Goal: Transaction & Acquisition: Obtain resource

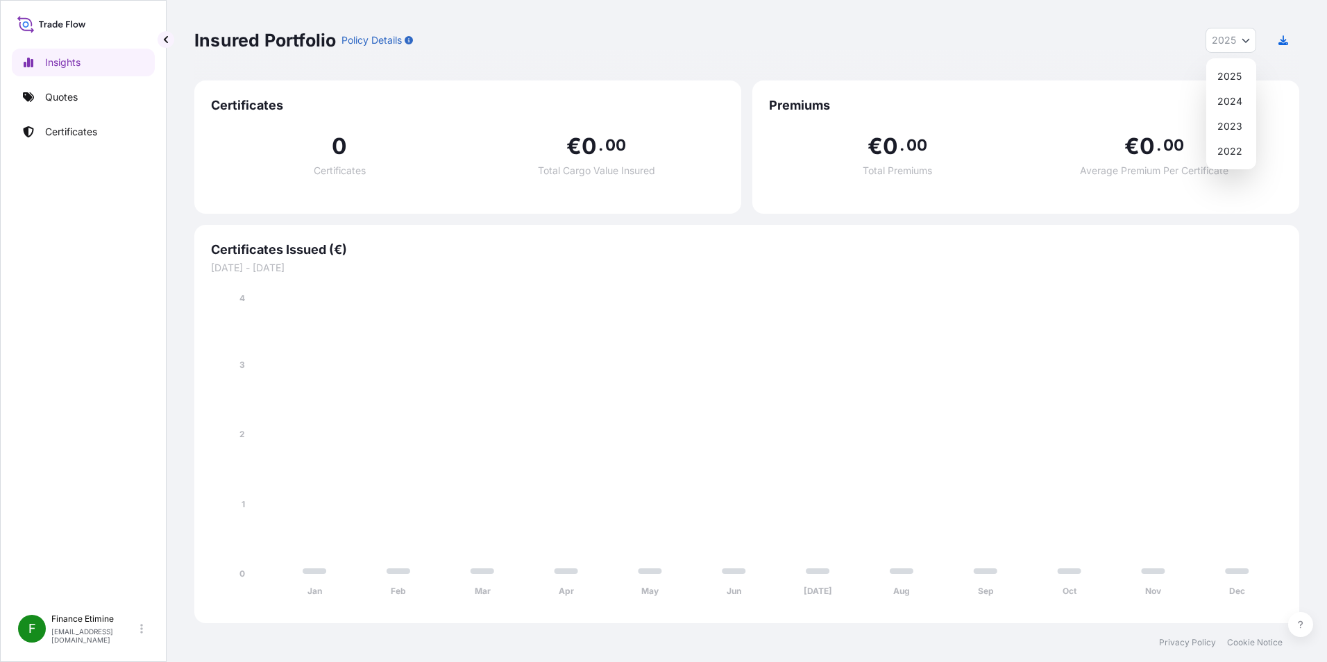
click at [1253, 42] on button "2025" at bounding box center [1231, 40] width 51 height 25
click at [1244, 105] on div "2024" at bounding box center [1231, 101] width 39 height 25
click at [1246, 47] on button "2024" at bounding box center [1230, 40] width 51 height 25
click at [1237, 134] on div "2023" at bounding box center [1231, 126] width 40 height 25
click at [1250, 47] on button "2023" at bounding box center [1230, 40] width 51 height 25
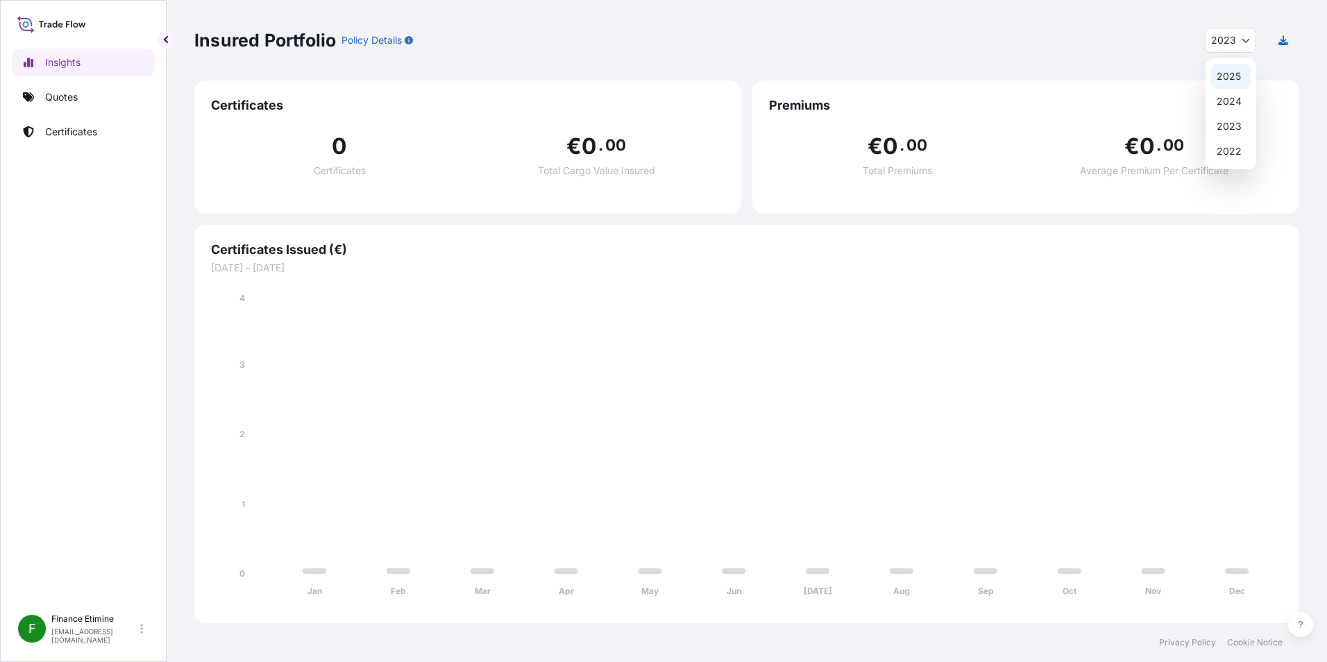
click at [1239, 73] on div "2025" at bounding box center [1231, 76] width 40 height 25
select select "2025"
click at [101, 129] on link "Certificates" at bounding box center [83, 132] width 143 height 28
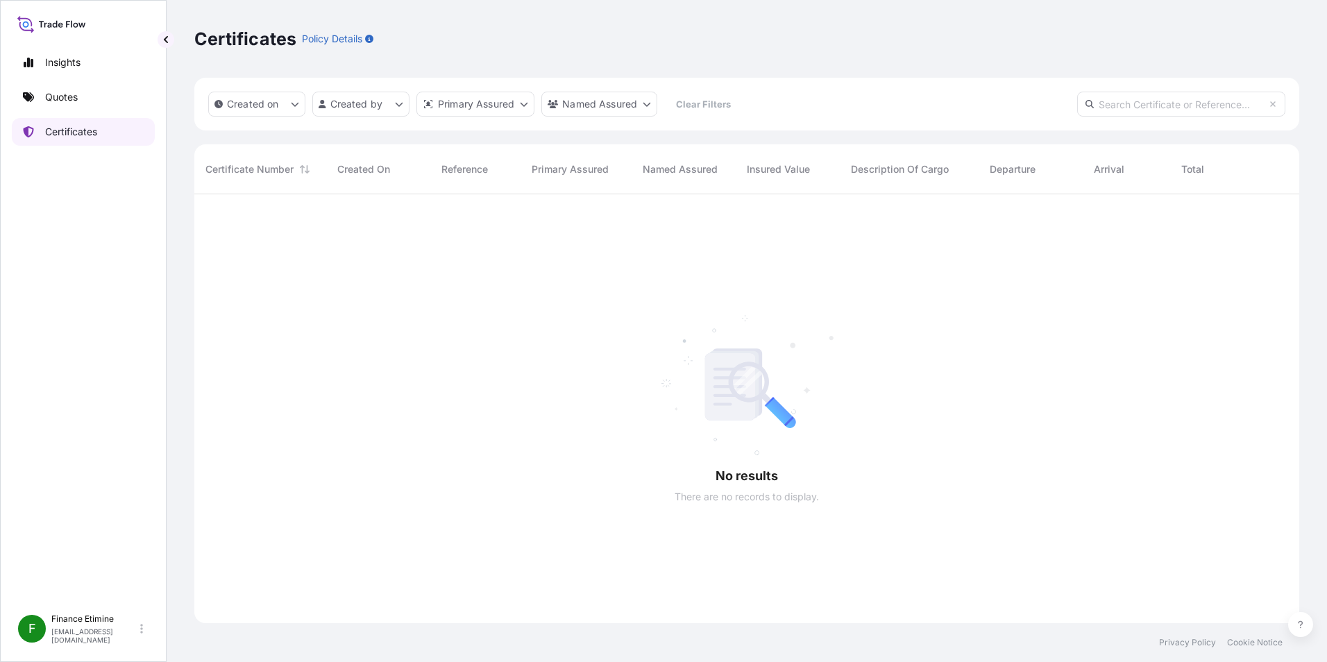
scroll to position [468, 1094]
click at [81, 19] on icon at bounding box center [51, 24] width 69 height 20
click at [62, 29] on icon at bounding box center [51, 24] width 69 height 20
click at [65, 24] on icon at bounding box center [51, 24] width 69 height 20
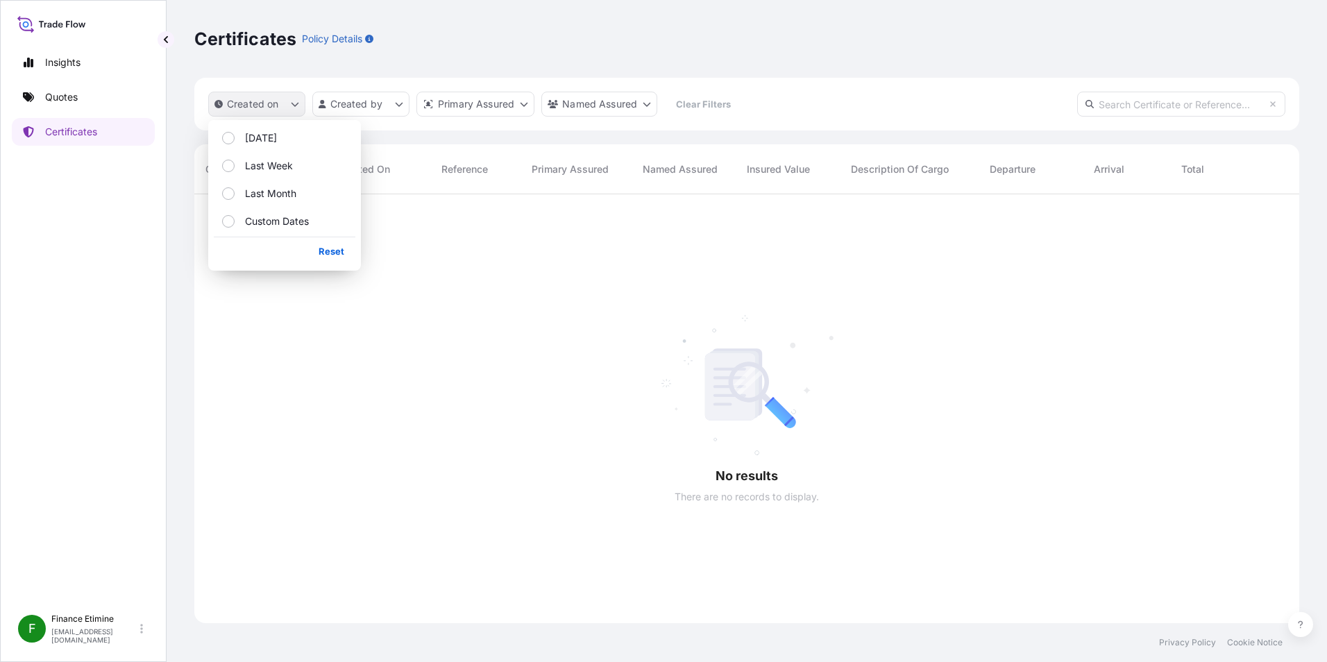
click at [298, 107] on icon "createdOn Filter options" at bounding box center [295, 104] width 8 height 8
click at [391, 106] on html "Insights Quotes Certificates F Finance Etimine finance@etiproducts.com Certific…" at bounding box center [663, 331] width 1327 height 662
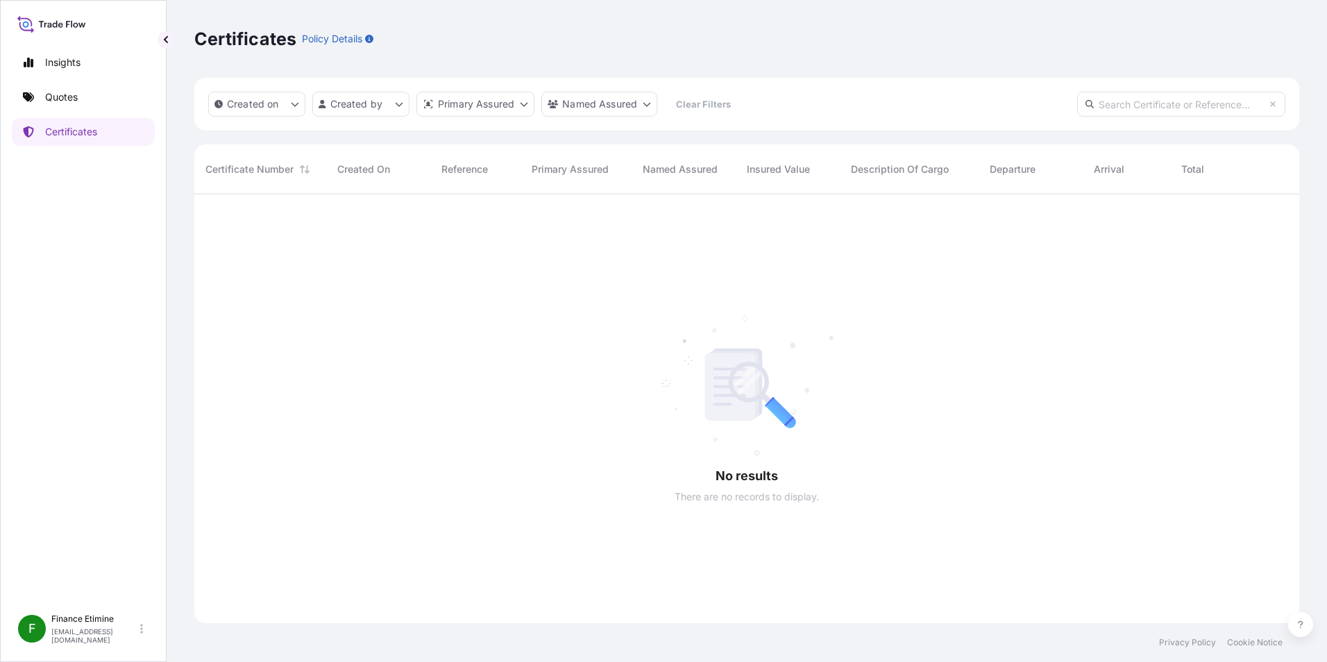
click at [526, 101] on html "Insights Quotes Certificates F Finance Etimine finance@etiproducts.com Certific…" at bounding box center [663, 331] width 1327 height 662
click at [38, 27] on icon at bounding box center [51, 24] width 69 height 20
click at [46, 58] on p "Insights" at bounding box center [62, 63] width 35 height 14
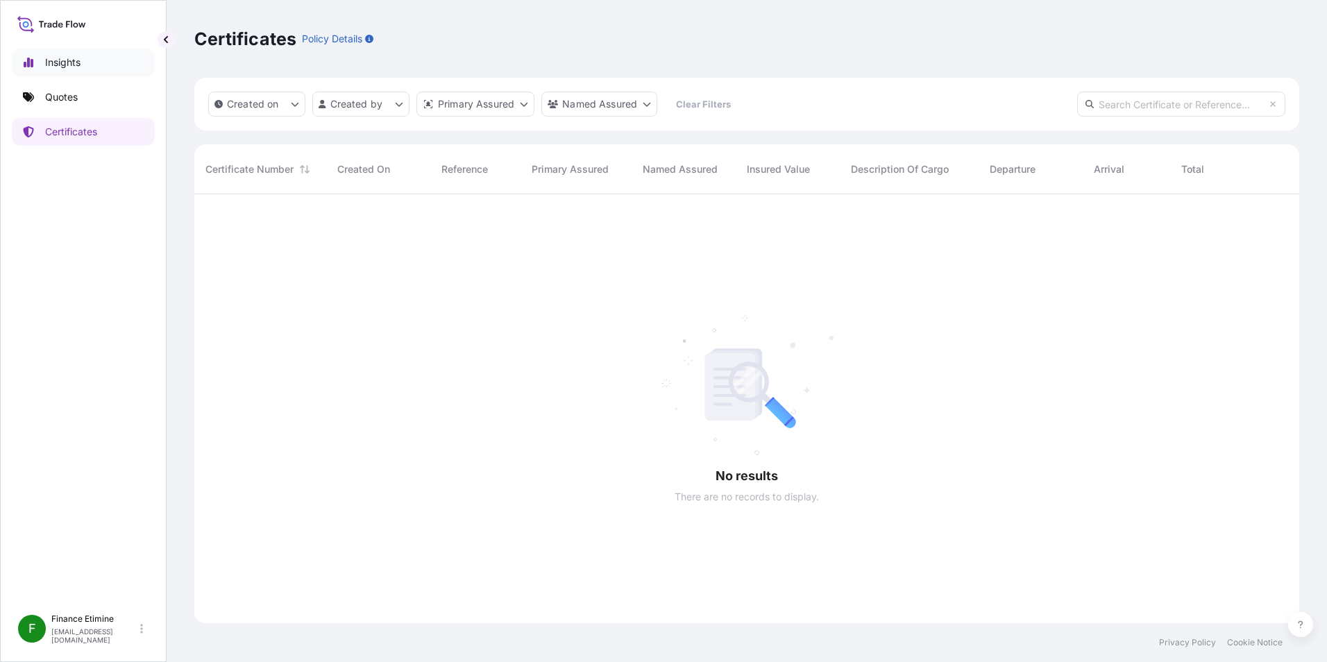
select select "2025"
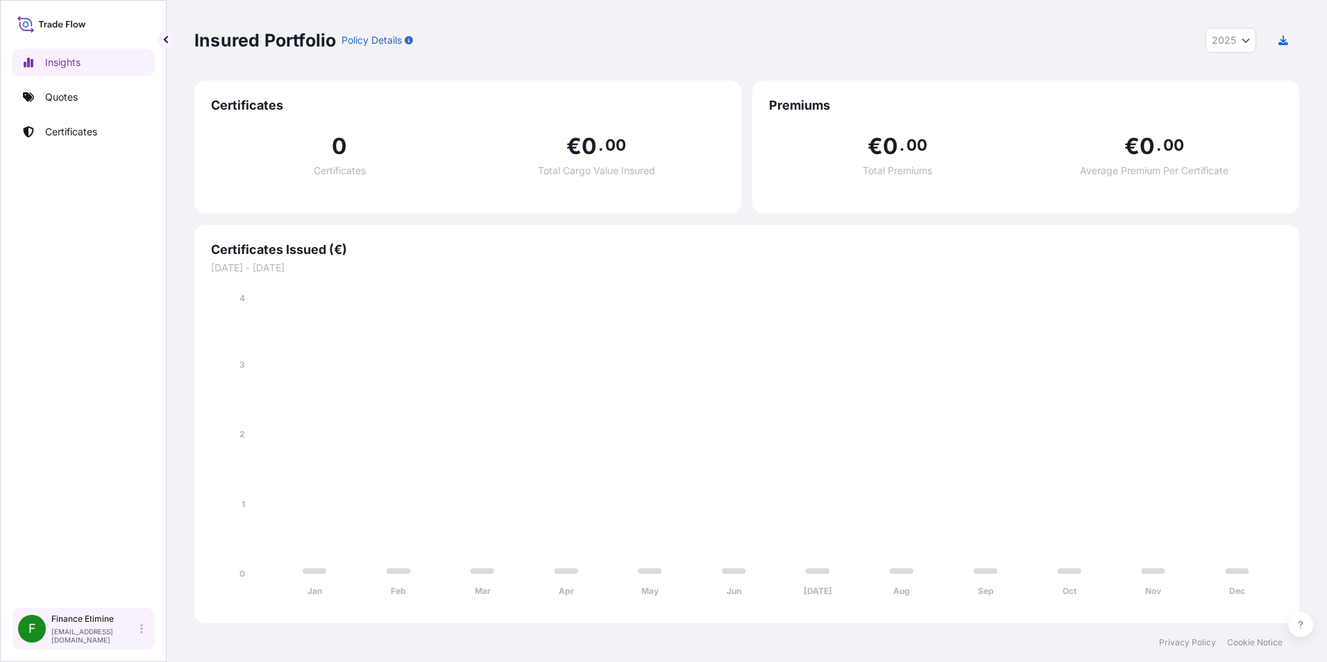
click at [142, 634] on icon at bounding box center [141, 629] width 3 height 10
click at [150, 209] on div "Insights Quotes Certificates" at bounding box center [83, 321] width 143 height 571
click at [69, 96] on p "Quotes" at bounding box center [61, 97] width 33 height 14
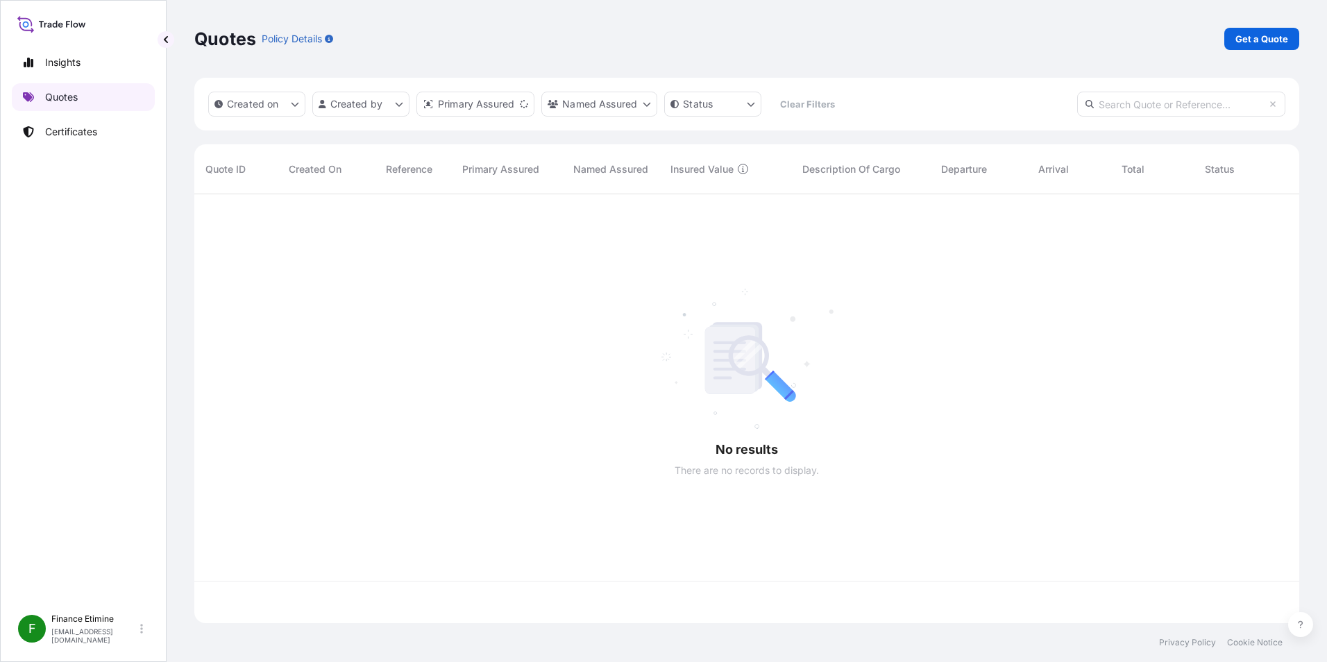
scroll to position [426, 1094]
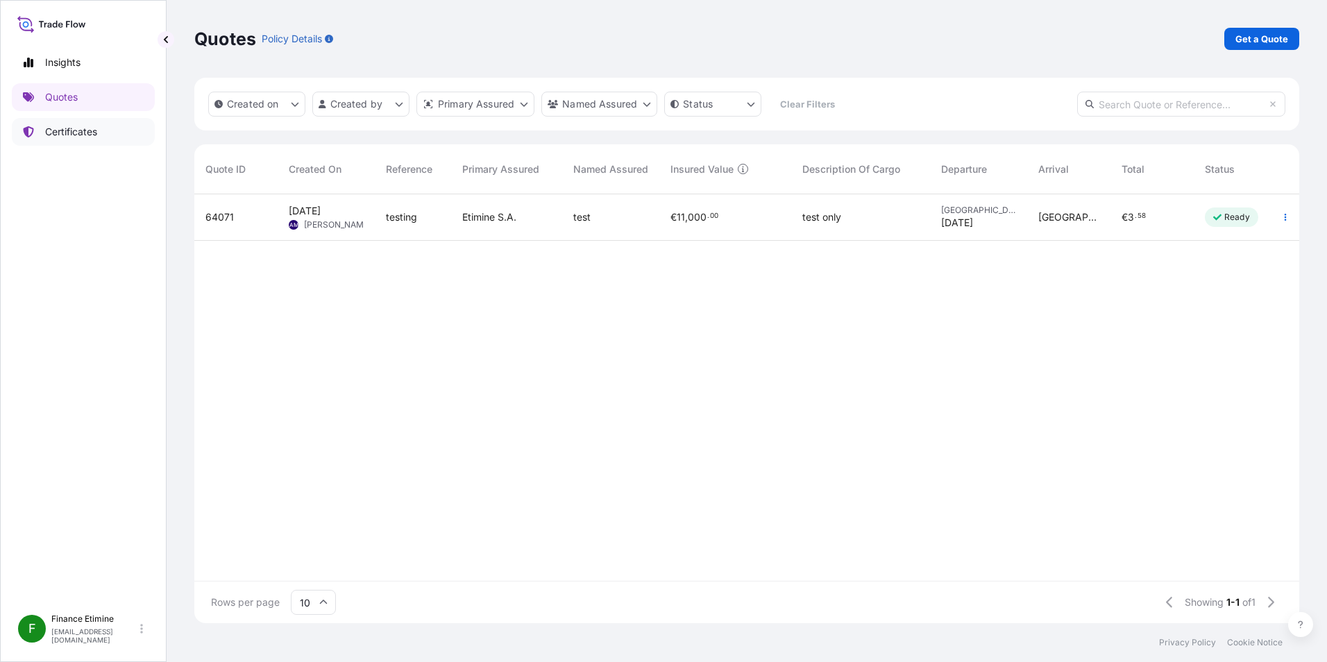
click at [121, 129] on link "Certificates" at bounding box center [83, 132] width 143 height 28
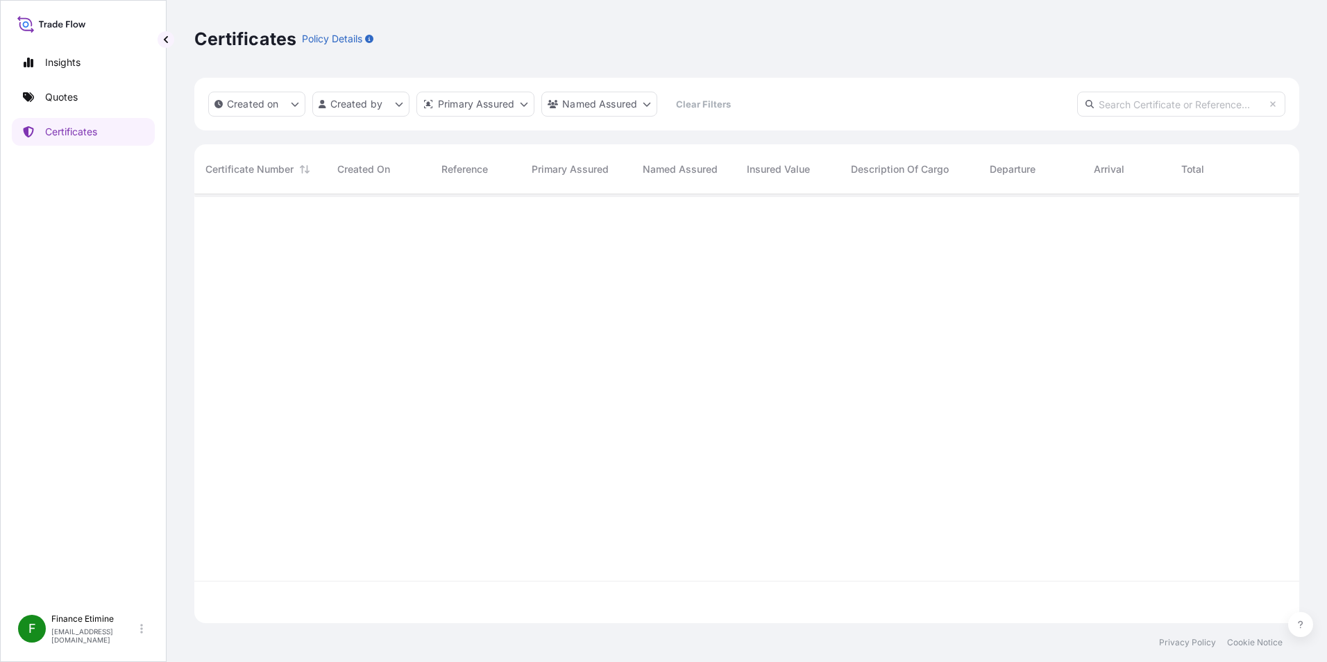
scroll to position [468, 1094]
click at [95, 101] on link "Quotes" at bounding box center [83, 97] width 143 height 28
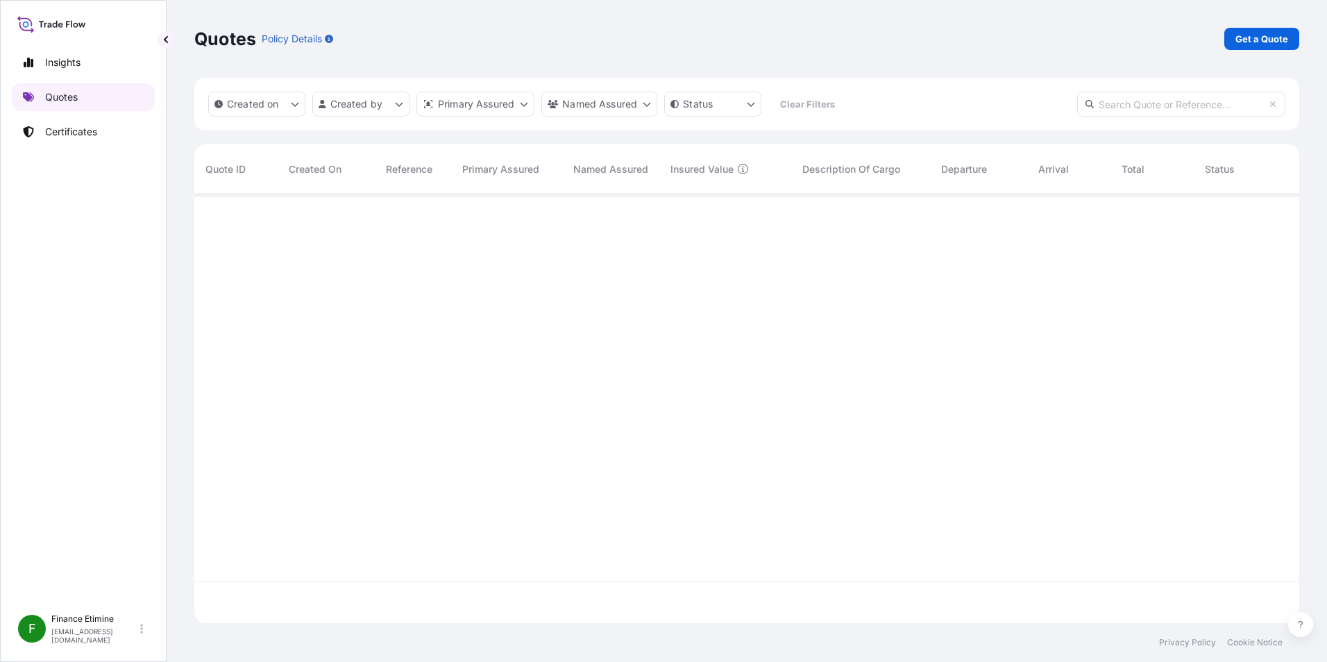
scroll to position [426, 1094]
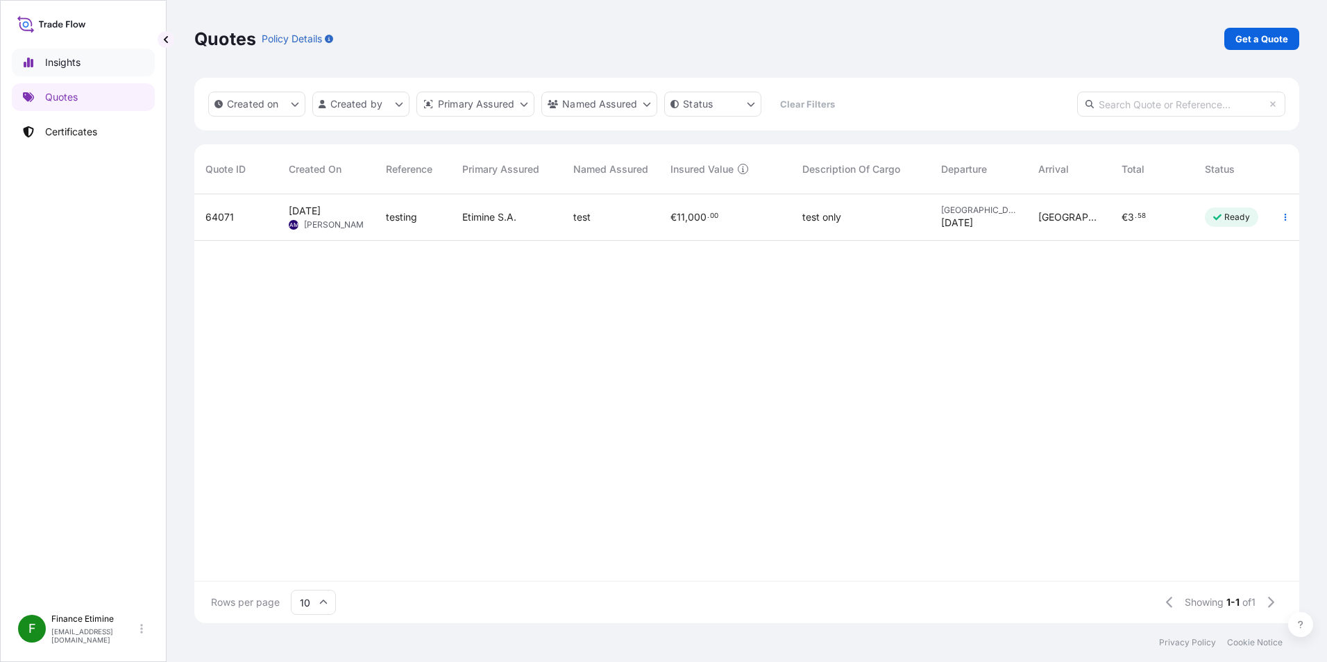
click at [89, 68] on link "Insights" at bounding box center [83, 63] width 143 height 28
select select "2025"
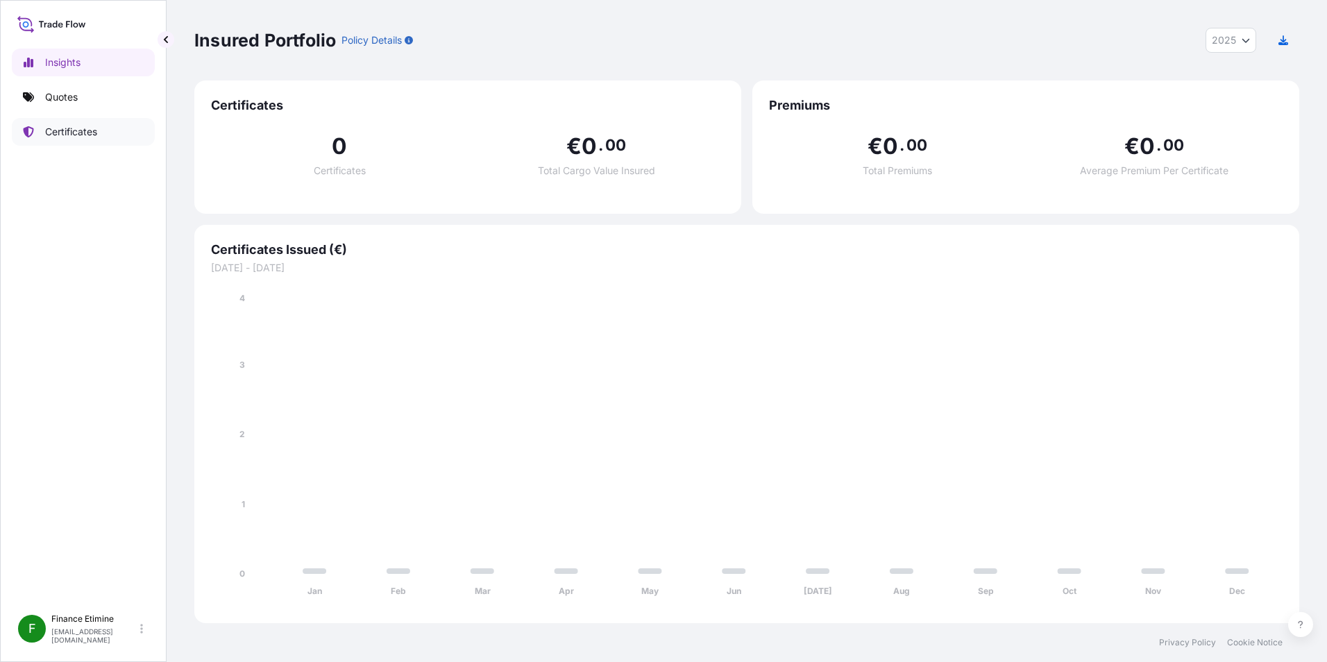
click at [49, 134] on p "Certificates" at bounding box center [71, 132] width 52 height 14
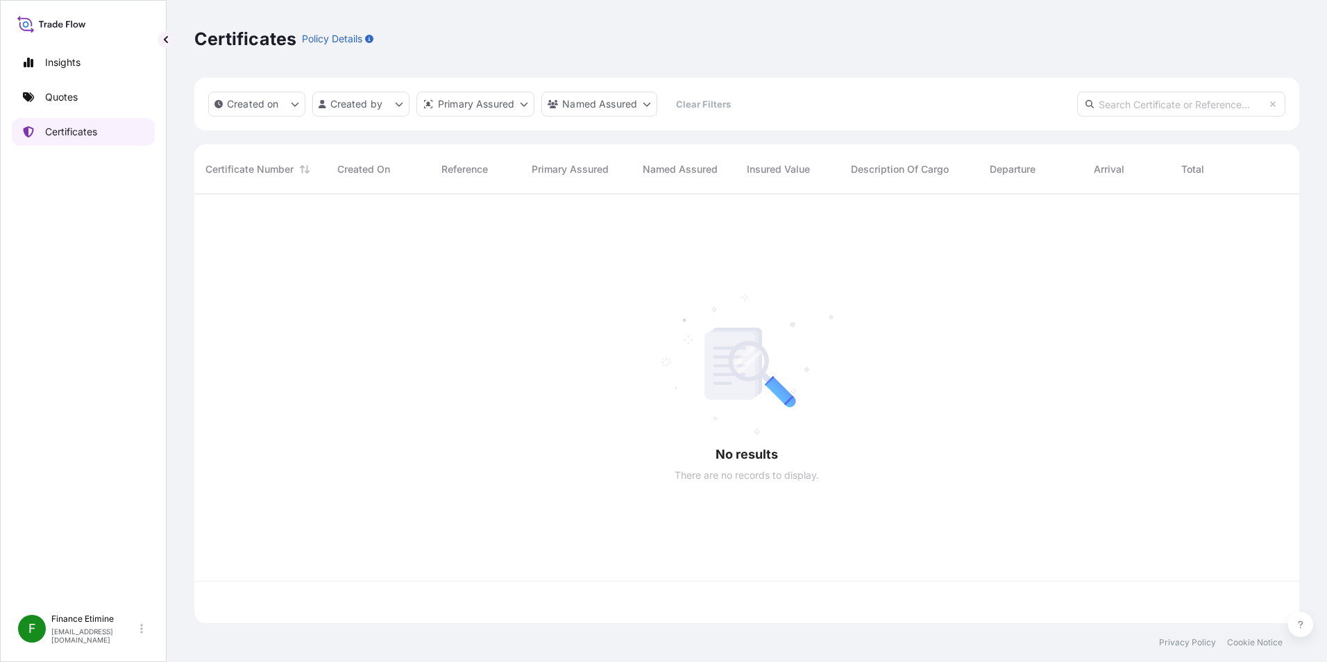
scroll to position [426, 1094]
click at [49, 134] on p "Certificates" at bounding box center [71, 132] width 52 height 14
click at [69, 103] on p "Quotes" at bounding box center [61, 97] width 33 height 14
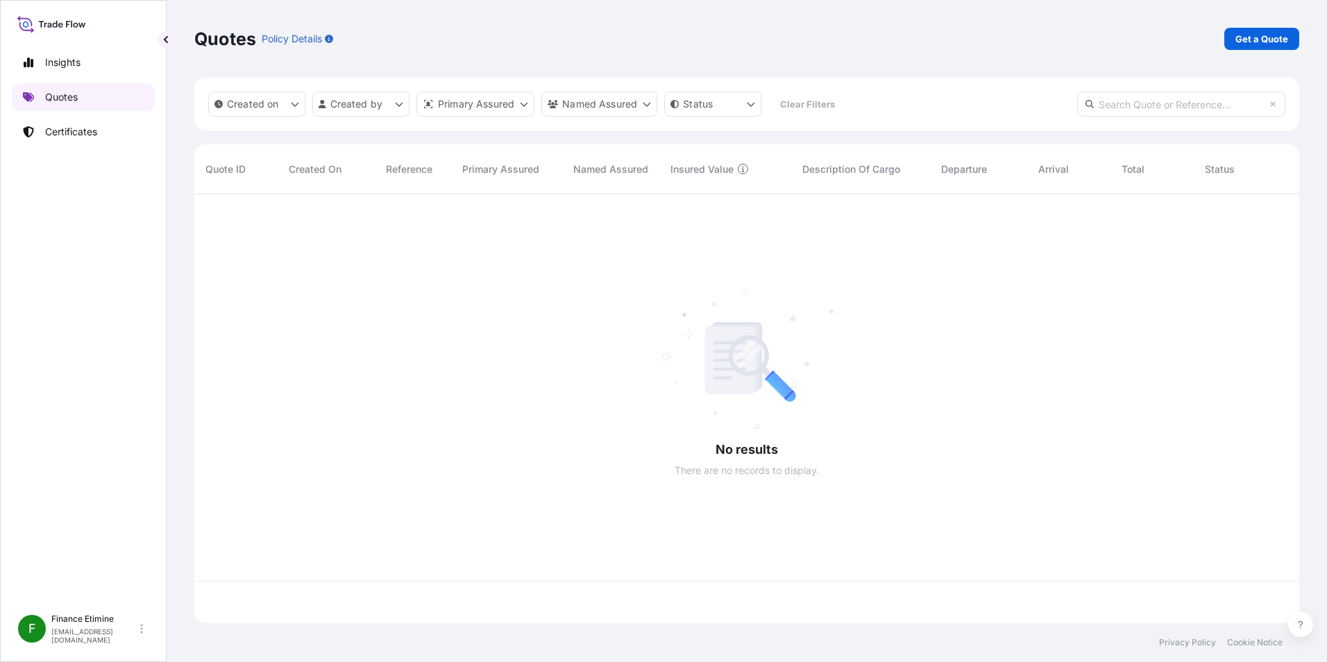
scroll to position [426, 1094]
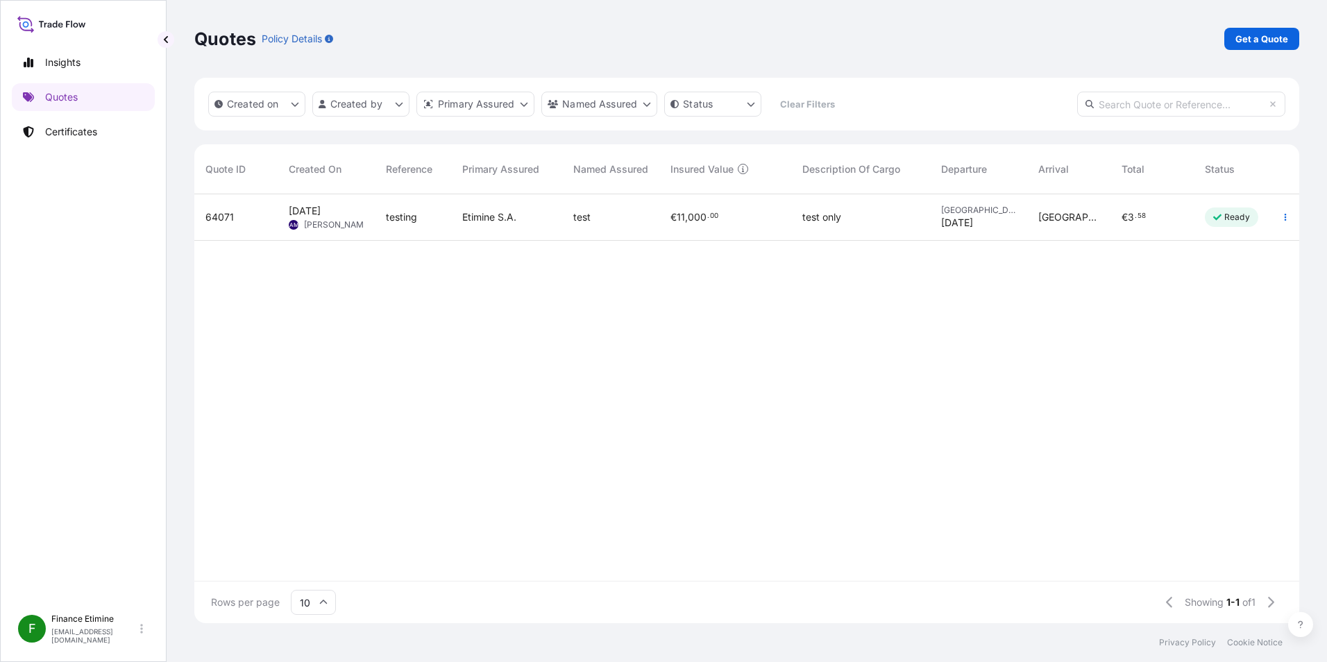
click at [223, 220] on span "64071" at bounding box center [219, 217] width 28 height 14
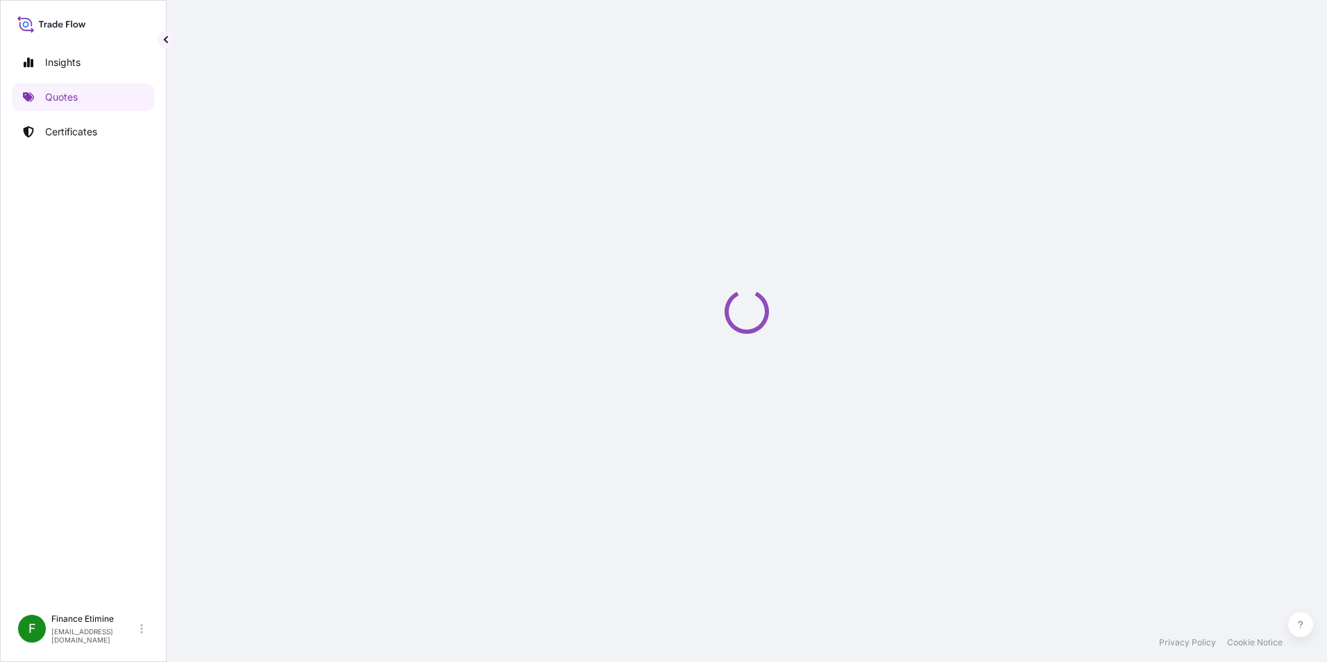
select select "Sea"
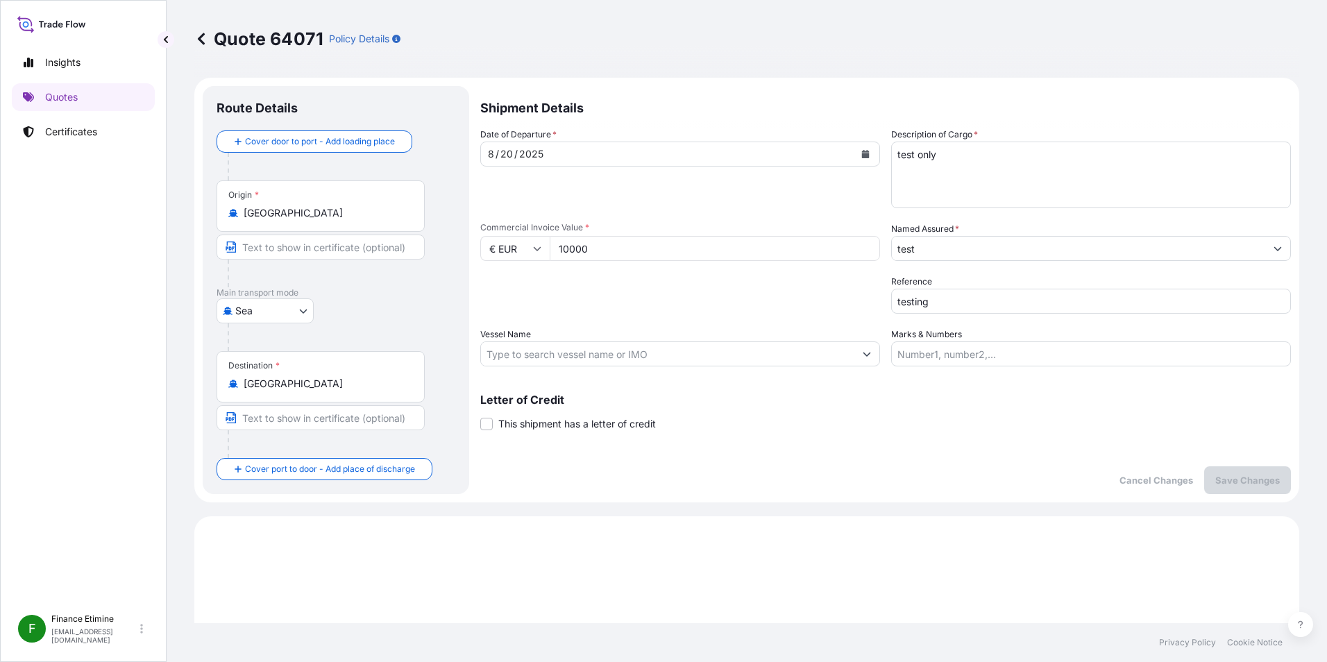
click at [344, 214] on input "China" at bounding box center [326, 213] width 164 height 14
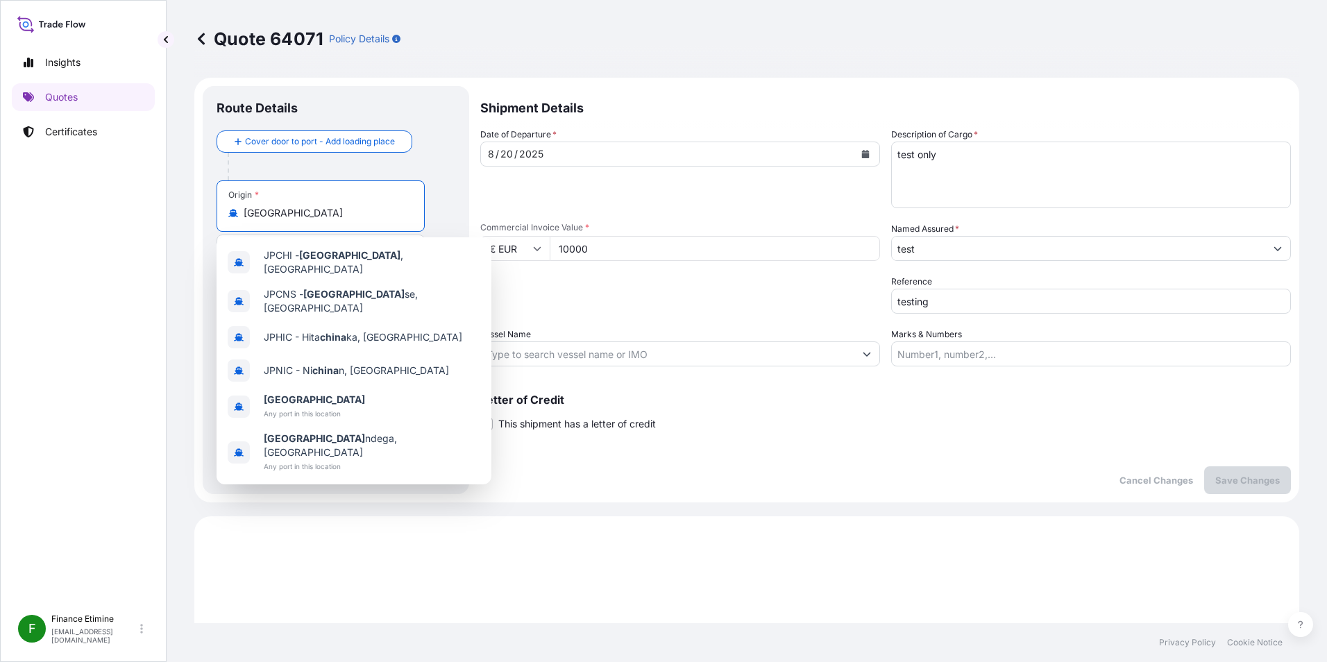
click at [344, 214] on input "China" at bounding box center [326, 213] width 164 height 14
click at [670, 176] on div "Date of Departure * 8 / 20 / 2025" at bounding box center [680, 168] width 400 height 81
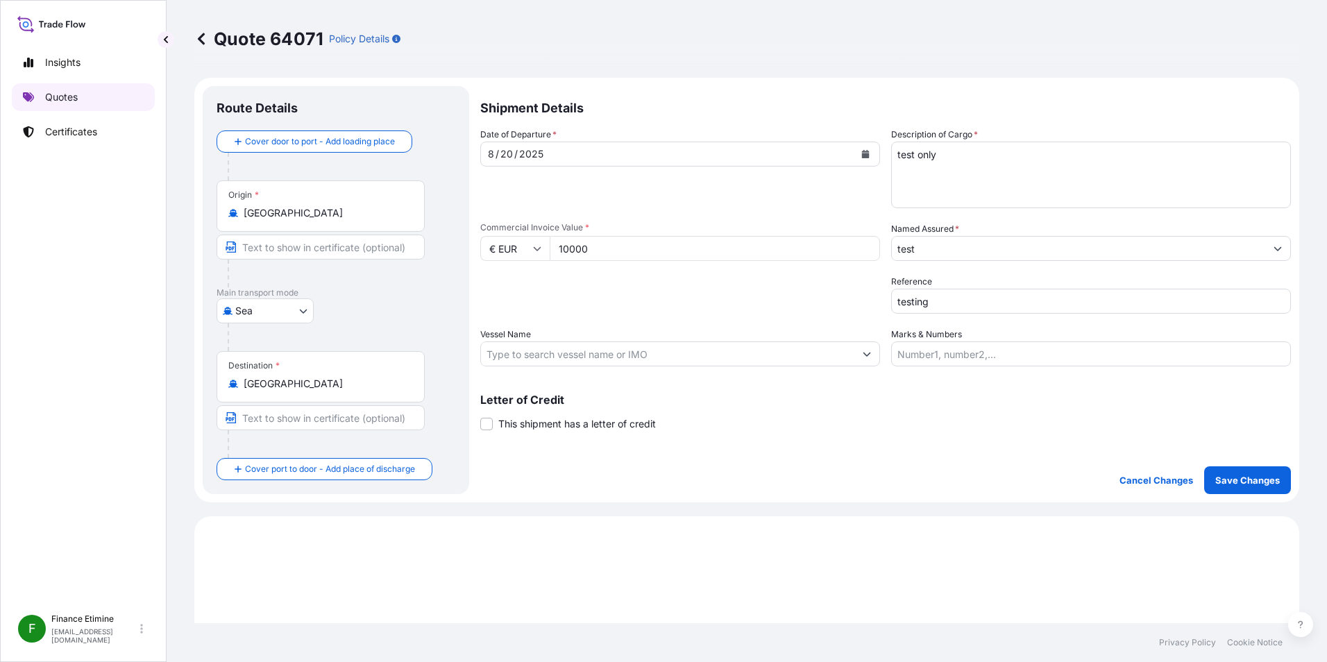
click at [92, 99] on link "Quotes" at bounding box center [83, 97] width 143 height 28
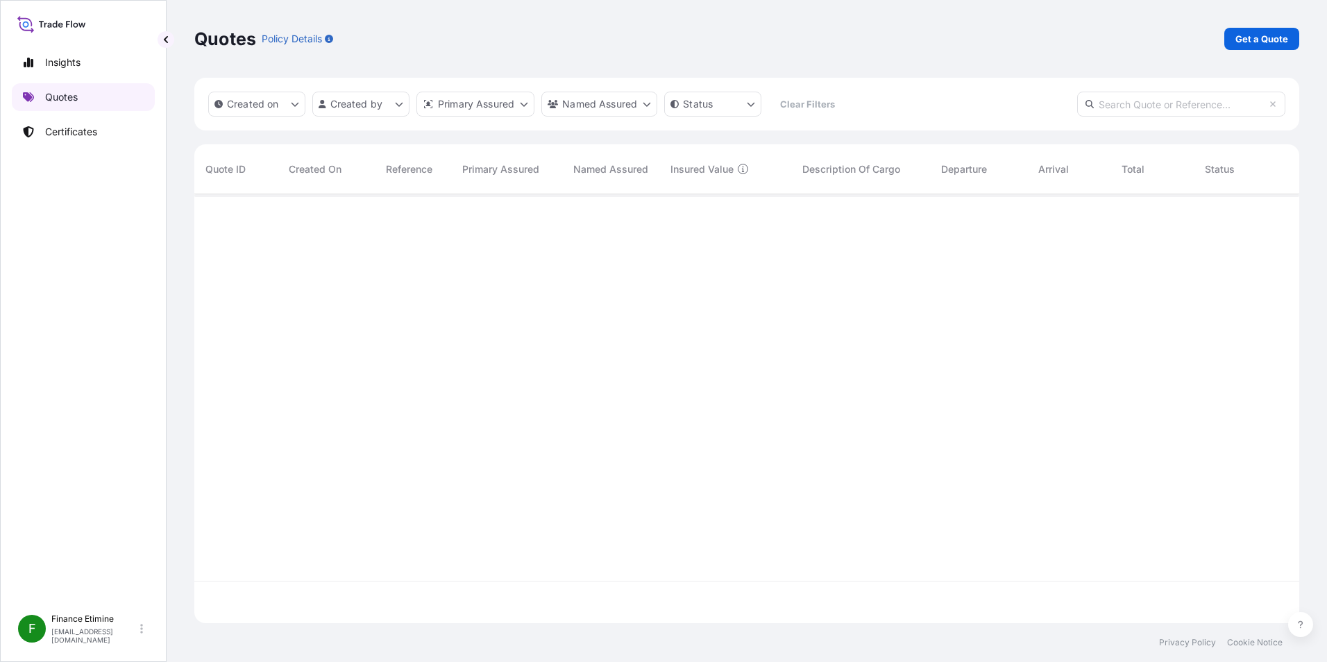
scroll to position [426, 1094]
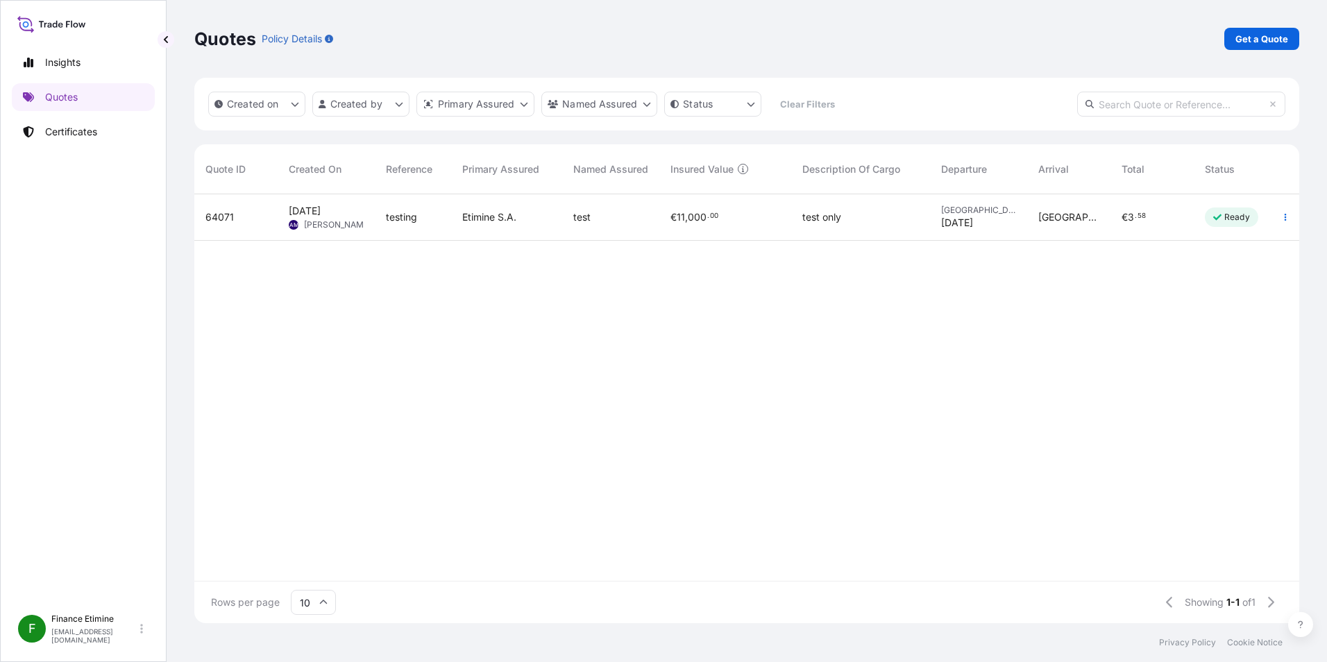
click at [244, 225] on div "64071" at bounding box center [235, 217] width 83 height 46
select select "Sea"
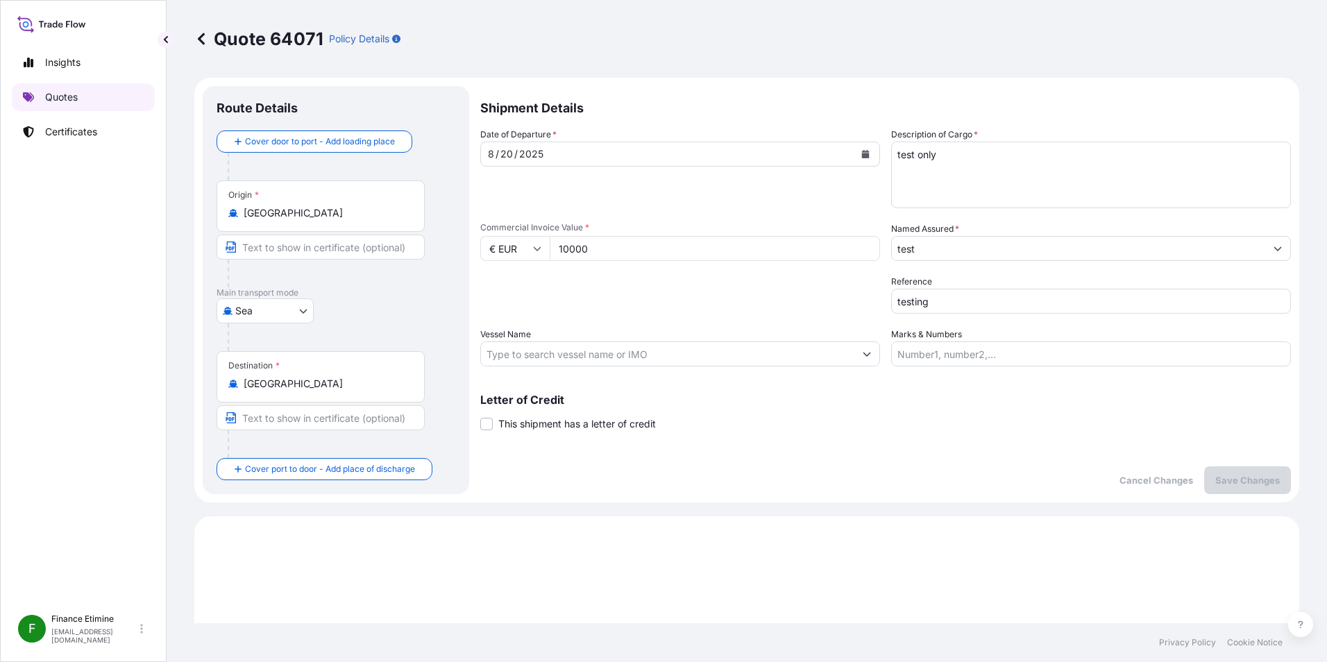
click at [62, 105] on link "Quotes" at bounding box center [83, 97] width 143 height 28
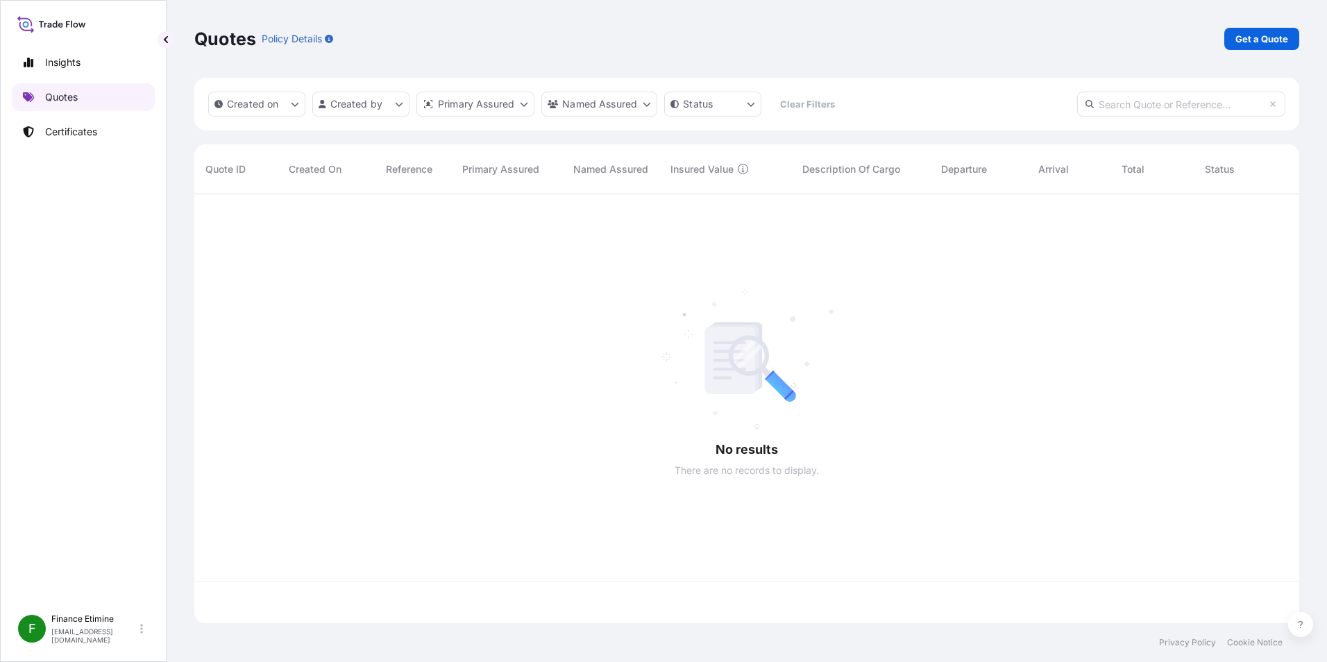
scroll to position [426, 1094]
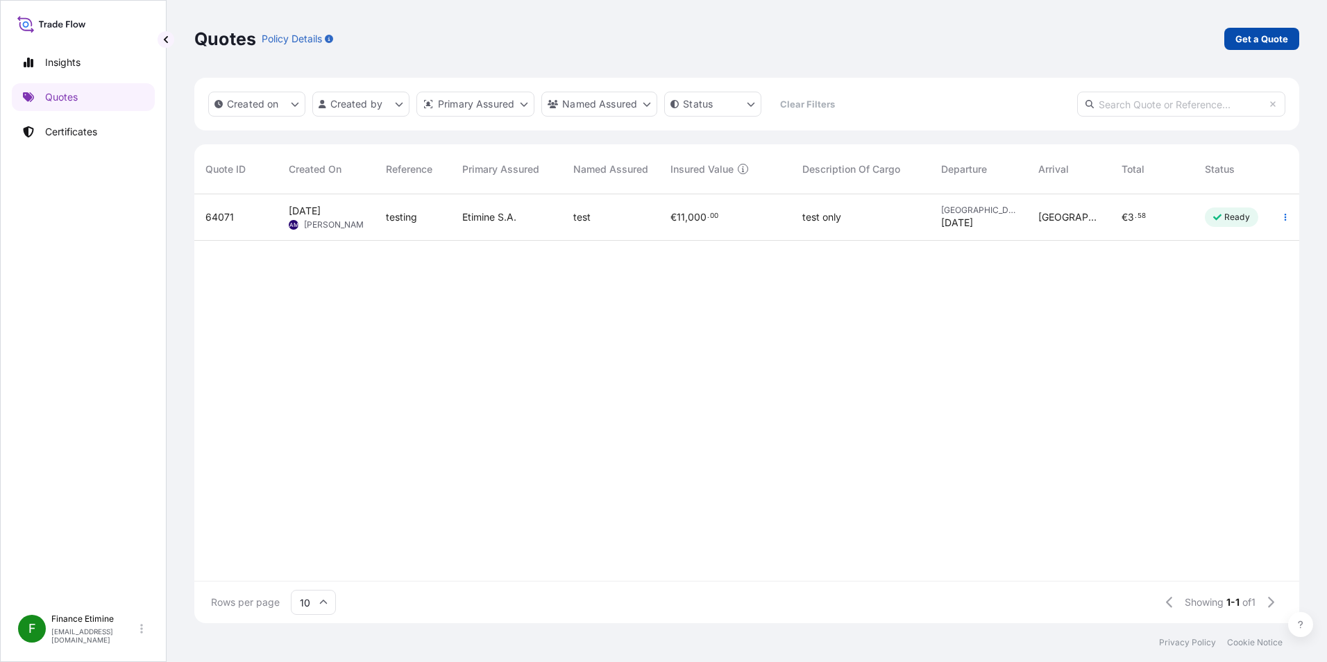
click at [1271, 38] on p "Get a Quote" at bounding box center [1261, 39] width 53 height 14
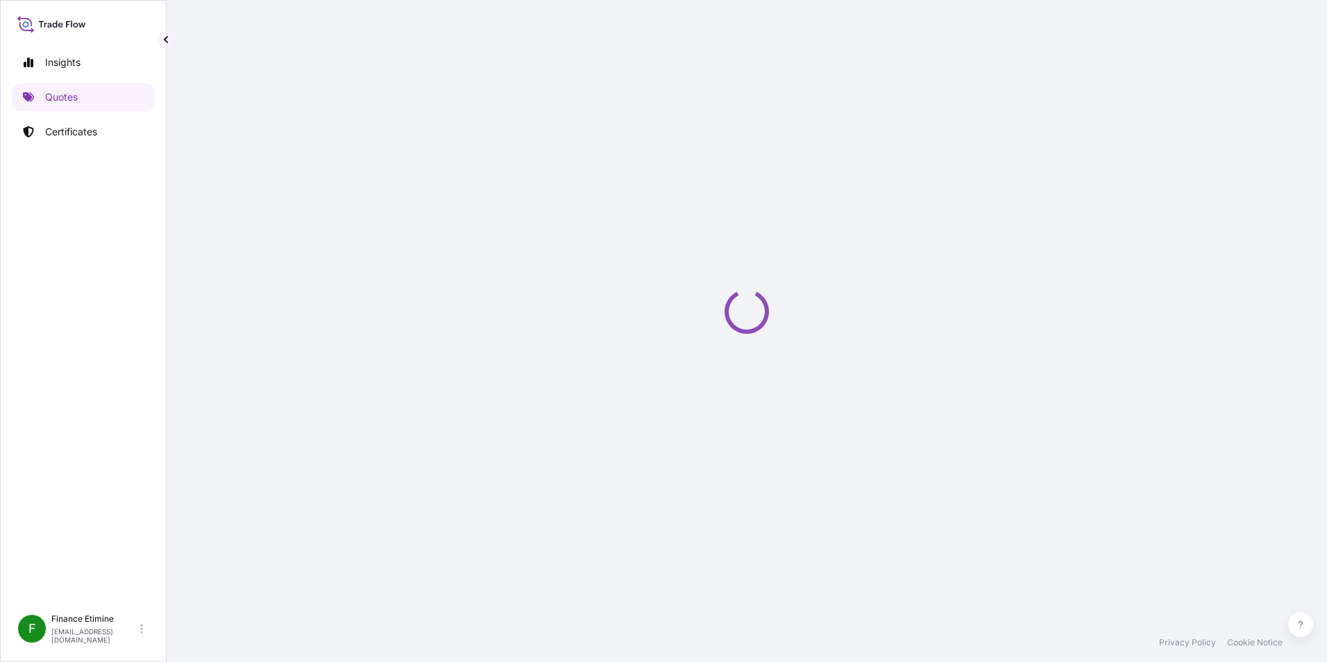
select select "Sea"
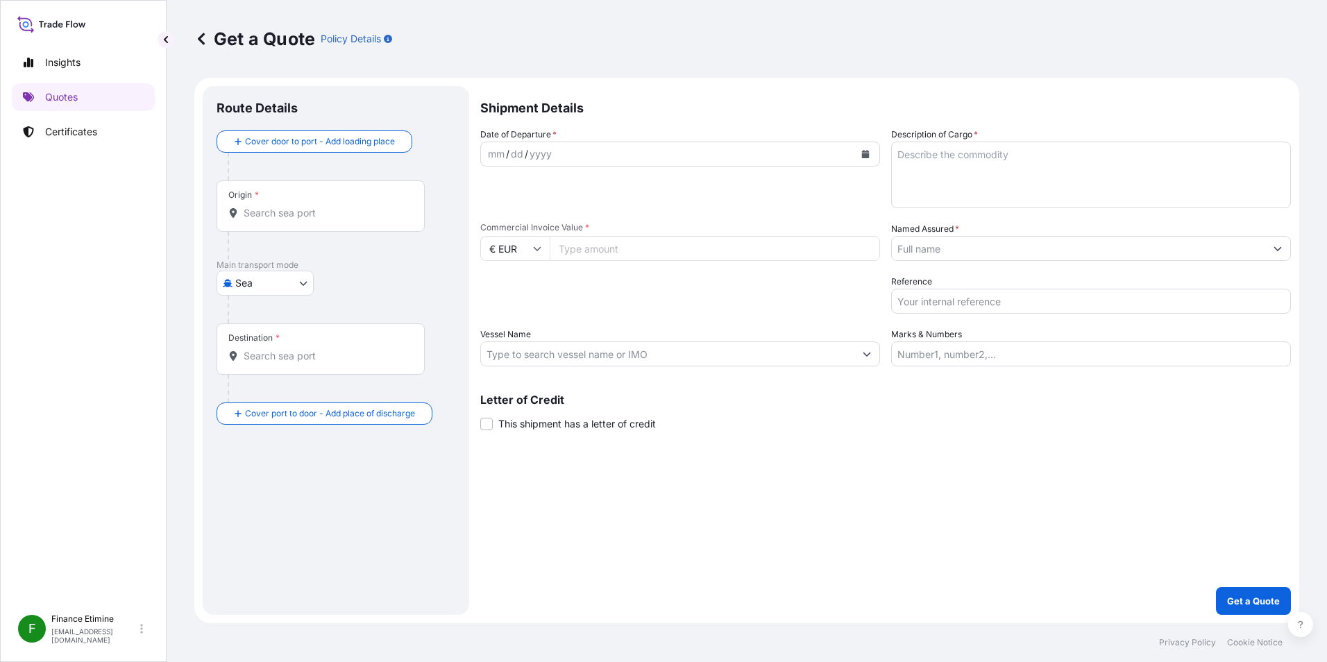
click at [201, 40] on icon at bounding box center [201, 39] width 14 height 14
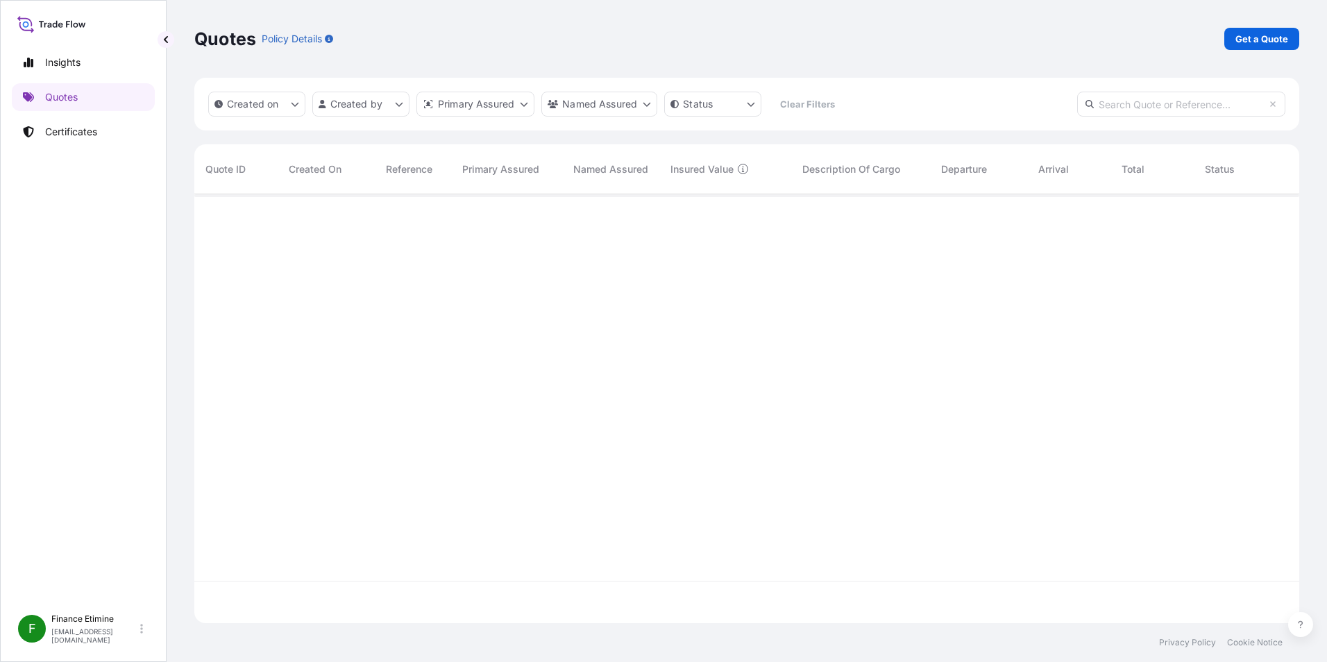
scroll to position [426, 1094]
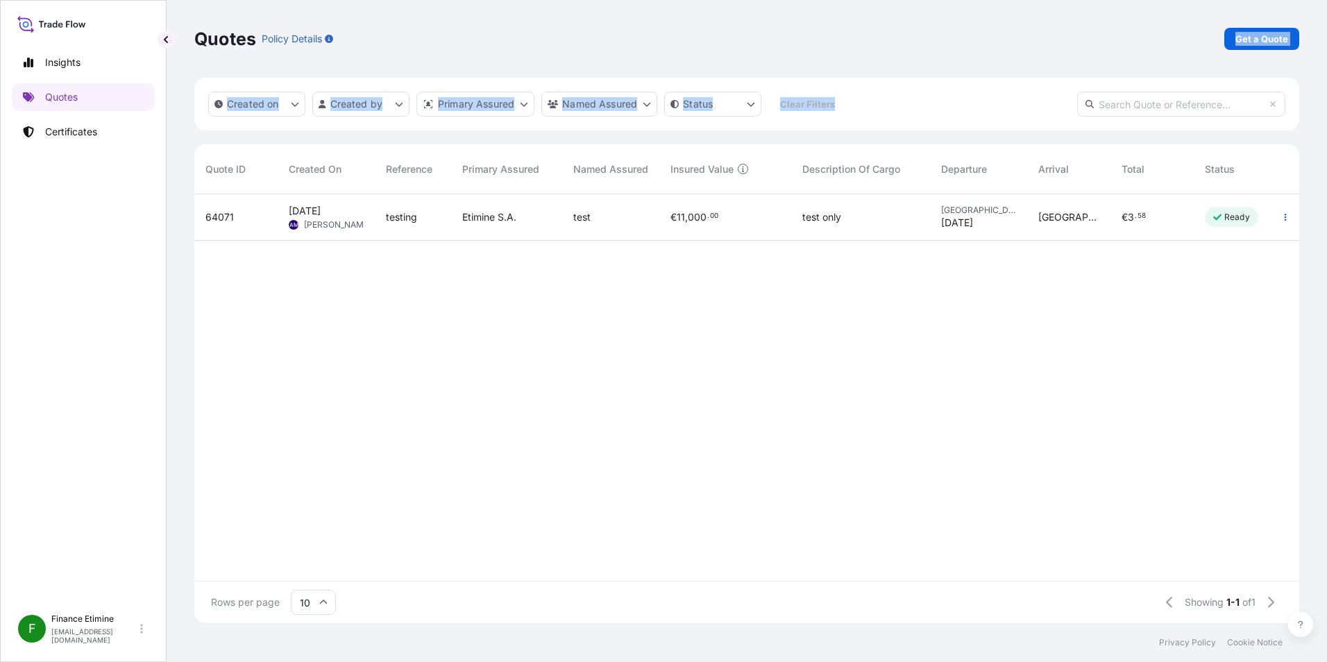
drag, startPoint x: 1207, startPoint y: 55, endPoint x: 1100, endPoint y: 78, distance: 109.3
click at [1100, 78] on div "Quotes Policy Details Get a Quote Created on Created by Primary Assured Named A…" at bounding box center [747, 311] width 1160 height 623
drag, startPoint x: 1100, startPoint y: 78, endPoint x: 1032, endPoint y: 62, distance: 69.9
click at [1032, 62] on div "Quotes Policy Details Get a Quote" at bounding box center [746, 39] width 1105 height 78
click at [1201, 51] on div "Quotes Policy Details Get a Quote" at bounding box center [746, 39] width 1105 height 78
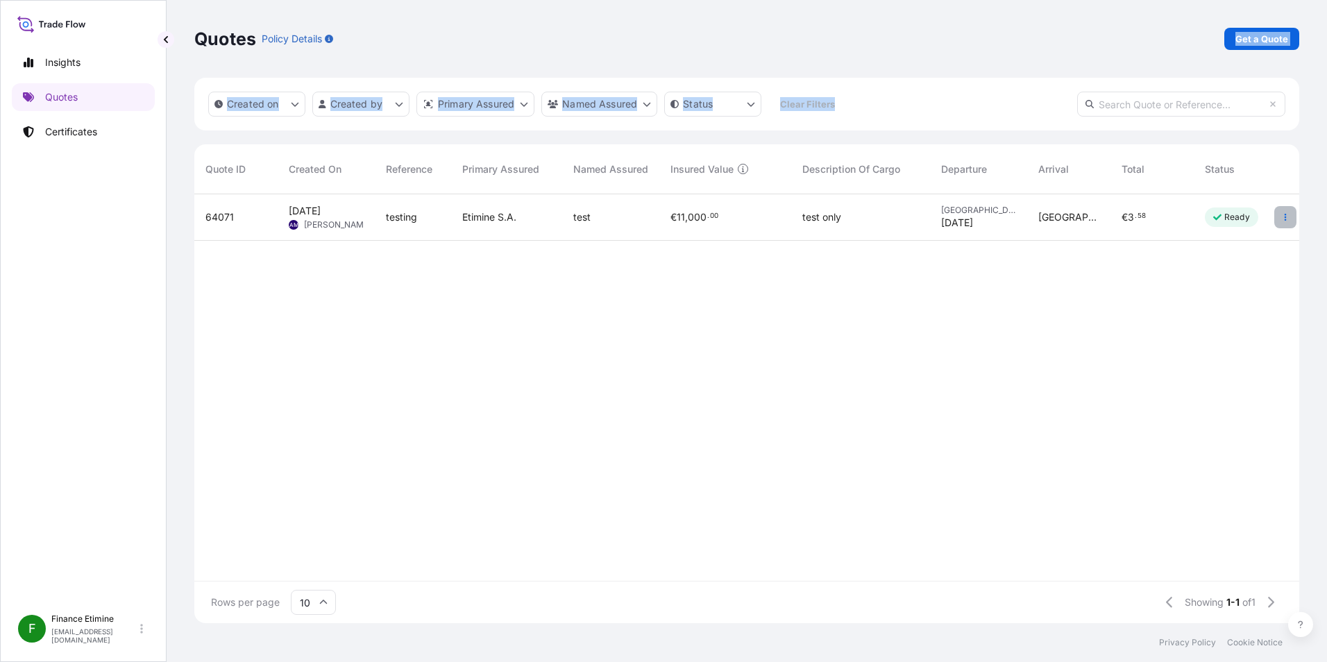
click at [1287, 220] on icon "button" at bounding box center [1285, 217] width 8 height 8
click at [287, 216] on div "Aug 20, 2025 AM Allison Mincher" at bounding box center [326, 217] width 97 height 46
select select "Sea"
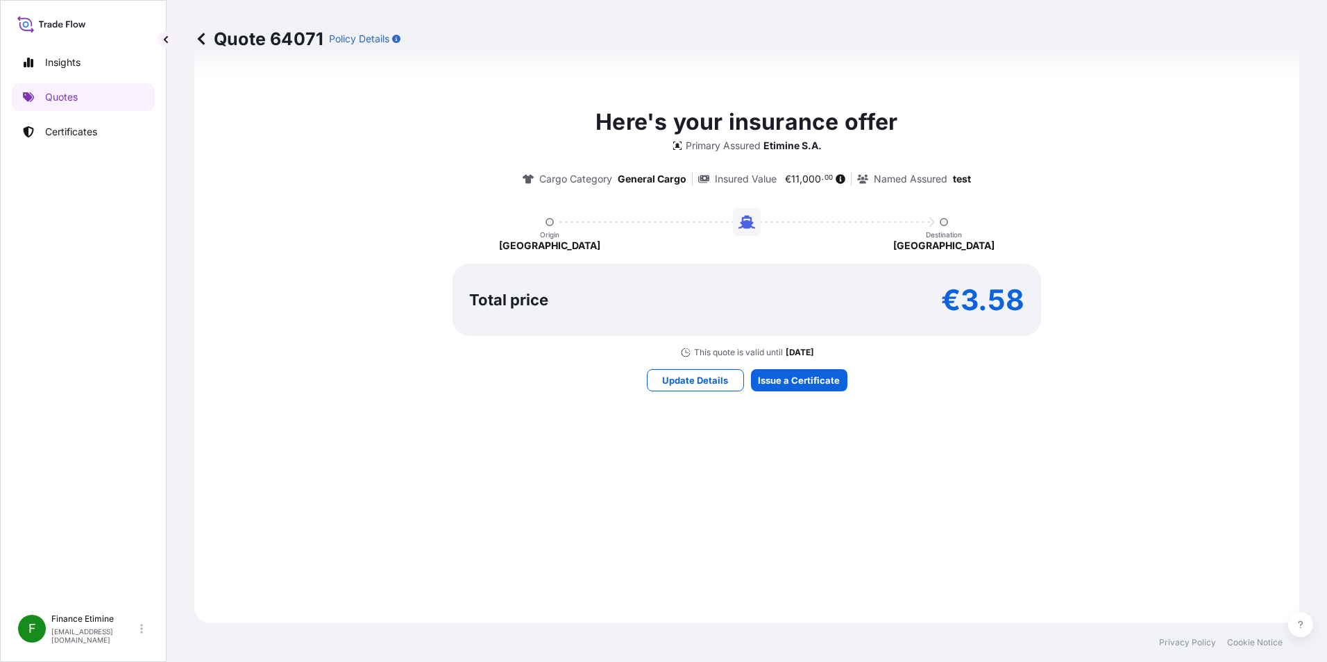
scroll to position [573, 0]
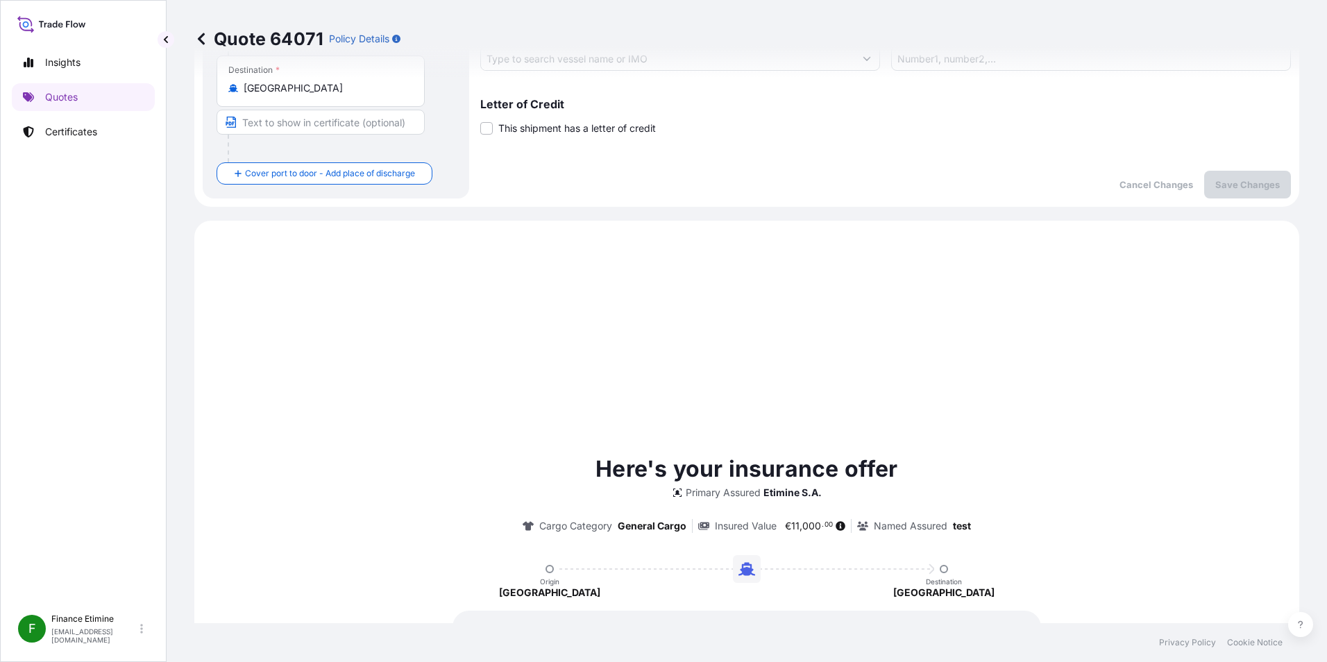
type input "$ USD"
type input "1"
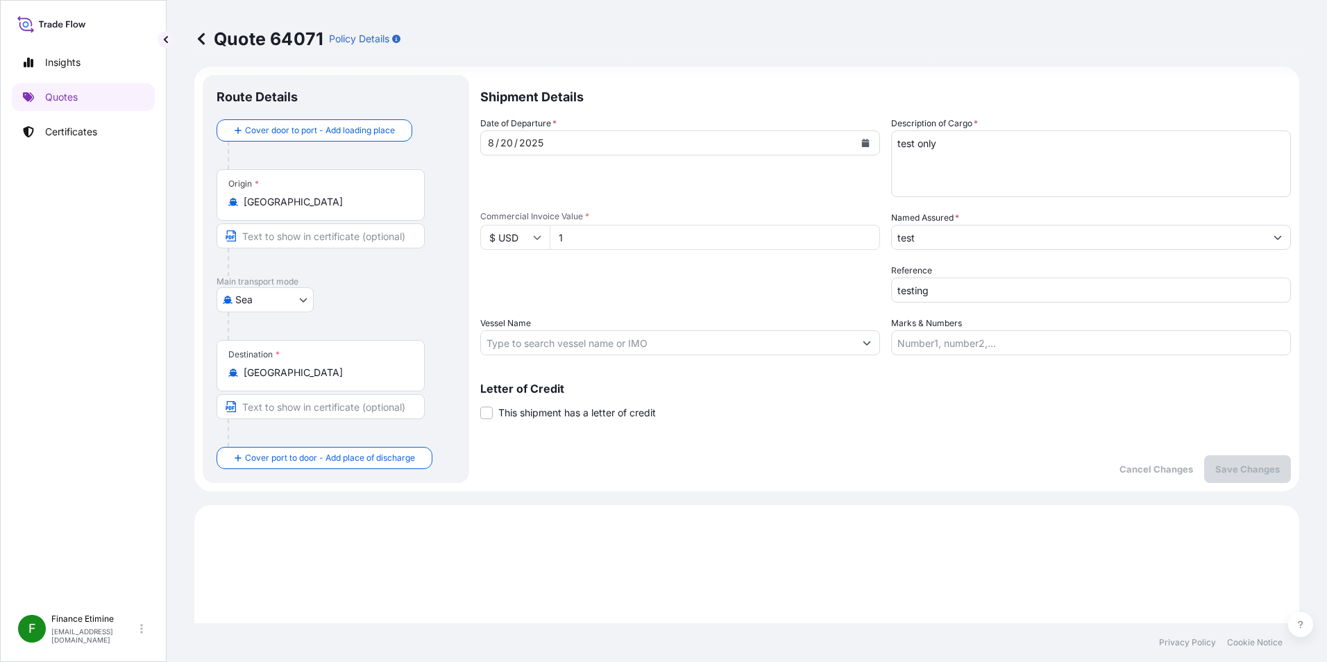
scroll to position [0, 0]
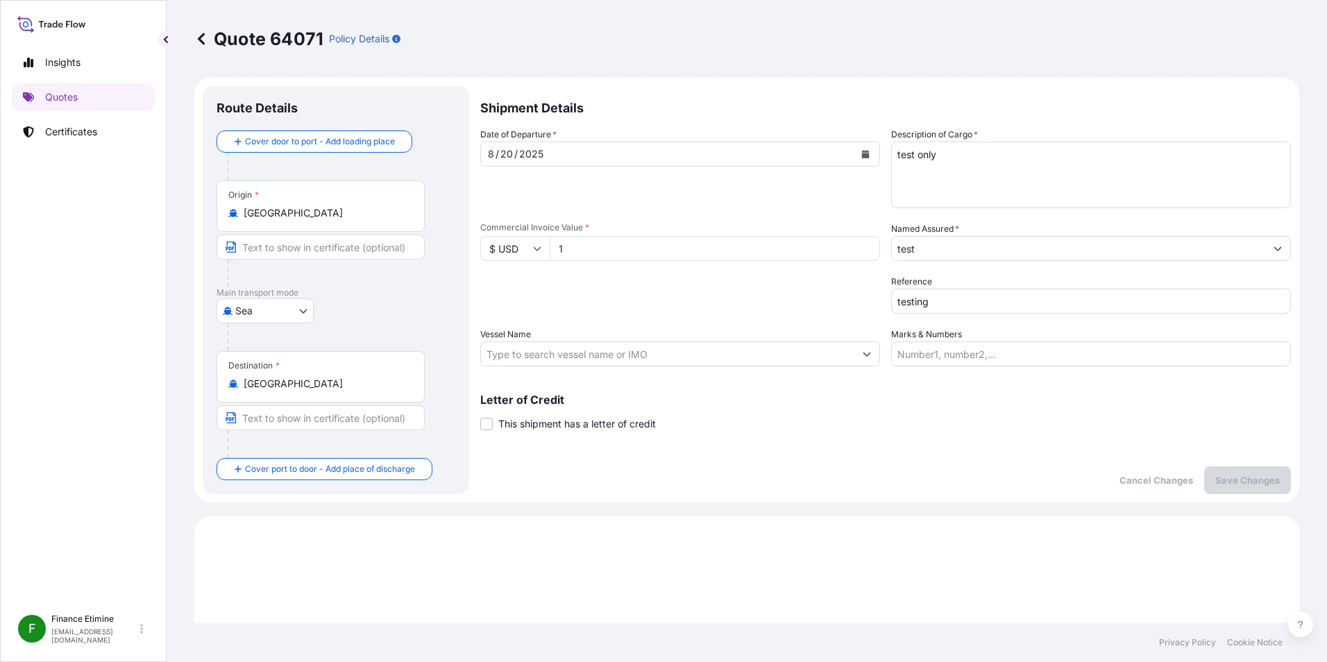
click at [205, 44] on icon at bounding box center [201, 39] width 14 height 14
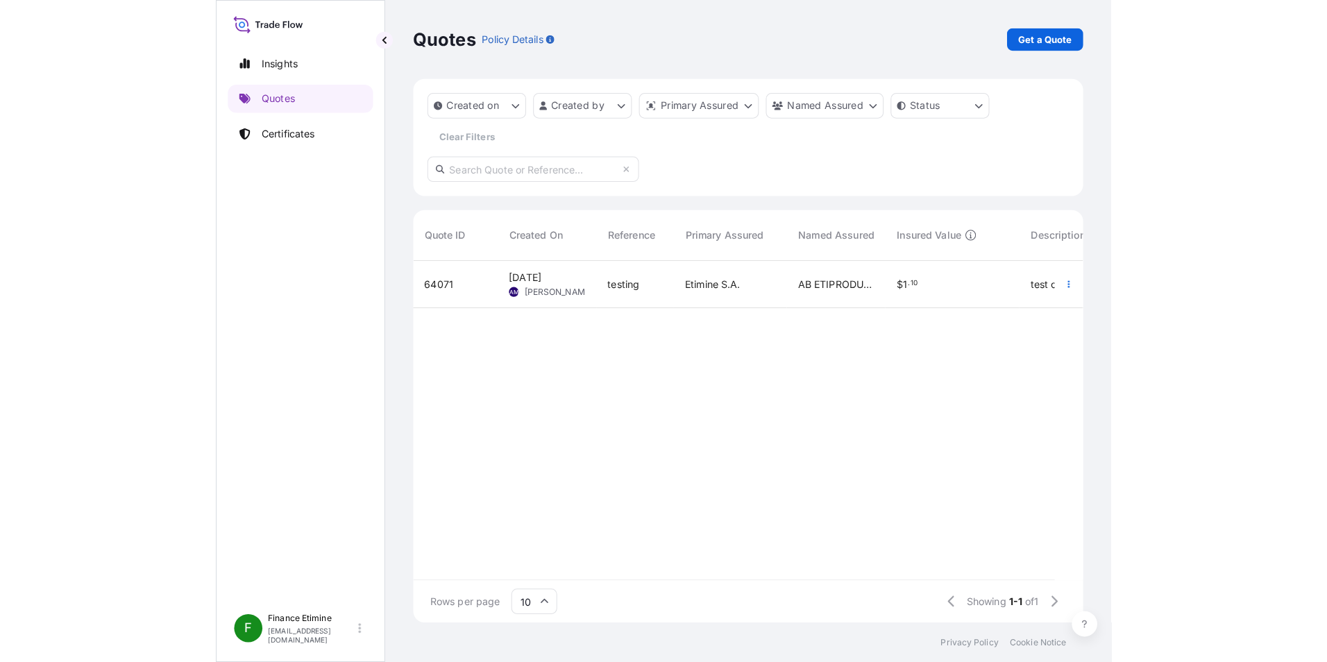
scroll to position [426, 1094]
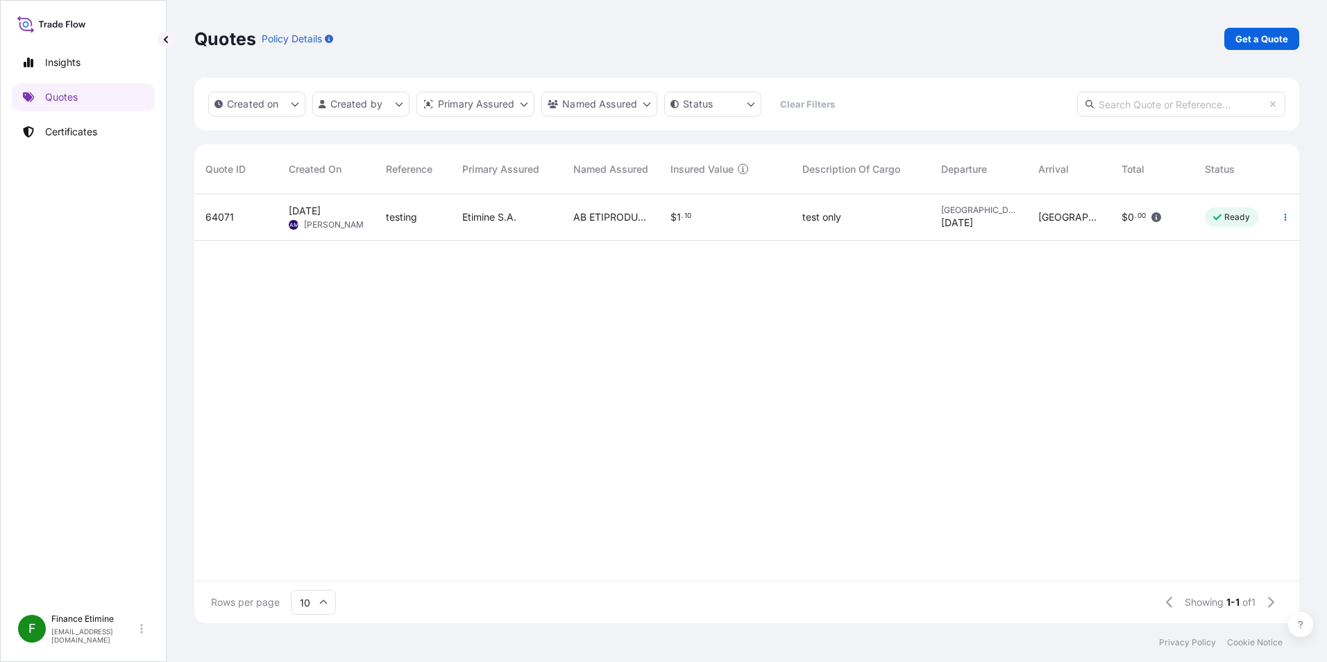
click at [748, 231] on div "$ 1 . 10" at bounding box center [725, 217] width 132 height 46
select select "Sea"
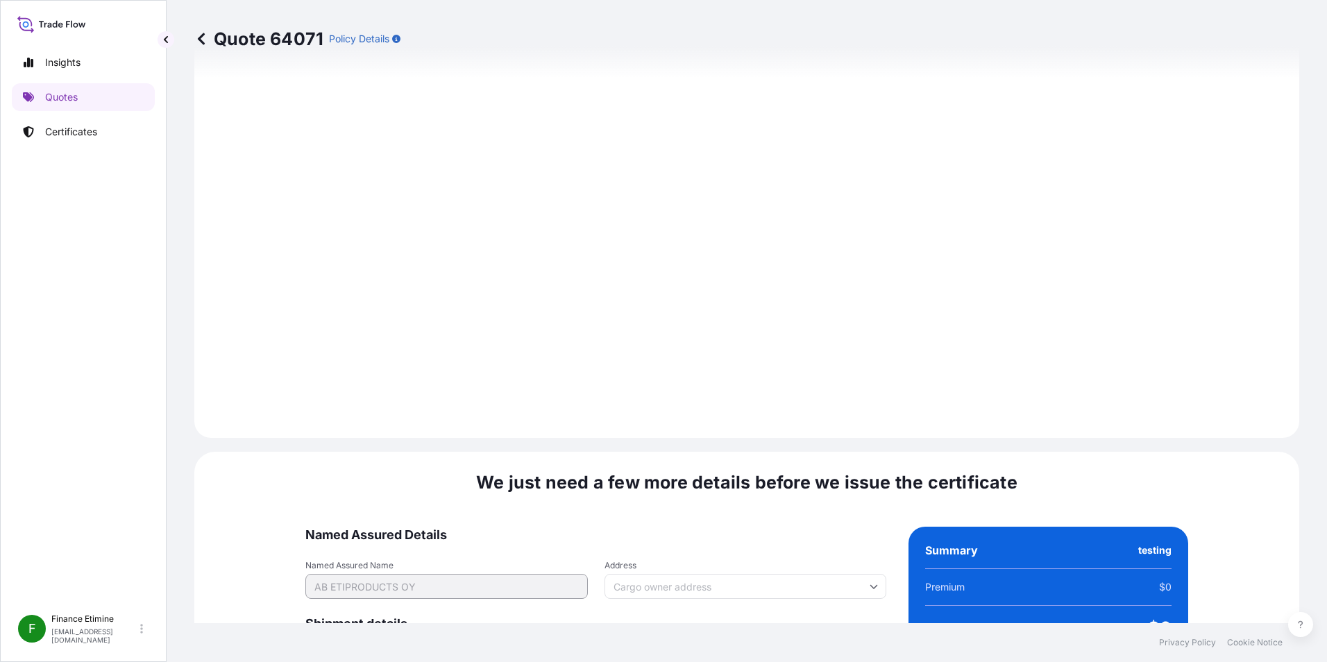
scroll to position [1341, 0]
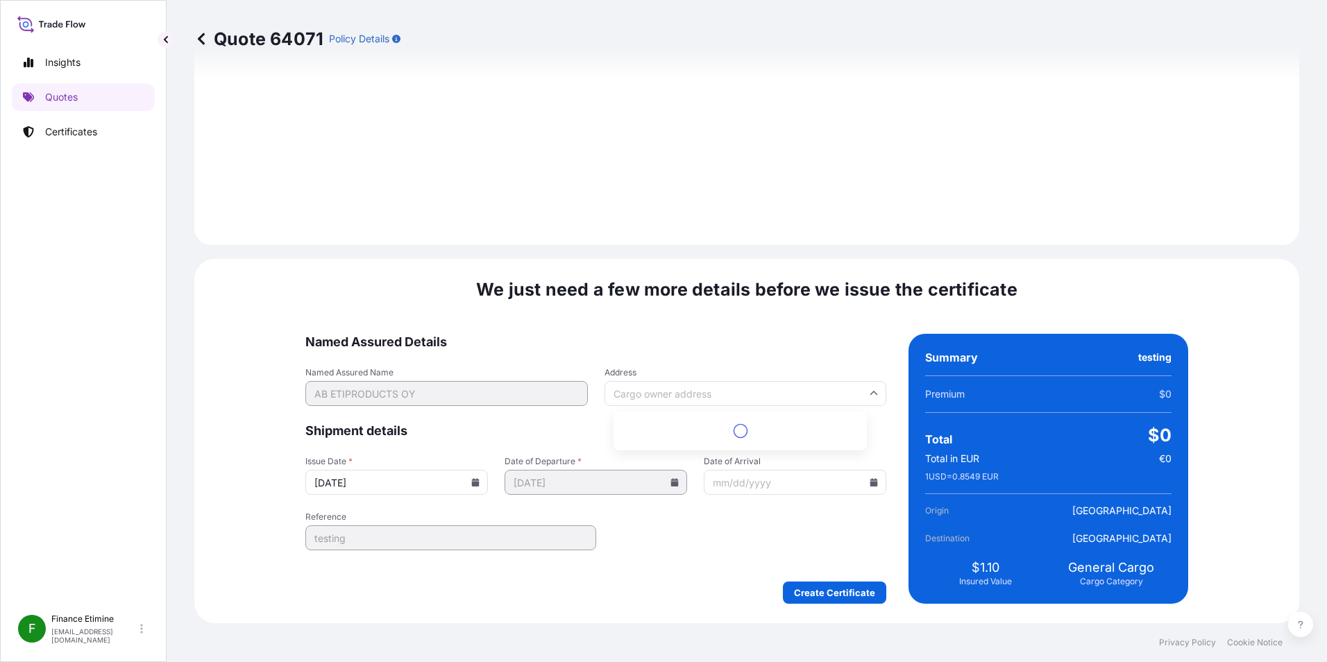
click at [722, 394] on input "Address" at bounding box center [745, 393] width 282 height 25
click at [752, 348] on span "Named Assured Details" at bounding box center [595, 342] width 581 height 17
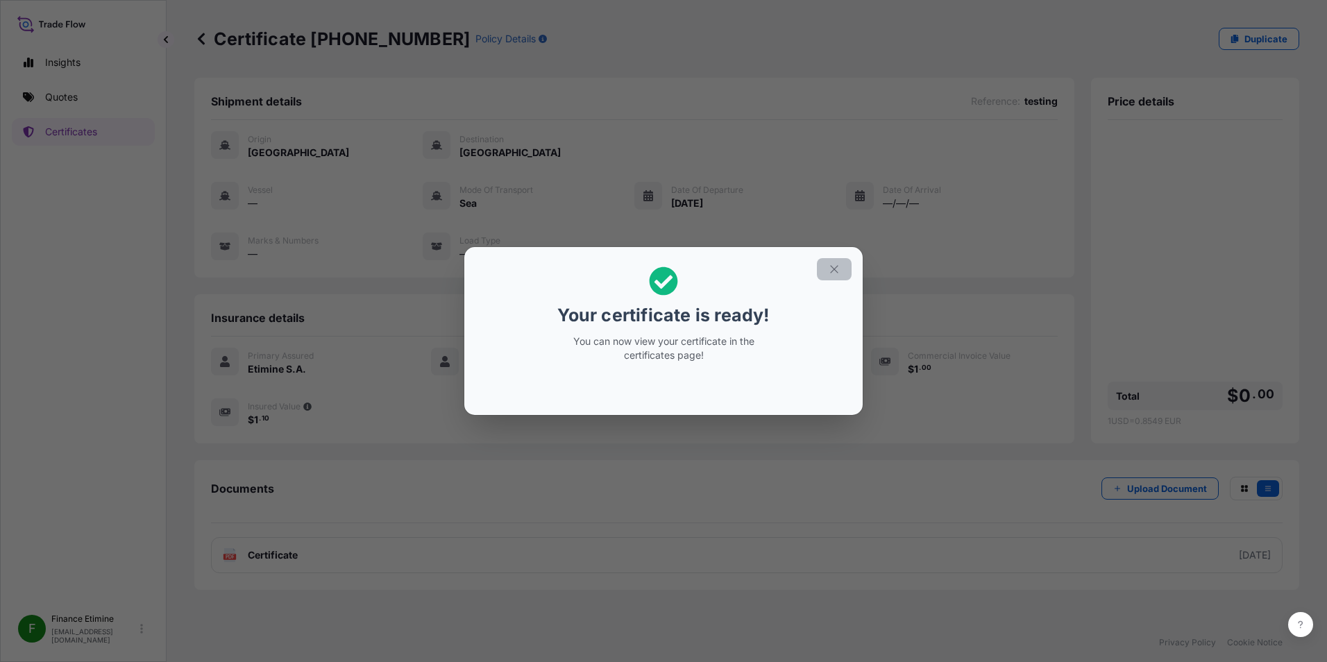
click at [840, 272] on icon "button" at bounding box center [834, 269] width 12 height 12
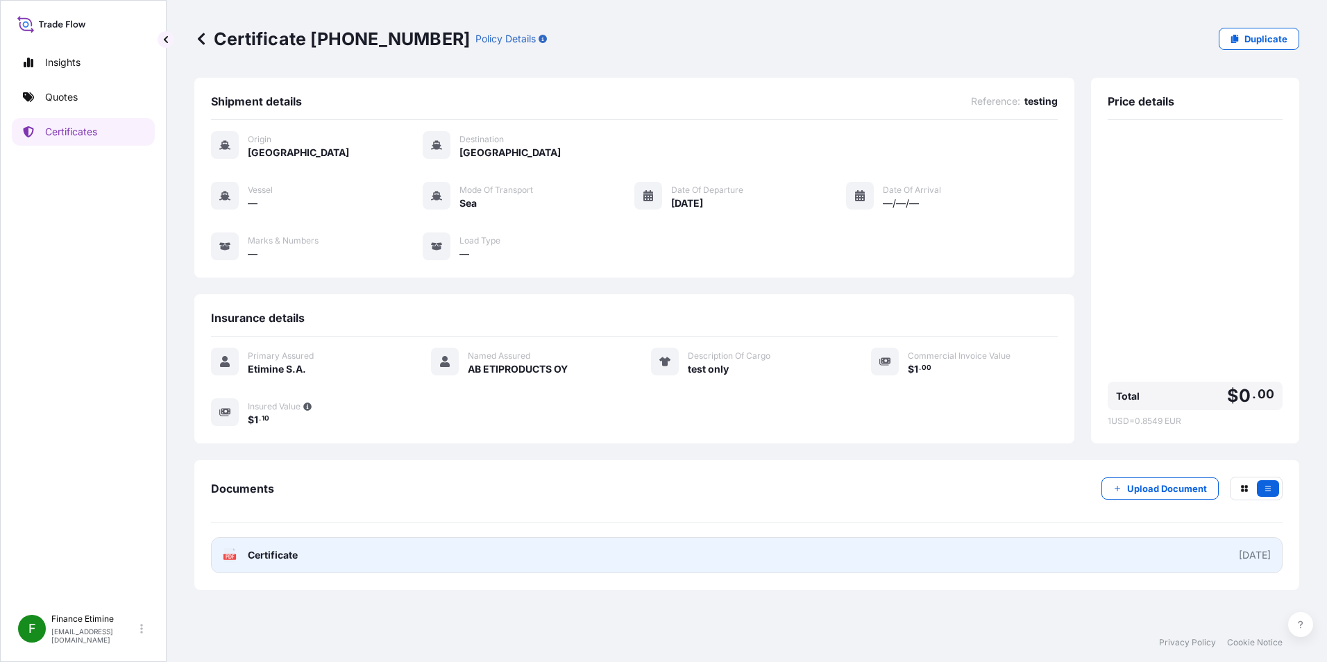
click at [1069, 561] on link "PDF Certificate [DATE]" at bounding box center [747, 555] width 1072 height 36
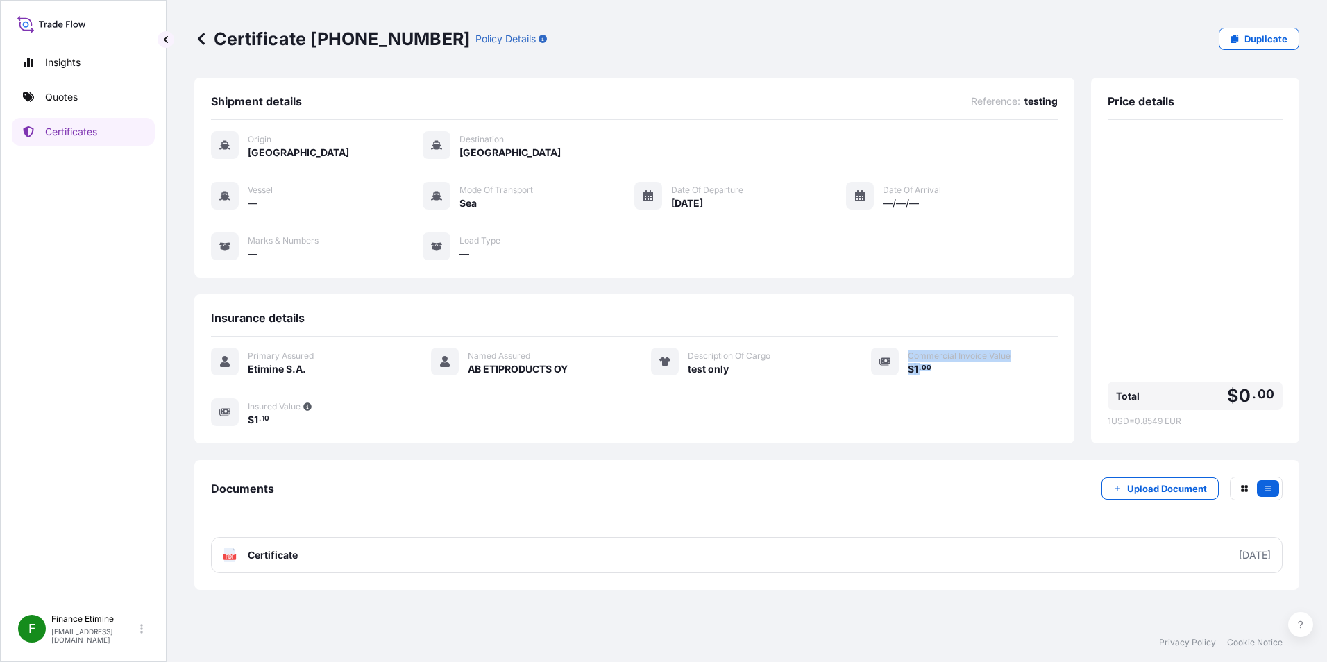
drag, startPoint x: 911, startPoint y: 352, endPoint x: 992, endPoint y: 378, distance: 85.2
click at [992, 378] on div "Primary Assured Etimine S.A. Named Assured AB ETIPRODUCTS OY Description Of Car…" at bounding box center [634, 387] width 847 height 79
drag, startPoint x: 992, startPoint y: 378, endPoint x: 958, endPoint y: 408, distance: 45.2
click at [958, 408] on div "Primary Assured Etimine S.A. Named Assured AB ETIPRODUCTS OY Description Of Car…" at bounding box center [634, 387] width 847 height 79
drag, startPoint x: 262, startPoint y: 407, endPoint x: 302, endPoint y: 421, distance: 42.6
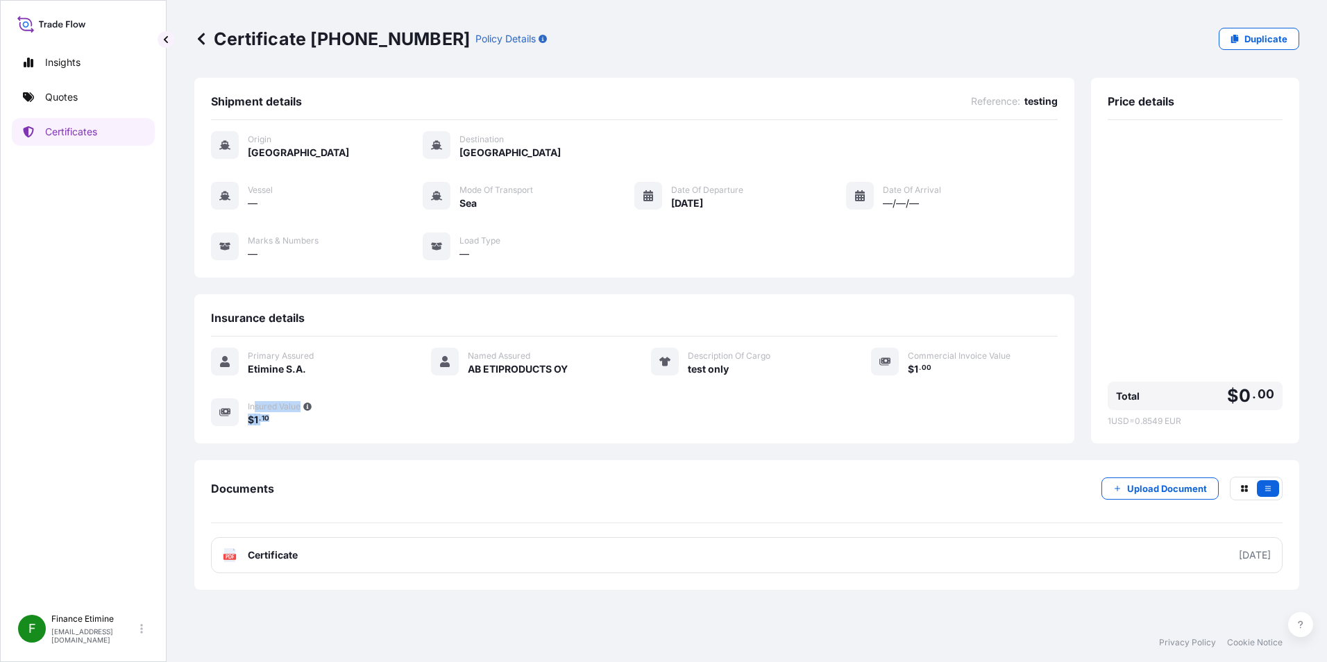
click at [302, 421] on div "Insured Value $ 1 . 10" at bounding box center [323, 412] width 150 height 28
click at [579, 413] on div "Primary Assured Etimine S.A. Named Assured AB ETIPRODUCTS OY Description Of Car…" at bounding box center [634, 387] width 847 height 79
click at [200, 44] on icon at bounding box center [201, 39] width 14 height 14
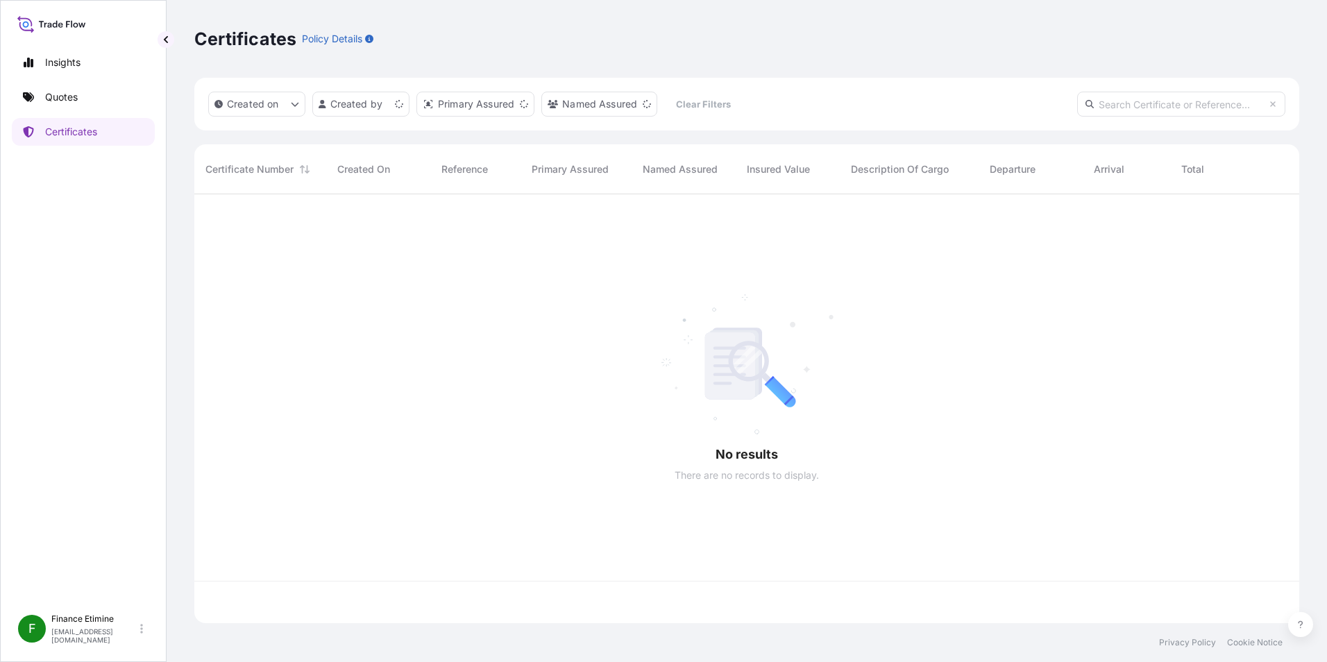
scroll to position [426, 1094]
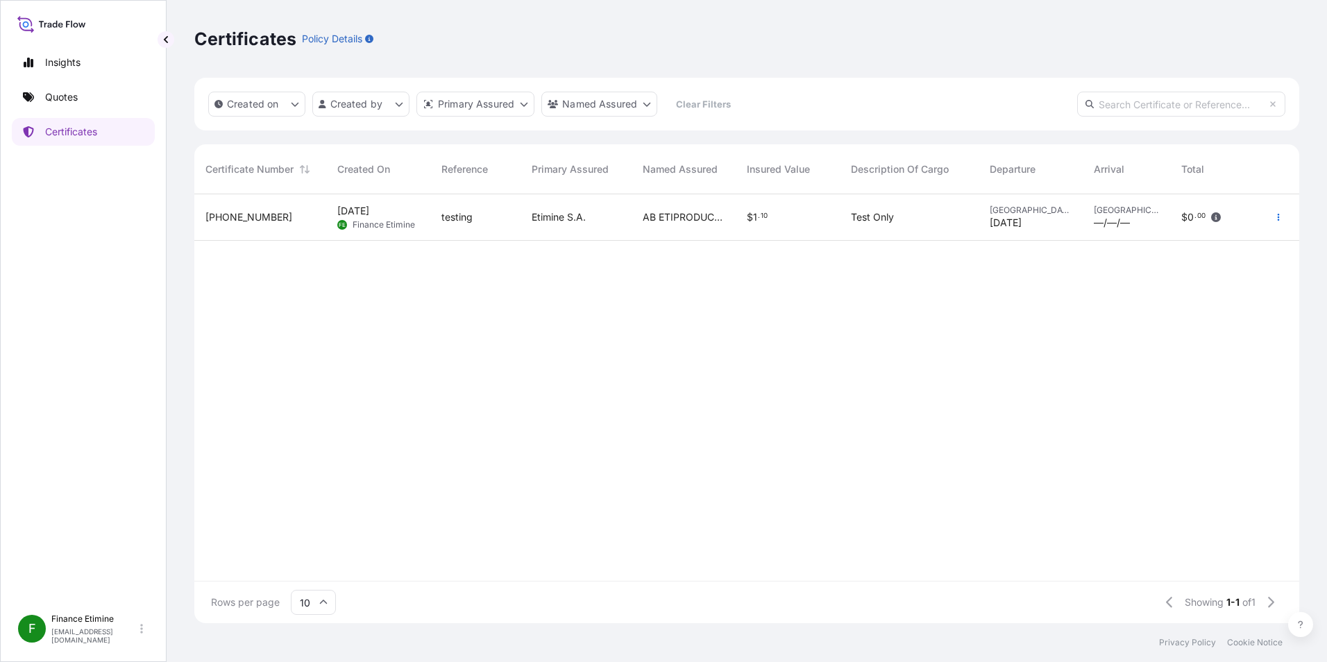
click at [593, 225] on div "Etimine S.A." at bounding box center [576, 217] width 111 height 46
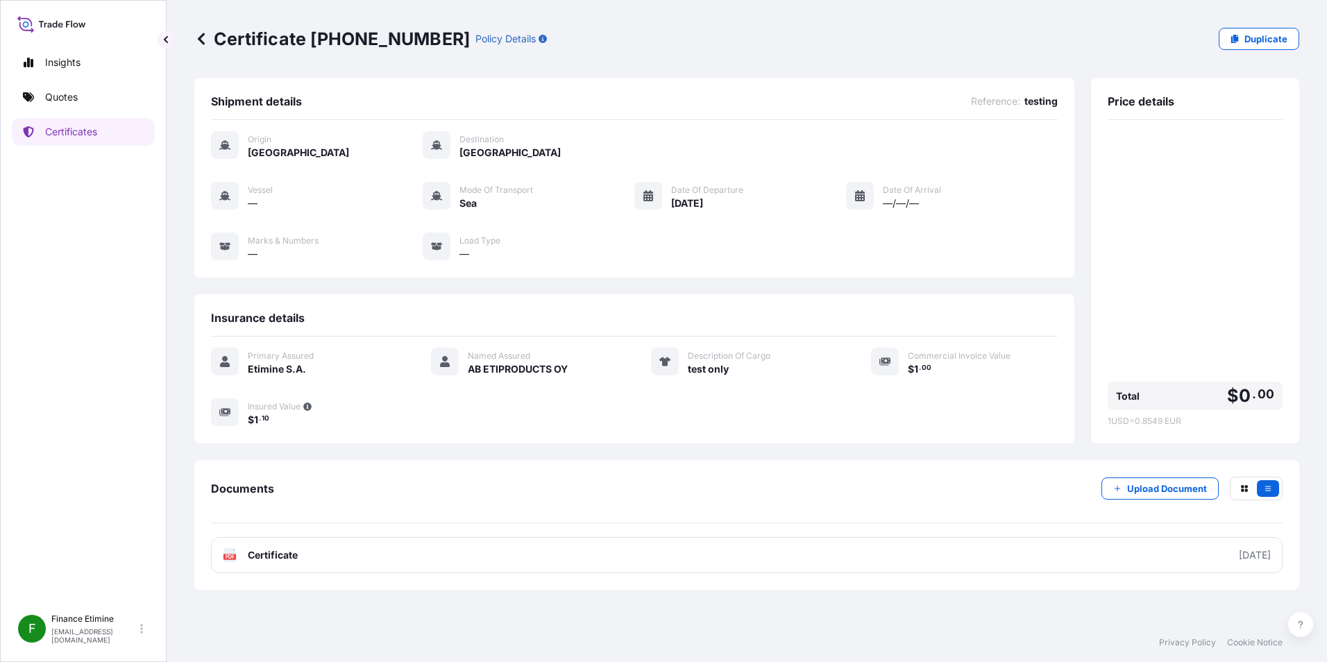
click at [201, 40] on icon at bounding box center [201, 39] width 7 height 12
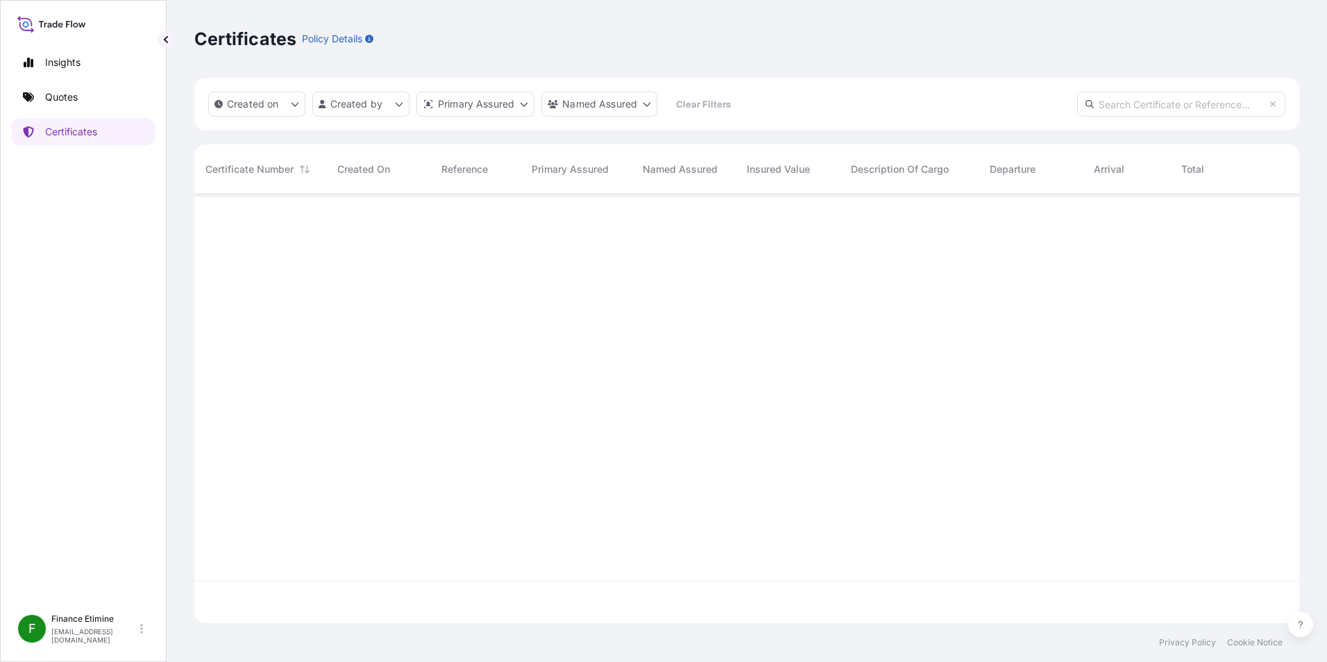
scroll to position [426, 1094]
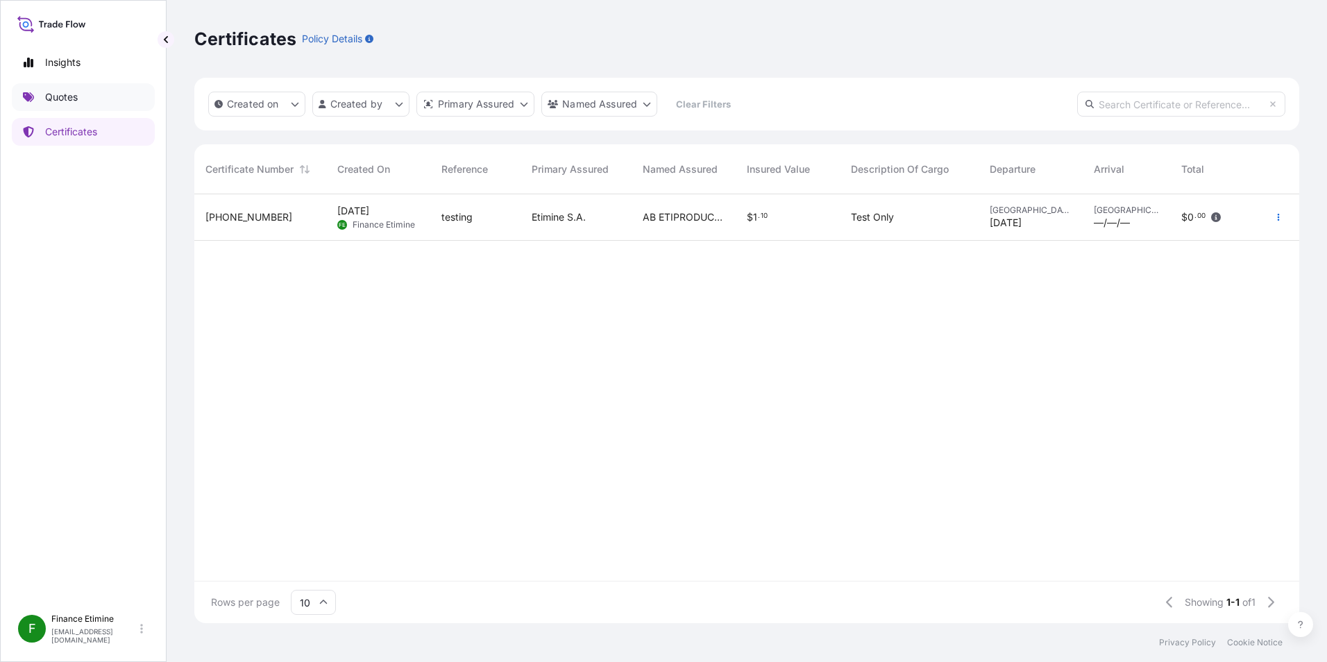
click at [94, 96] on link "Quotes" at bounding box center [83, 97] width 143 height 28
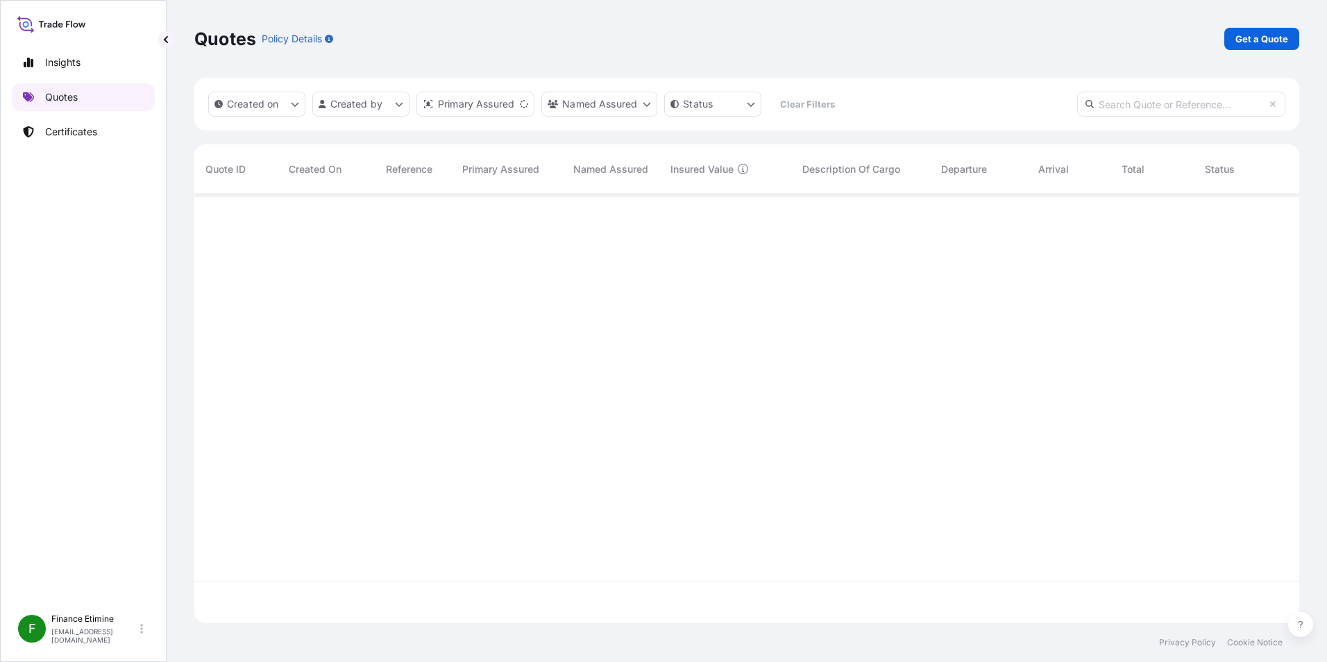
scroll to position [426, 1094]
click at [1276, 42] on p "Get a Quote" at bounding box center [1261, 39] width 53 height 14
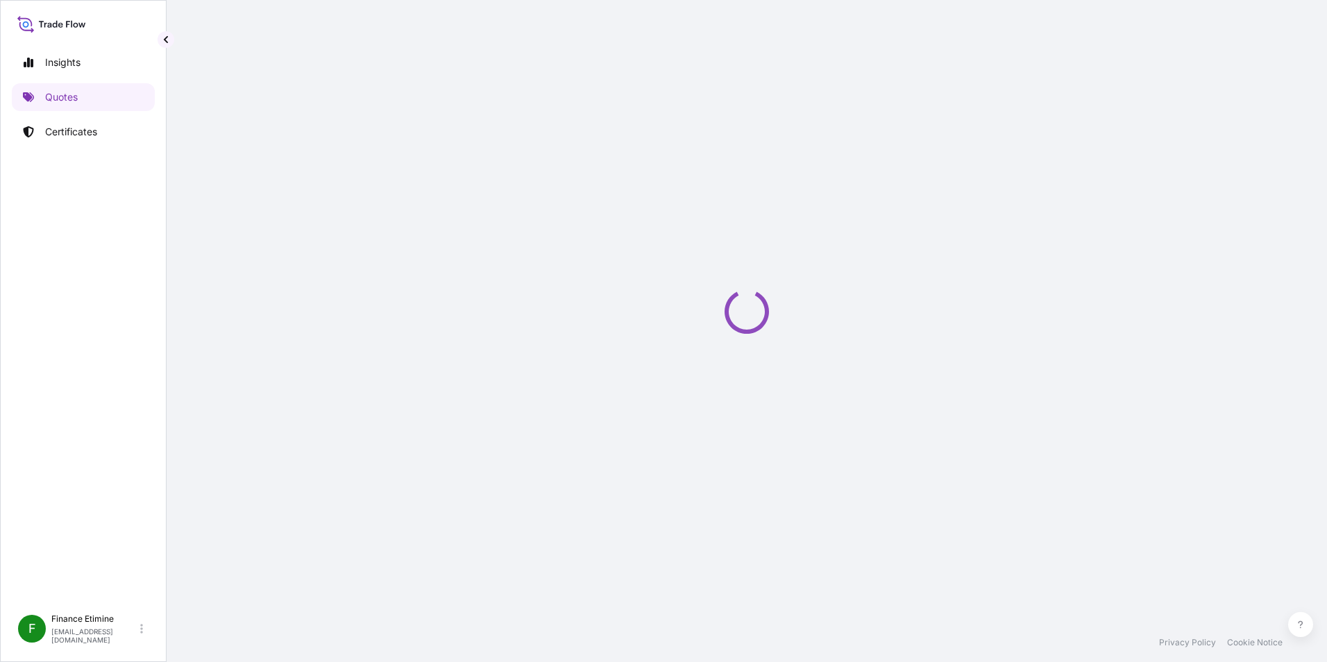
select select "Sea"
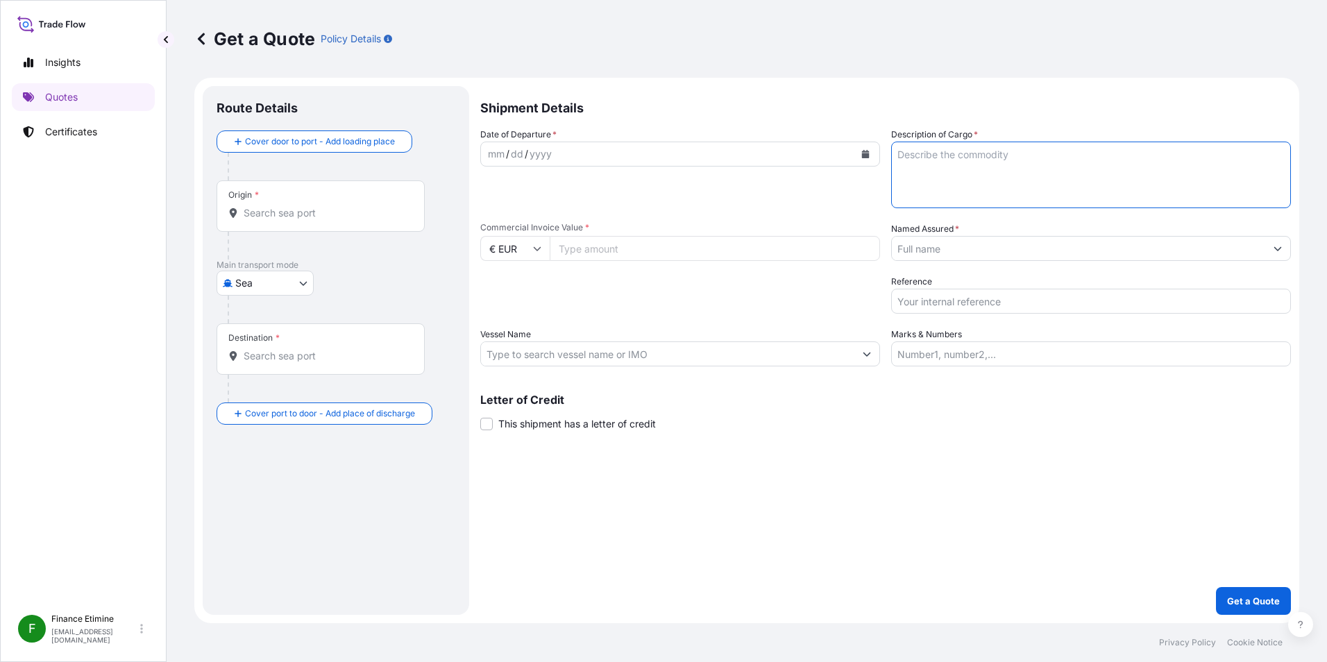
drag, startPoint x: 1013, startPoint y: 148, endPoint x: 957, endPoint y: 158, distance: 56.5
click at [957, 158] on textarea "Description of Cargo *" at bounding box center [1091, 175] width 400 height 67
drag, startPoint x: 586, startPoint y: 226, endPoint x: 482, endPoint y: 227, distance: 104.1
click at [482, 227] on span "Commercial Invoice Value *" at bounding box center [680, 227] width 400 height 11
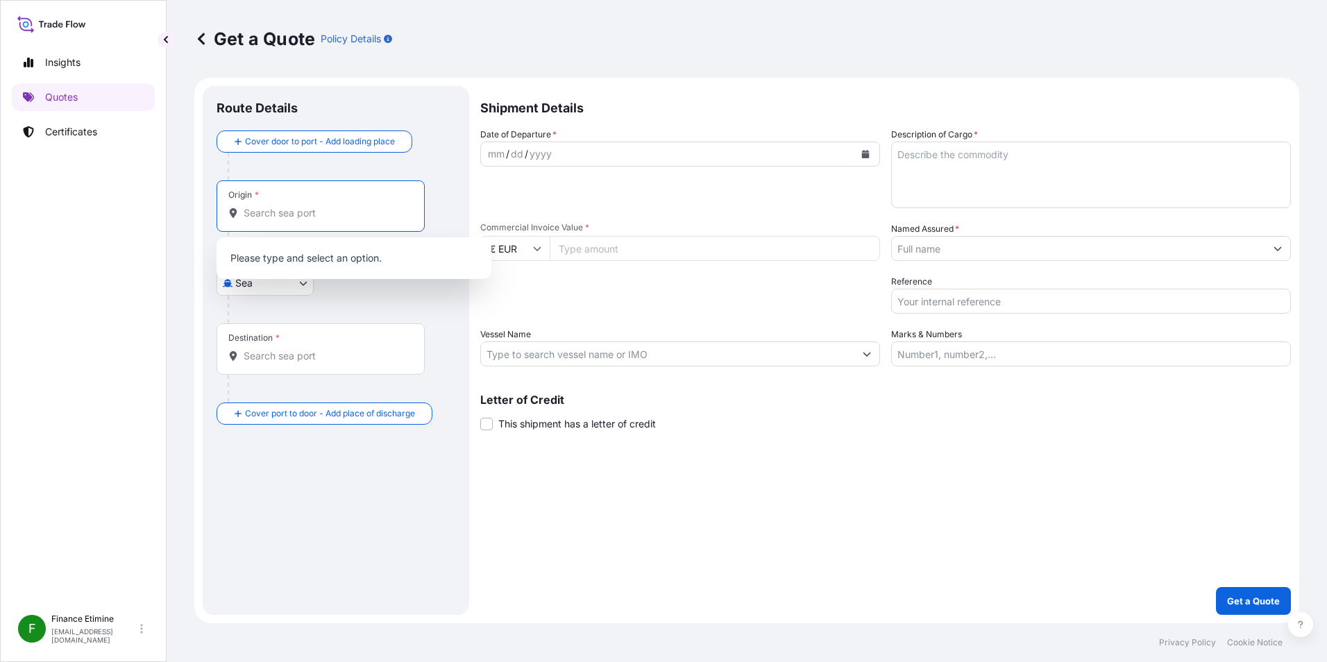
click at [336, 212] on input "Origin *" at bounding box center [326, 213] width 164 height 14
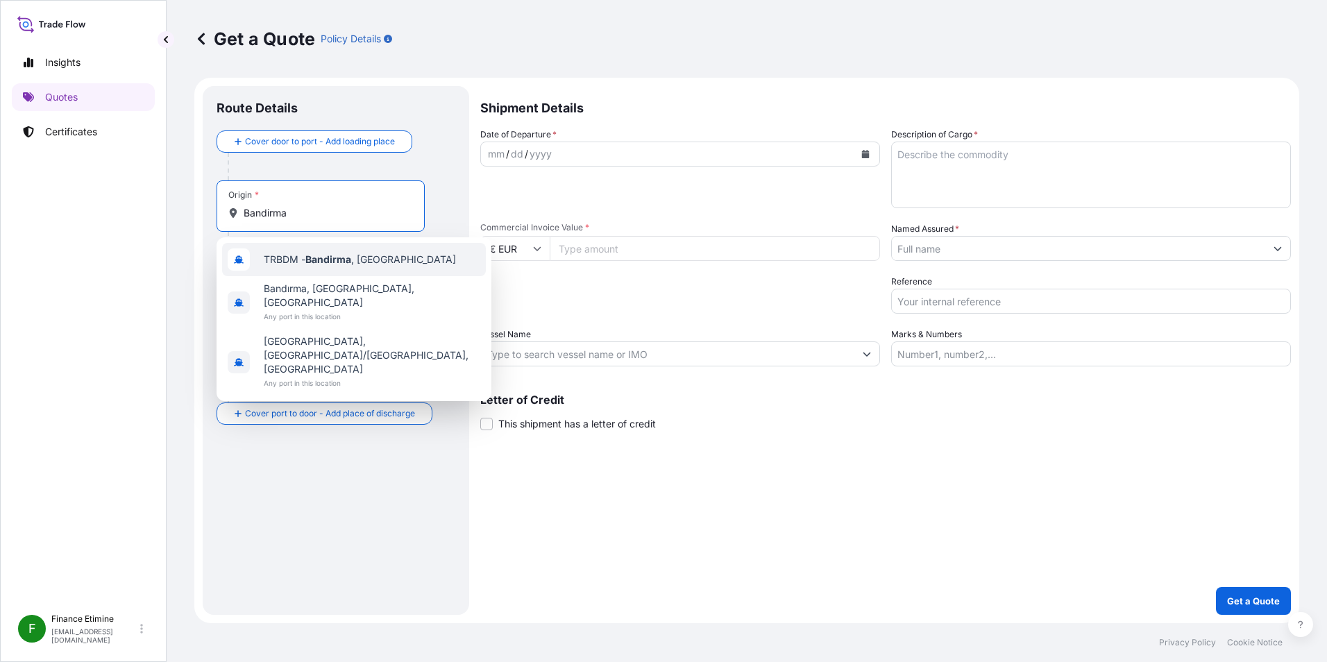
drag, startPoint x: 319, startPoint y: 215, endPoint x: 228, endPoint y: 220, distance: 91.0
click at [228, 220] on div "Origin * Bandirma" at bounding box center [321, 205] width 208 height 51
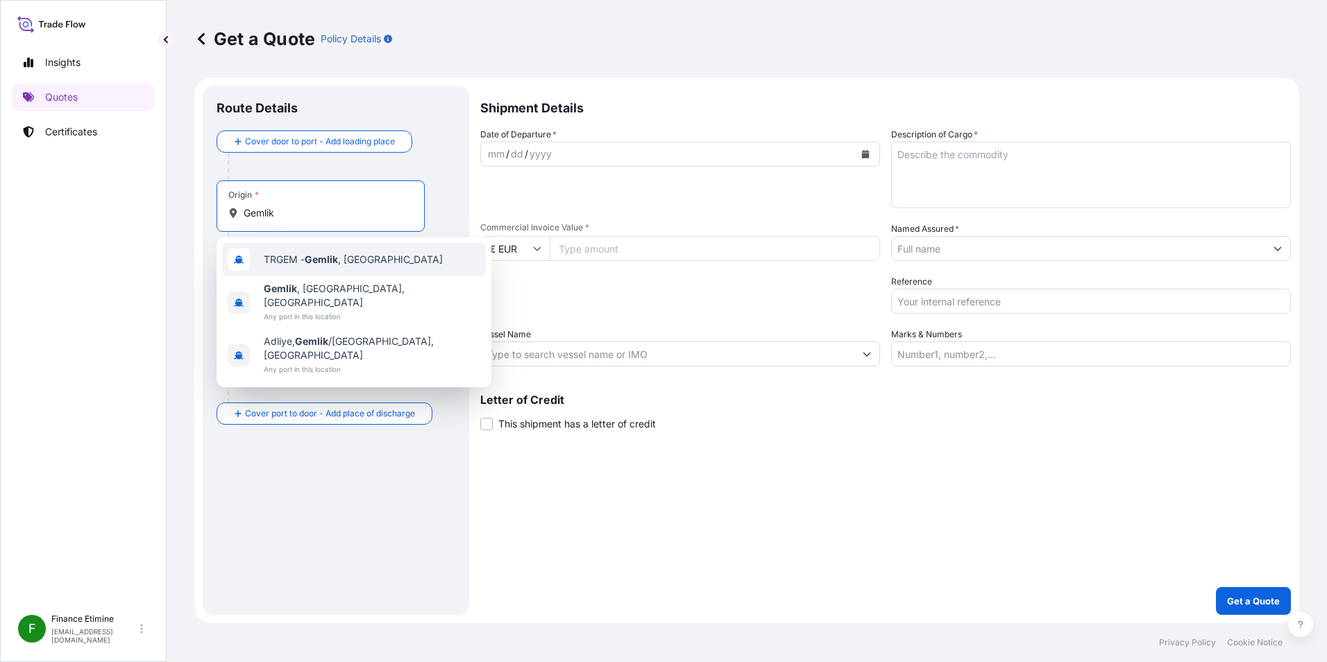
click at [365, 254] on span "TRGEM - Gemlik , Turkey" at bounding box center [353, 260] width 179 height 14
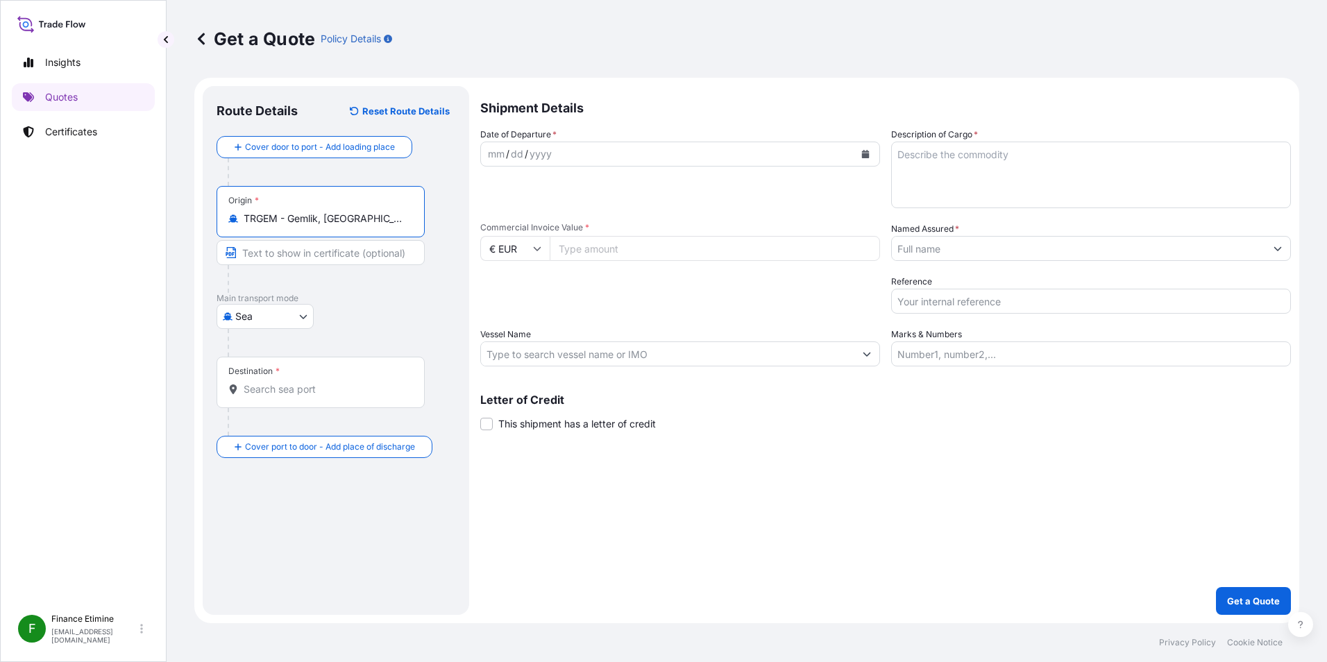
type input "TRGEM - Gemlik, Turkey"
click at [305, 318] on body "Insights Quotes Certificates F Finance Etimine finance@etiproducts.com Get a Qu…" at bounding box center [663, 331] width 1327 height 662
click at [309, 390] on input "Destination *" at bounding box center [326, 389] width 164 height 14
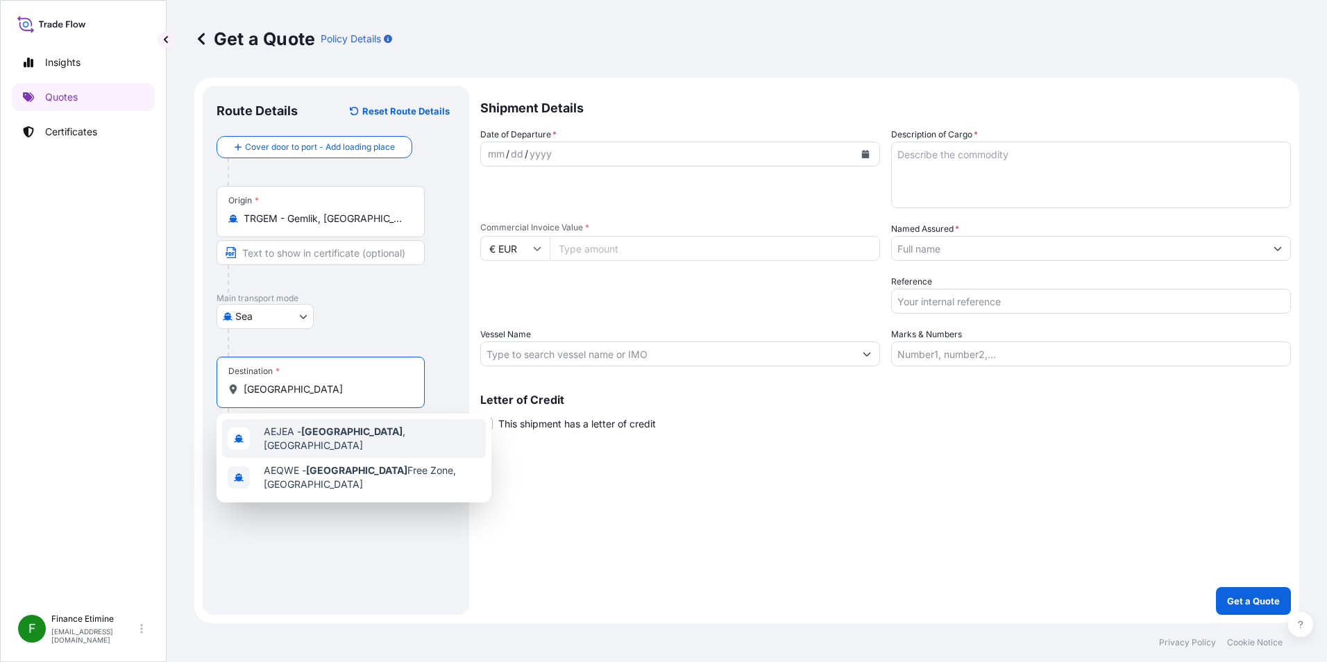
click at [312, 444] on div "AEJEA - Jebel Ali , United Arab Emirates" at bounding box center [354, 438] width 264 height 39
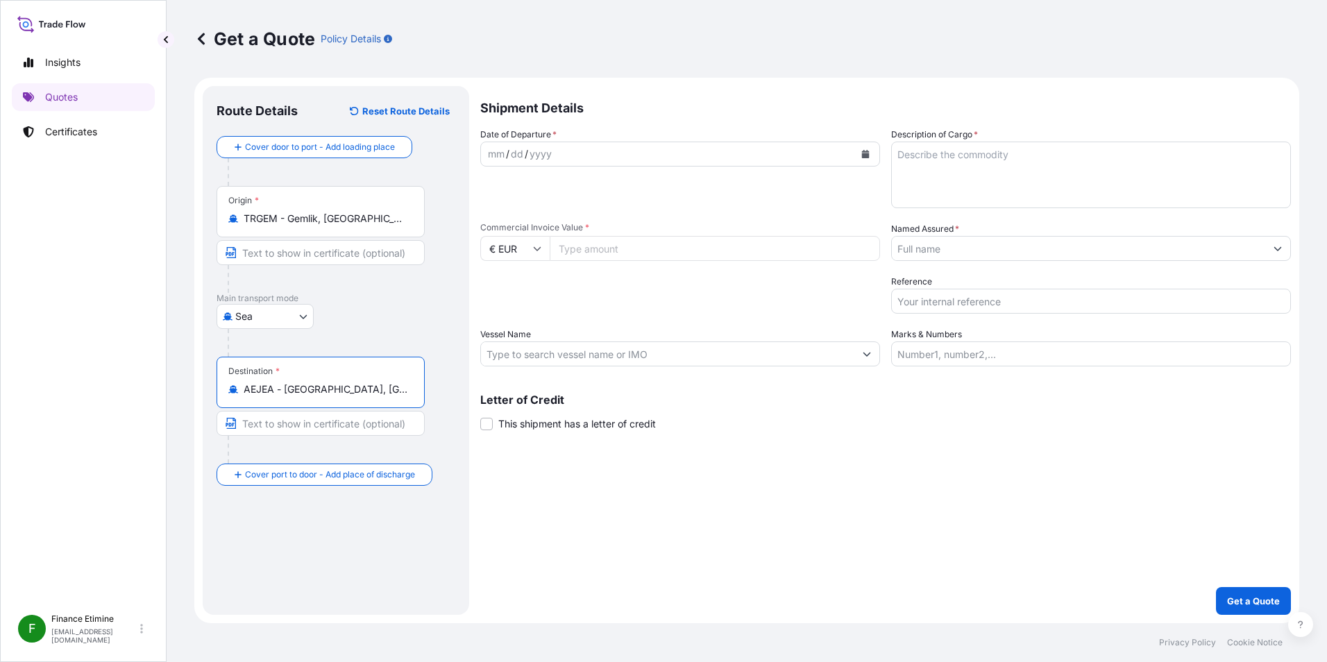
click at [340, 387] on input "AEJEA - [GEOGRAPHIC_DATA], [GEOGRAPHIC_DATA]" at bounding box center [326, 389] width 164 height 14
type input "AEJEA - [GEOGRAPHIC_DATA], [GEOGRAPHIC_DATA]"
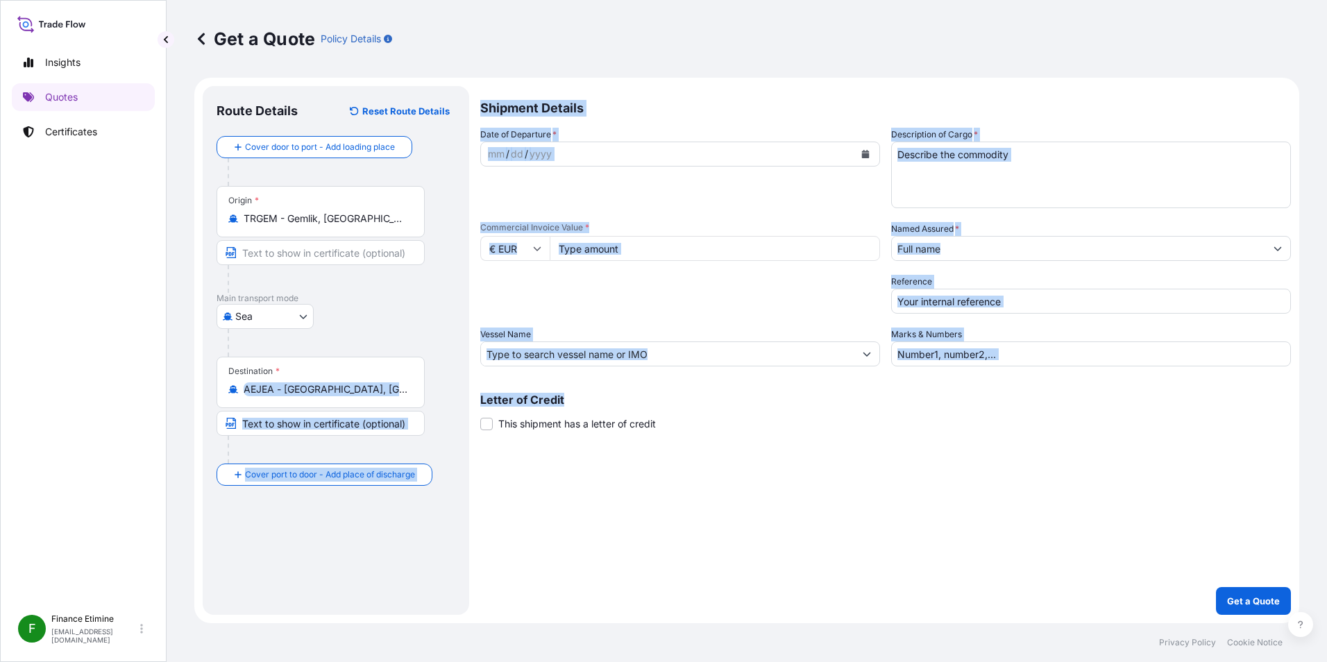
drag, startPoint x: 240, startPoint y: 388, endPoint x: 488, endPoint y: 414, distance: 249.1
click at [488, 414] on form "Route Details Reset Route Details Cover door to port - Add loading place Place …" at bounding box center [746, 351] width 1105 height 546
drag, startPoint x: 488, startPoint y: 414, endPoint x: 411, endPoint y: 400, distance: 78.2
click at [411, 400] on div "Destination * AEJEA - Jebel Ali, United Arab Emirates" at bounding box center [321, 382] width 208 height 51
click at [407, 396] on input "AEJEA - [GEOGRAPHIC_DATA], [GEOGRAPHIC_DATA]" at bounding box center [326, 389] width 164 height 14
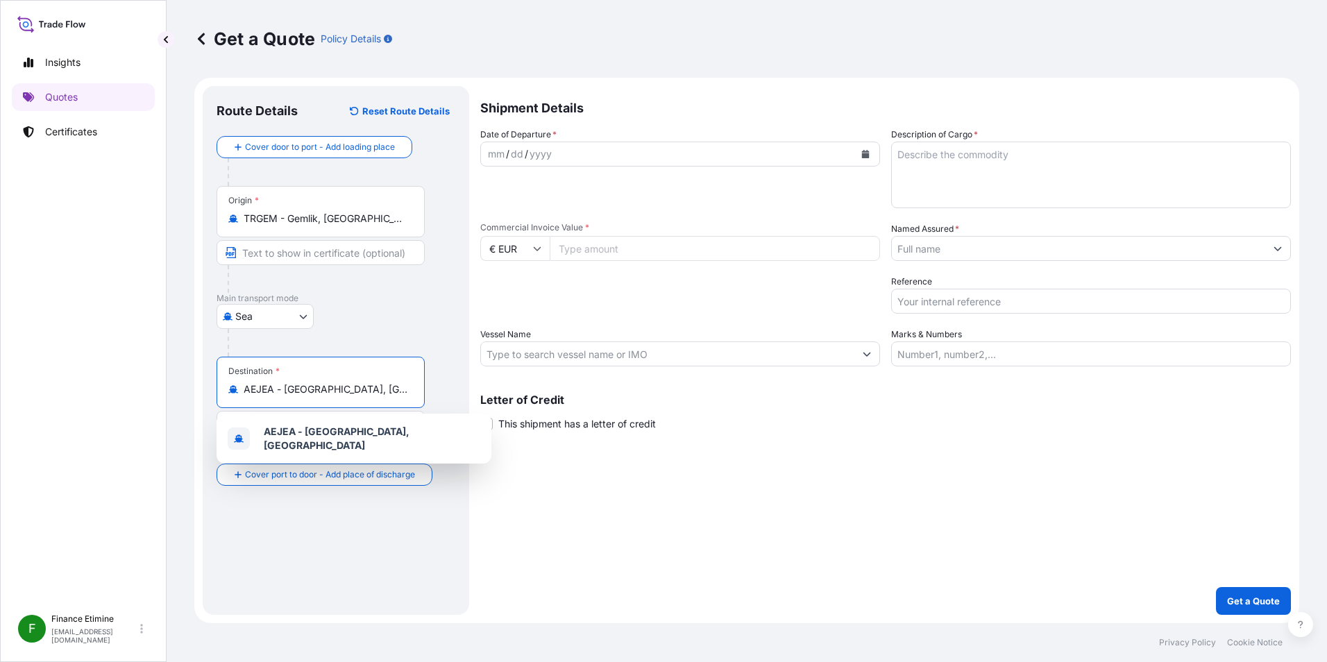
click at [409, 386] on div "AEJEA - [GEOGRAPHIC_DATA], [GEOGRAPHIC_DATA]" at bounding box center [320, 389] width 185 height 14
click at [407, 386] on input "AEJEA - [GEOGRAPHIC_DATA], [GEOGRAPHIC_DATA]" at bounding box center [326, 389] width 164 height 14
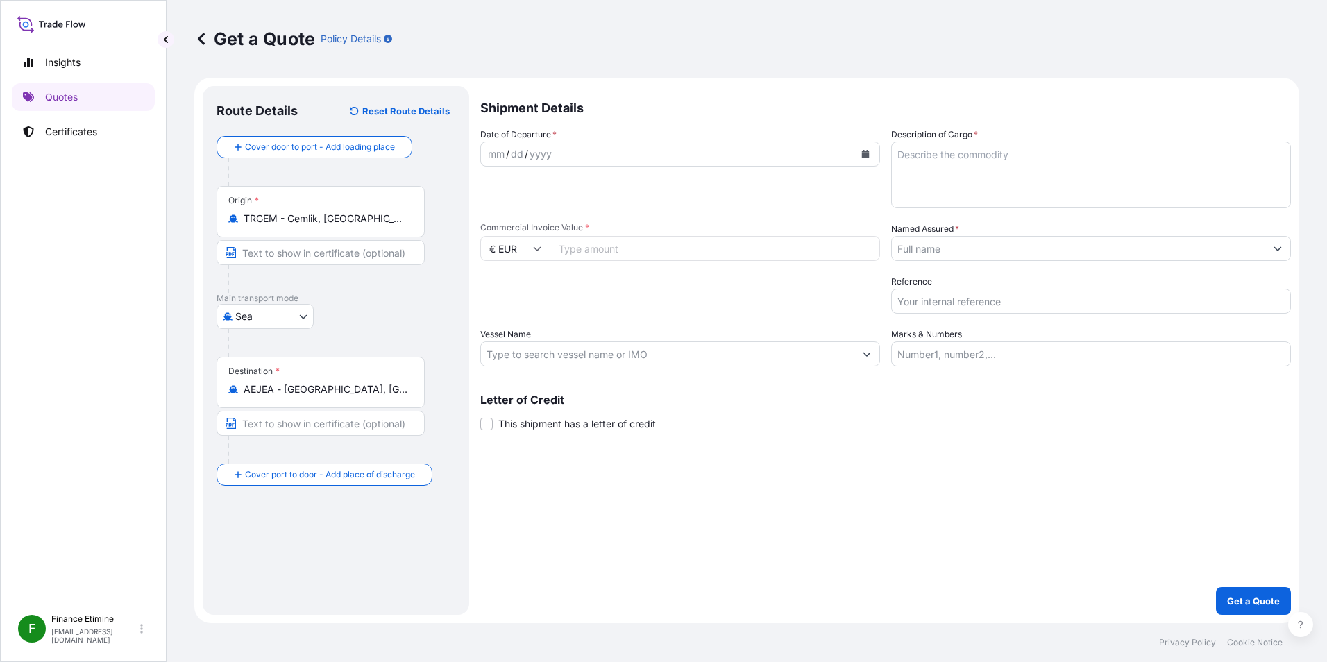
click at [411, 386] on div "AEJEA - [GEOGRAPHIC_DATA], [GEOGRAPHIC_DATA]" at bounding box center [320, 389] width 185 height 14
click at [407, 386] on input "AEJEA - [GEOGRAPHIC_DATA], [GEOGRAPHIC_DATA]" at bounding box center [326, 389] width 164 height 14
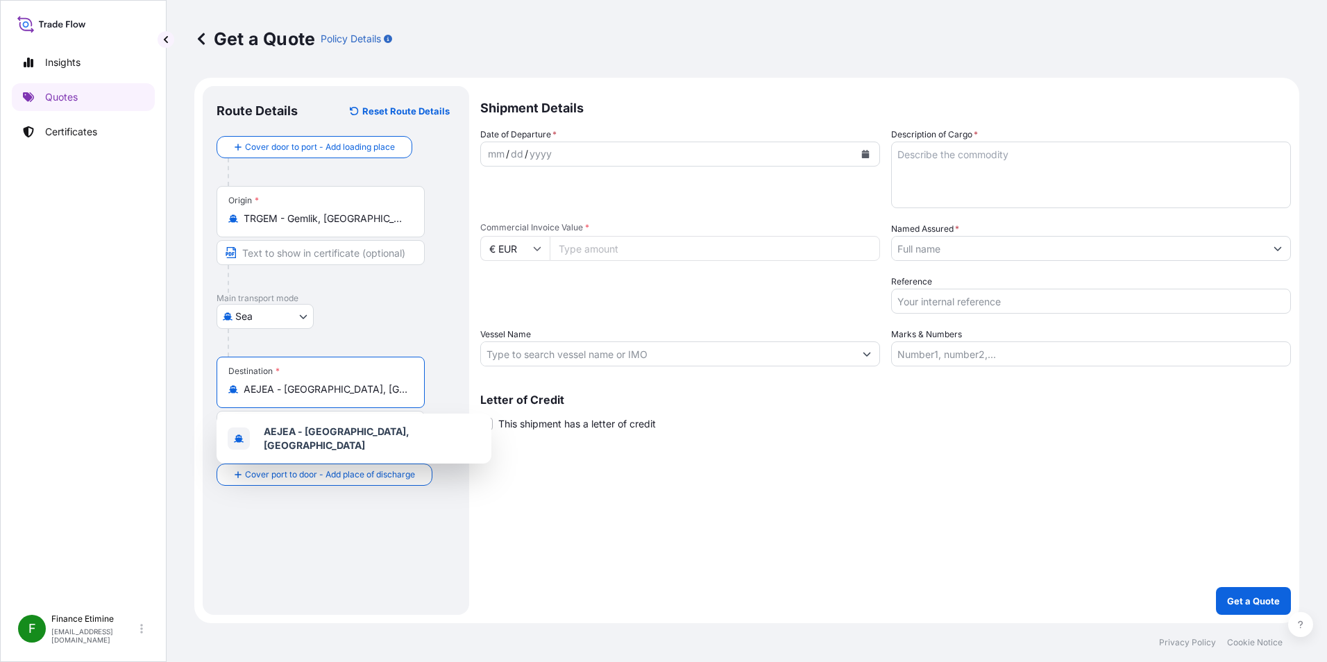
click at [406, 391] on input "AEJEA - [GEOGRAPHIC_DATA], [GEOGRAPHIC_DATA]" at bounding box center [326, 389] width 164 height 14
drag, startPoint x: 406, startPoint y: 391, endPoint x: 219, endPoint y: 370, distance: 188.5
click at [219, 370] on div "Destination * AEJEA - Jebel Ali, United Arab Emirates" at bounding box center [321, 382] width 208 height 51
click at [244, 382] on input "AEJEA - [GEOGRAPHIC_DATA], [GEOGRAPHIC_DATA]" at bounding box center [326, 389] width 164 height 14
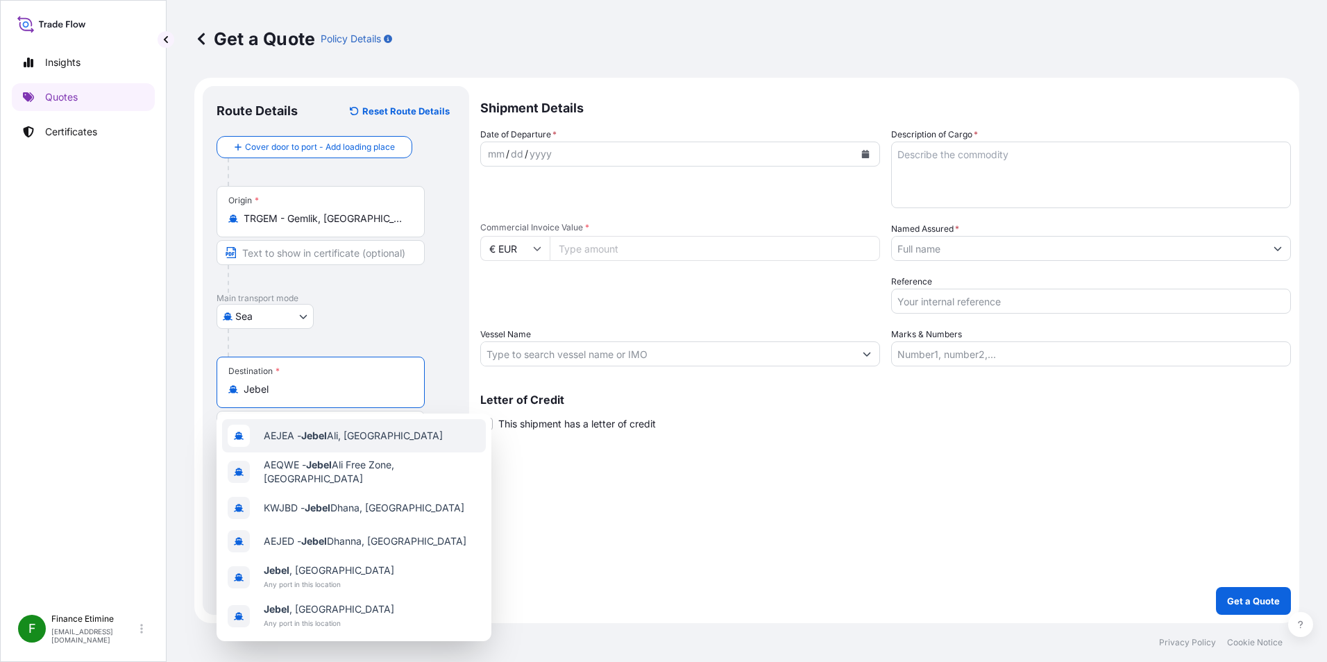
click at [368, 437] on span "AEJEA - [GEOGRAPHIC_DATA], [GEOGRAPHIC_DATA]" at bounding box center [353, 436] width 179 height 14
type input "AEJEA - [GEOGRAPHIC_DATA], [GEOGRAPHIC_DATA]"
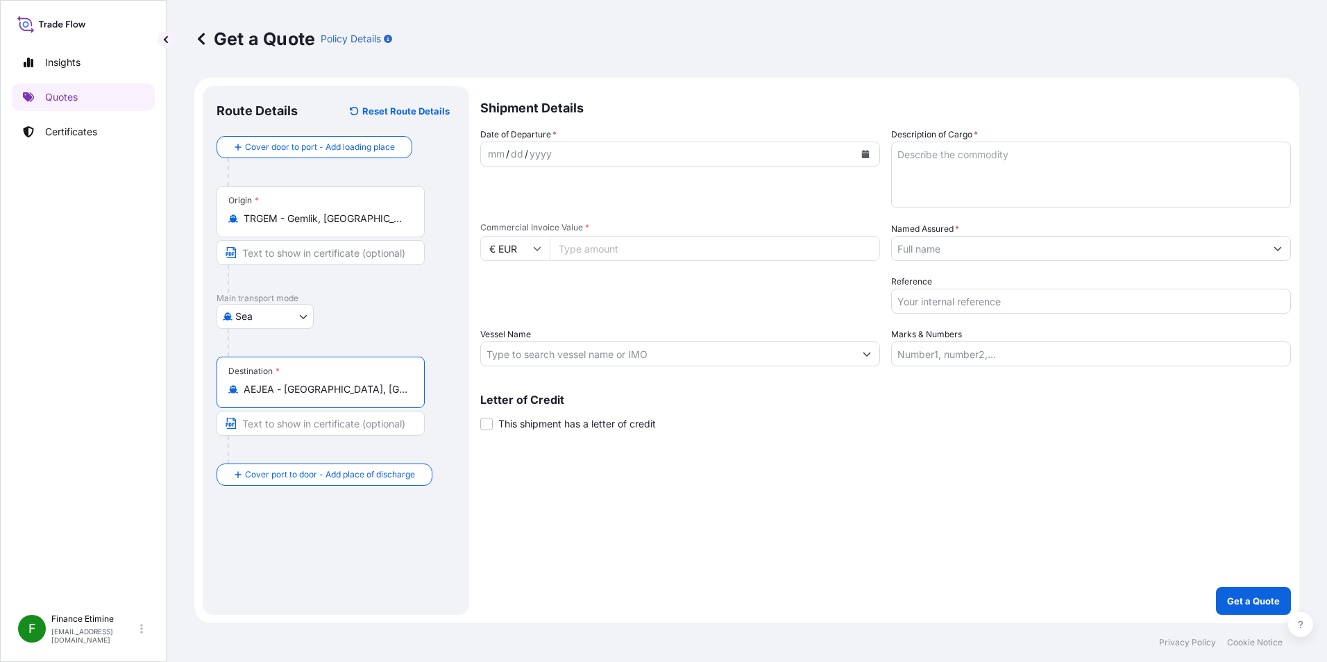
click at [1278, 253] on button "Show suggestions" at bounding box center [1277, 248] width 25 height 25
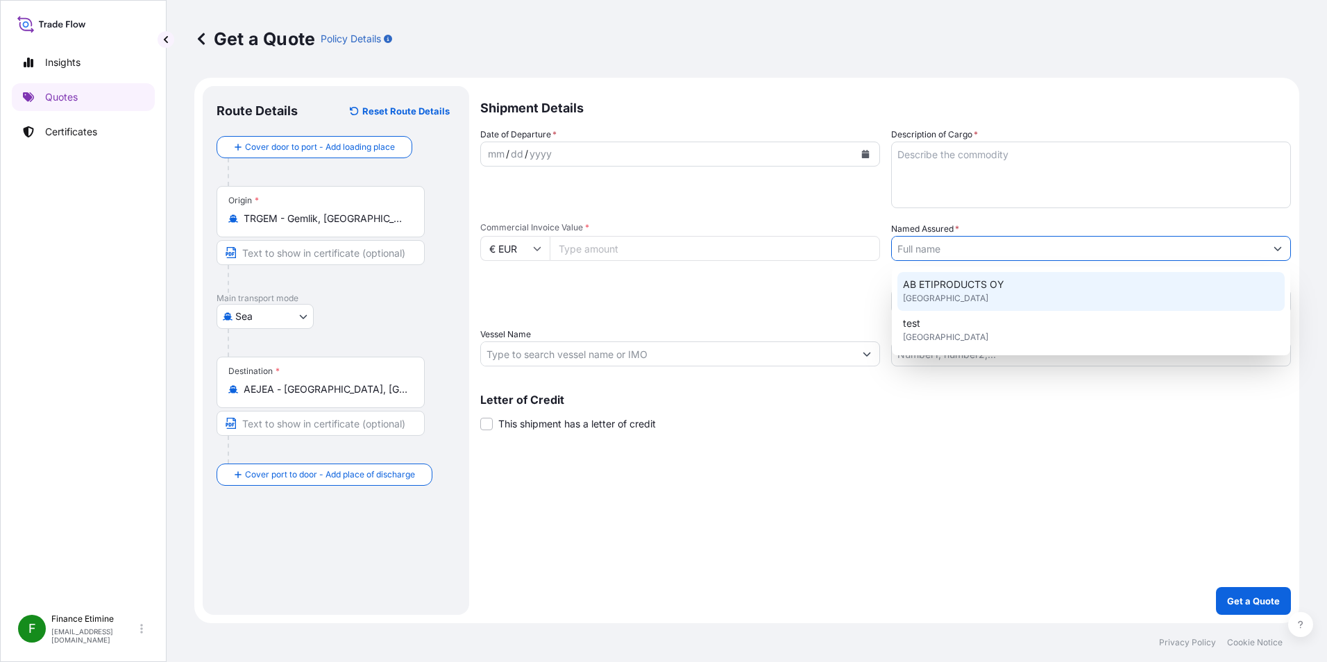
click at [1216, 294] on div "AB ETIPRODUCTS OY [GEOGRAPHIC_DATA]" at bounding box center [1090, 291] width 387 height 39
type input "AB ETIPRODUCTS OY"
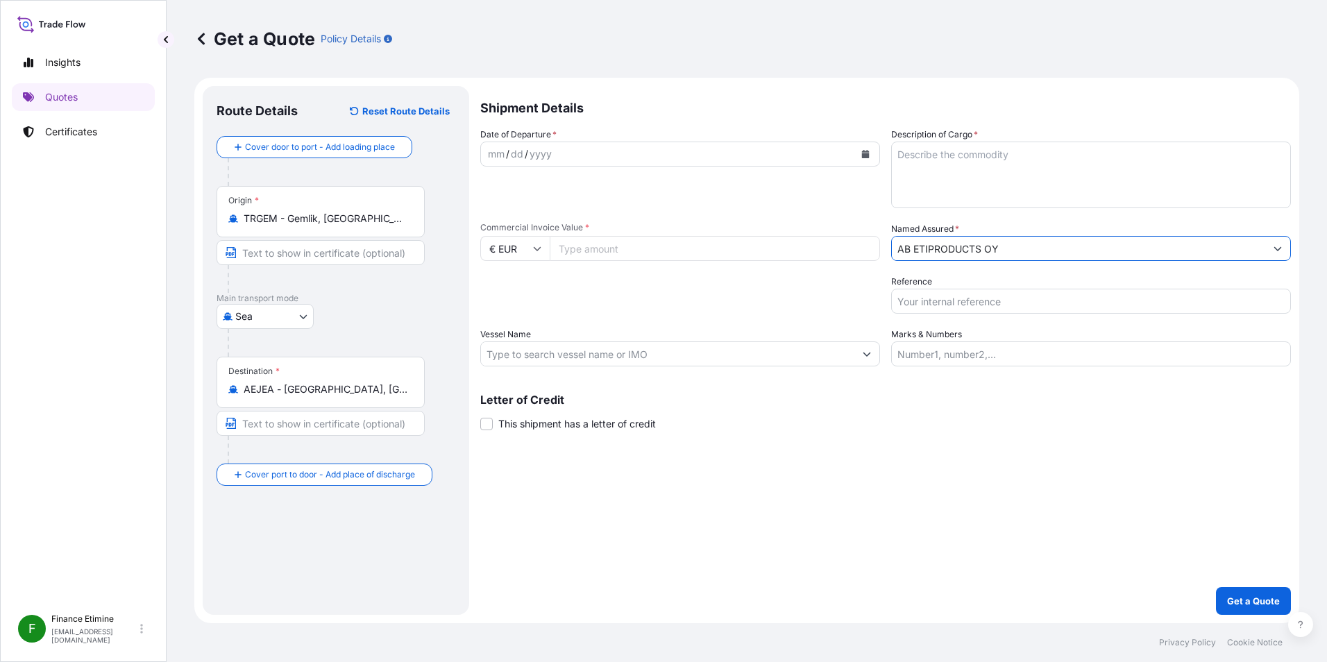
click at [1276, 248] on icon "Show suggestions" at bounding box center [1278, 249] width 8 height 4
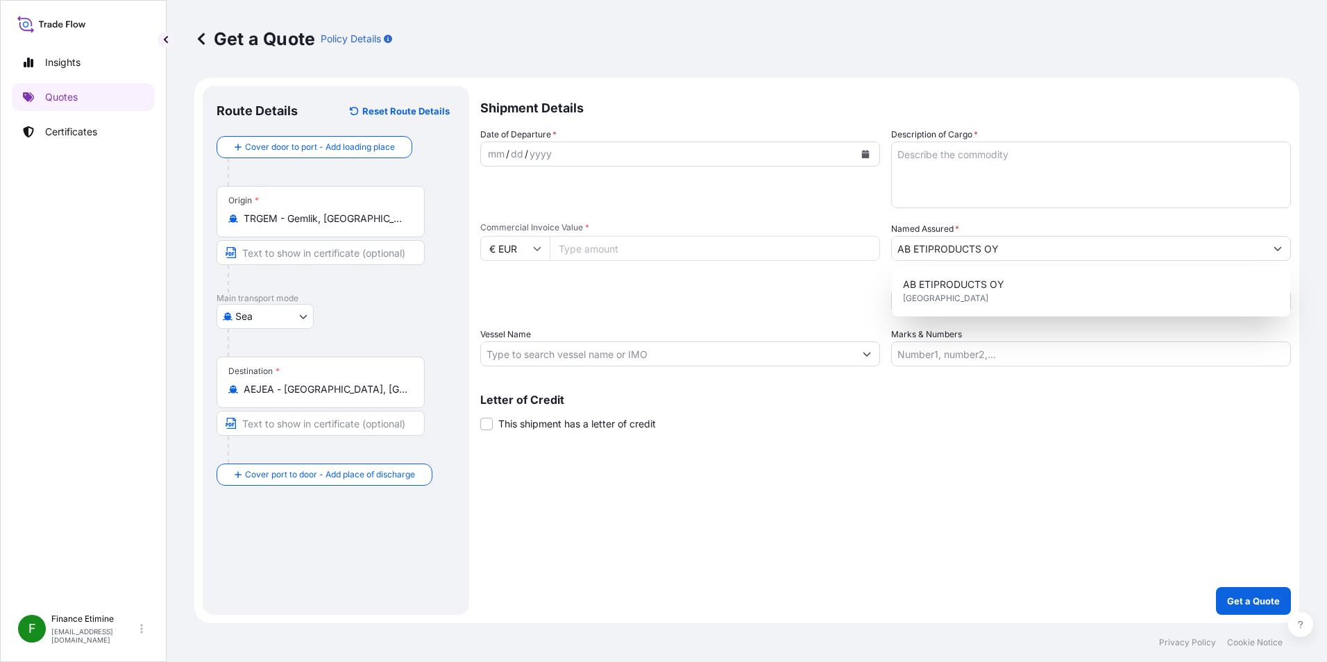
click at [984, 425] on div "Letter of Credit This shipment has a letter of credit Letter of credit * Letter…" at bounding box center [885, 412] width 811 height 37
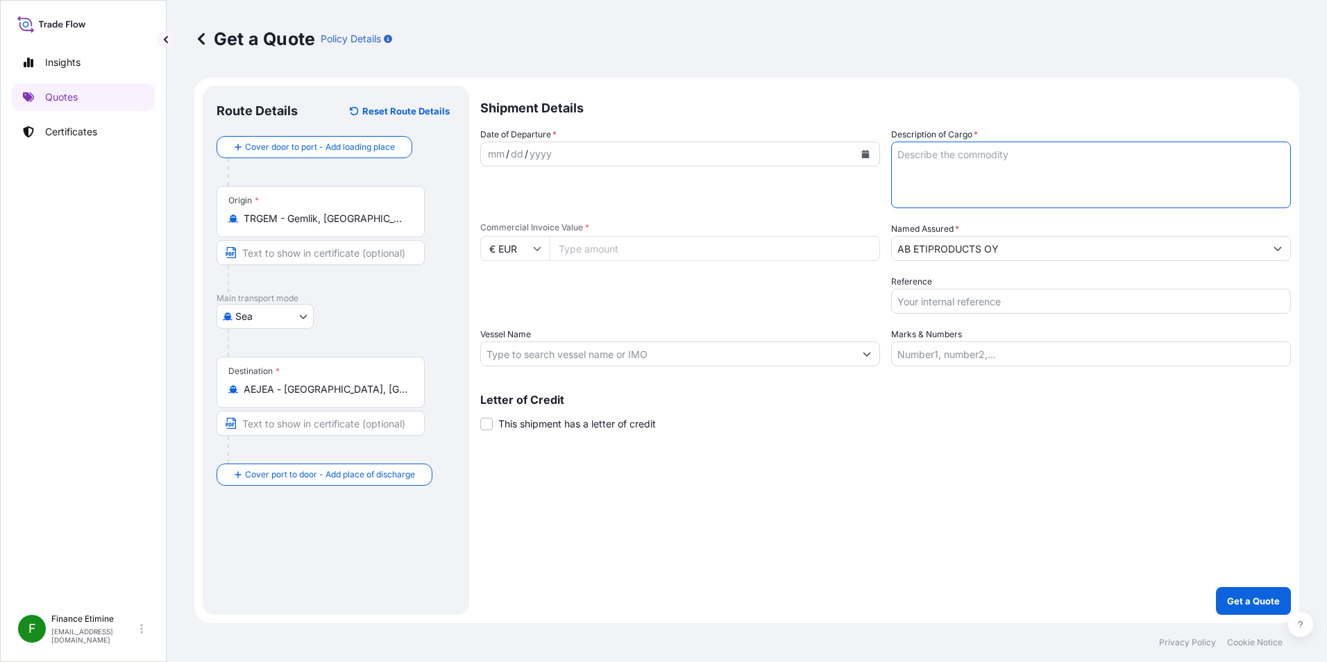
click at [936, 159] on textarea "Description of Cargo *" at bounding box center [1091, 175] width 400 height 67
click at [608, 248] on input "Commercial Invoice Value *" at bounding box center [715, 248] width 330 height 25
click at [538, 250] on icon at bounding box center [538, 249] width 8 height 4
click at [527, 344] on div "$ USD" at bounding box center [515, 345] width 58 height 26
type input "$ USD"
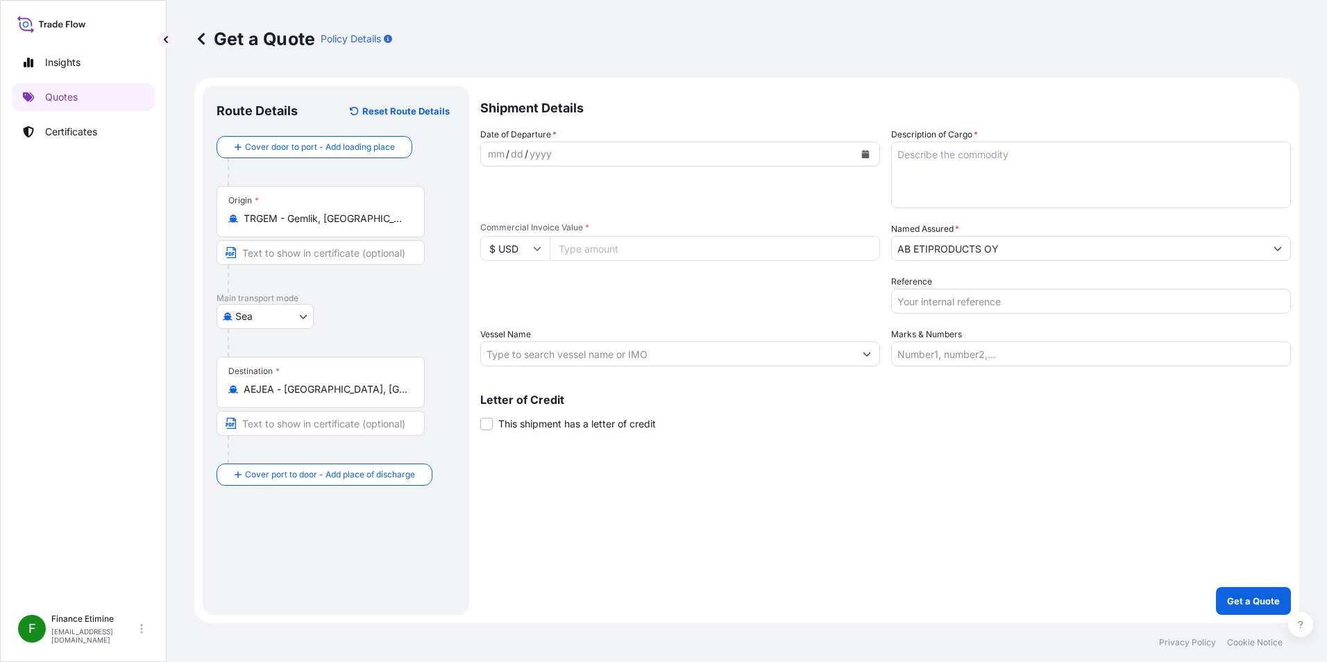
click at [756, 245] on input "Commercial Invoice Value *" at bounding box center [715, 248] width 330 height 25
type input "1"
click at [990, 163] on textarea "Description of Cargo *" at bounding box center [1091, 175] width 400 height 67
type textarea "boric acid"
click at [995, 305] on input "Reference" at bounding box center [1091, 301] width 400 height 25
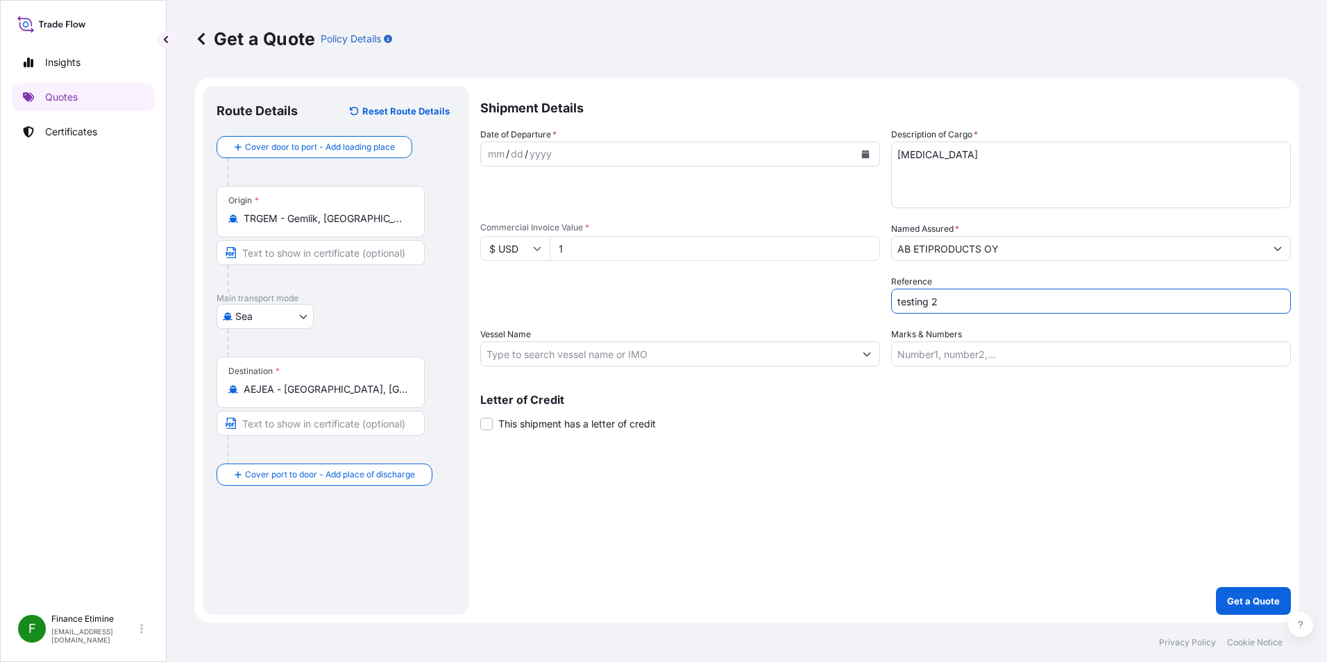
type input "testing 2"
click at [713, 360] on input "Vessel Name" at bounding box center [667, 353] width 373 height 25
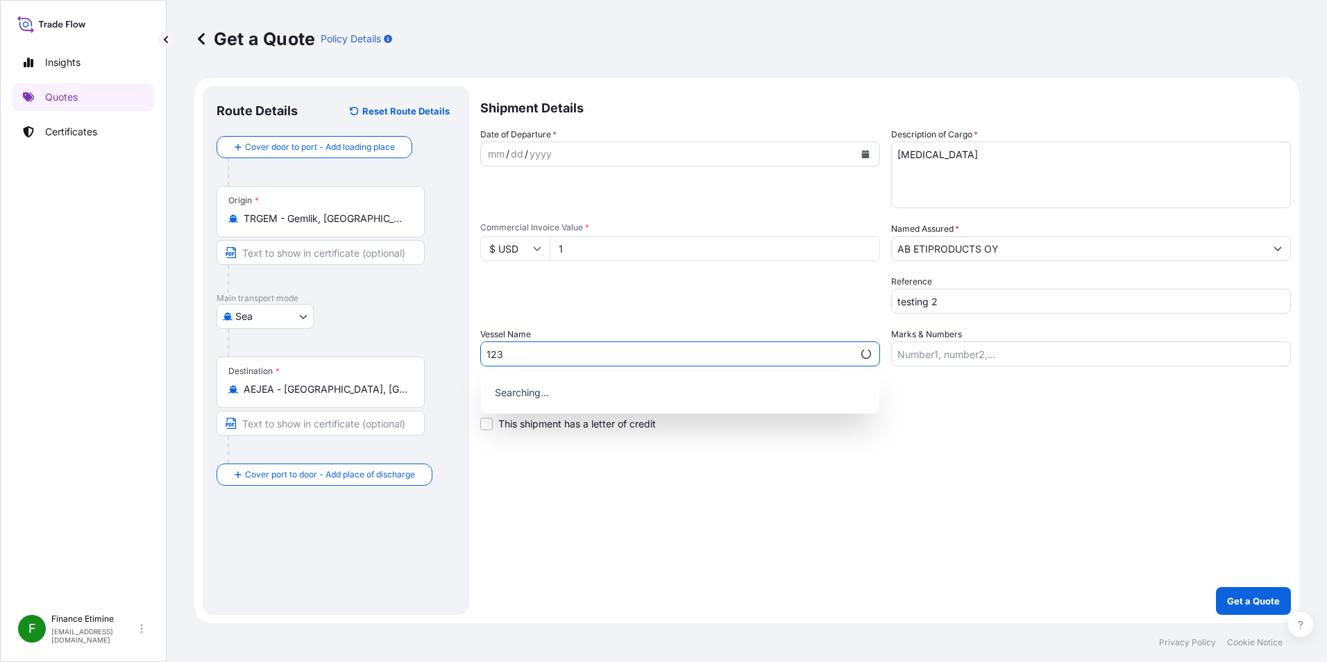
type input "123"
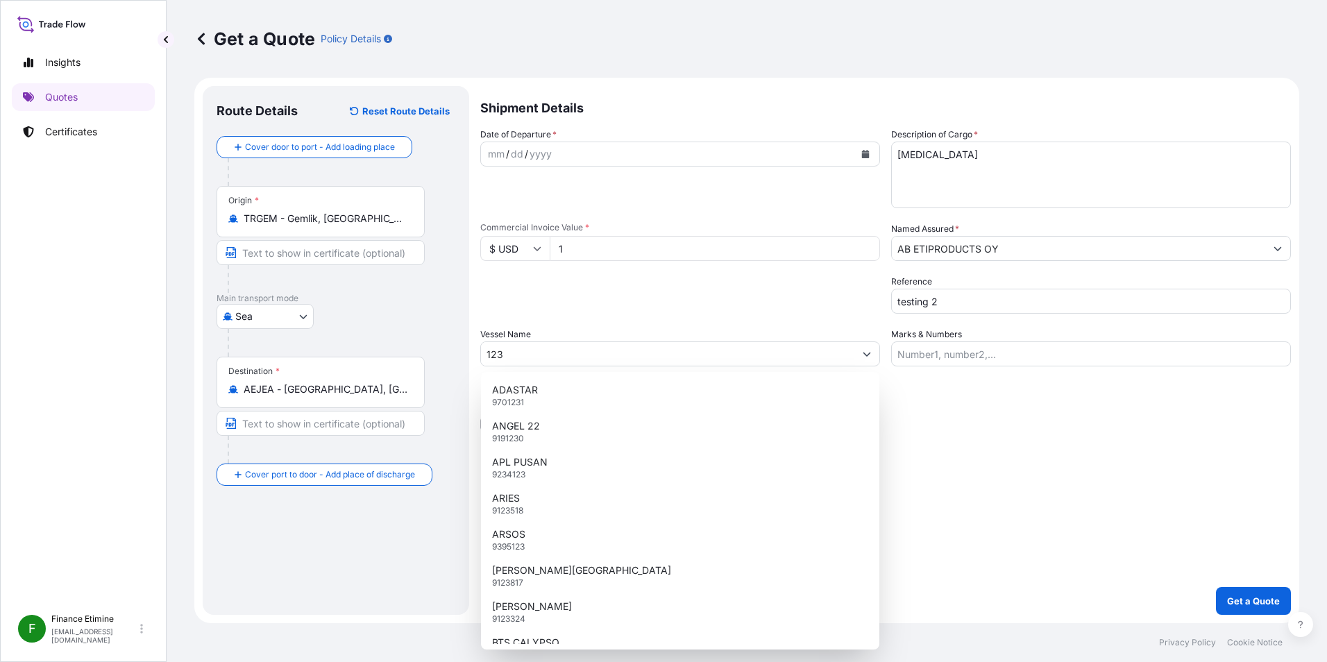
click at [1153, 422] on div "Letter of Credit This shipment has a letter of credit Letter of credit * Letter…" at bounding box center [885, 412] width 811 height 37
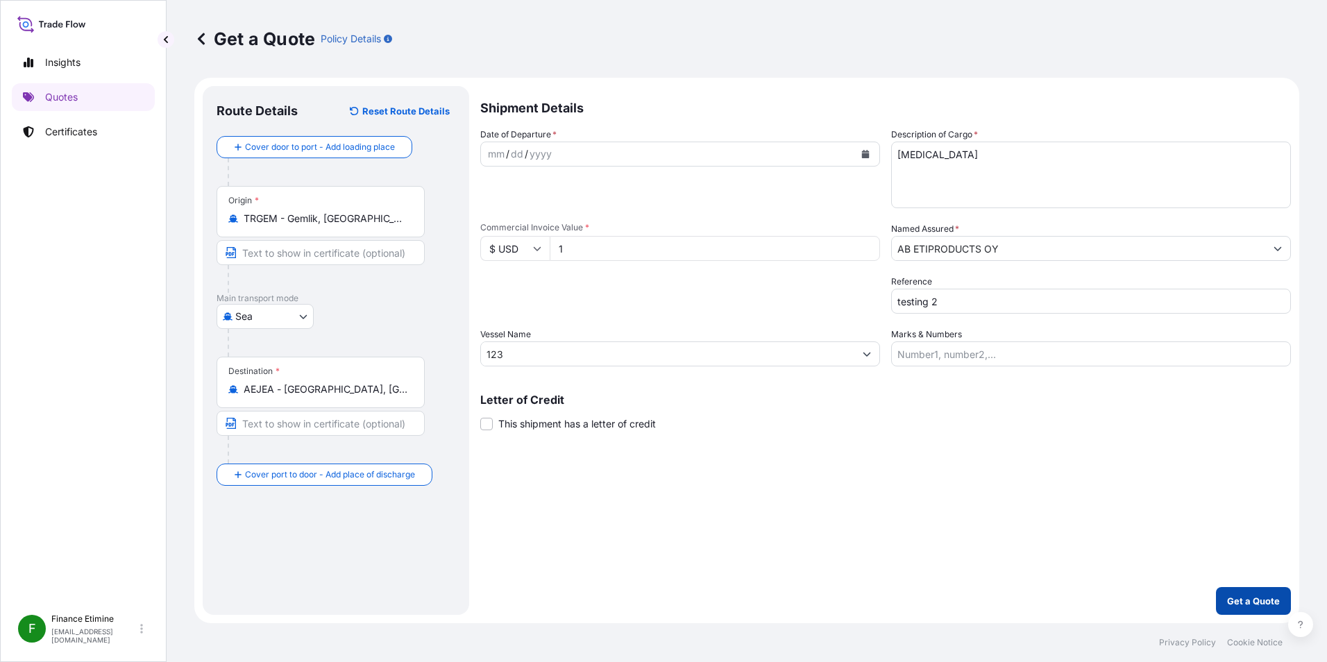
click at [1249, 604] on p "Get a Quote" at bounding box center [1253, 601] width 53 height 14
click at [868, 154] on icon "Calendar" at bounding box center [866, 154] width 8 height 8
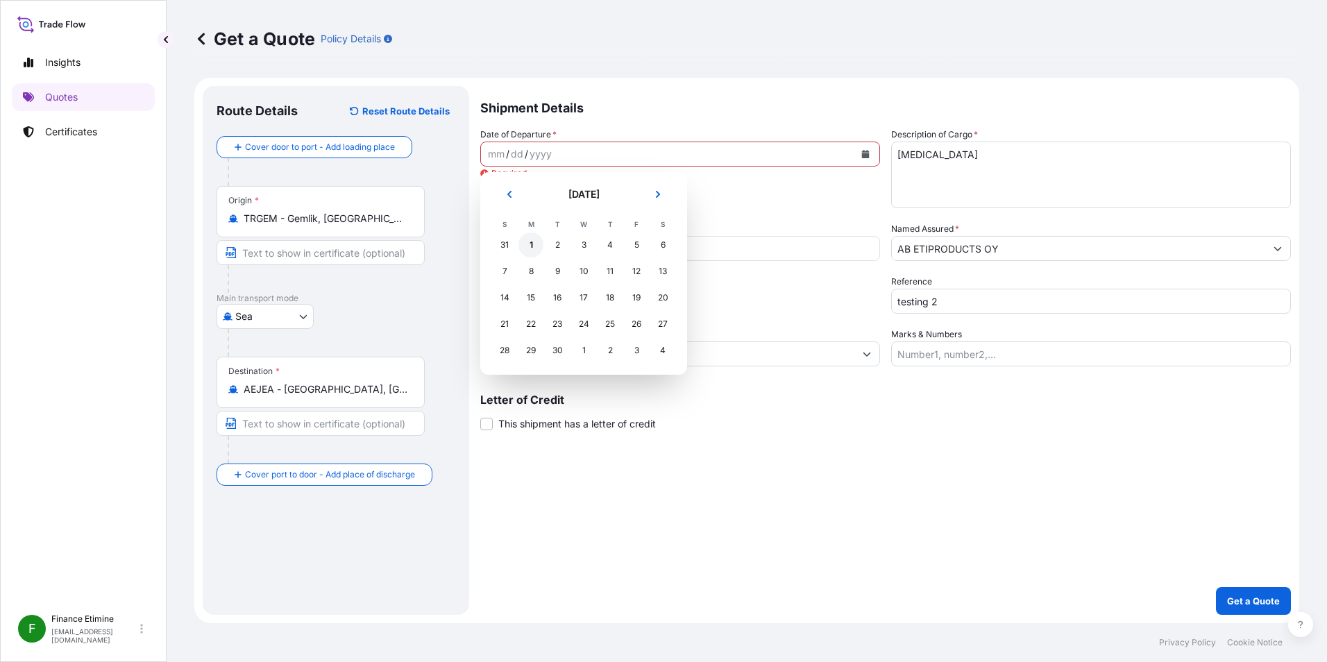
click at [525, 244] on div "1" at bounding box center [530, 244] width 25 height 25
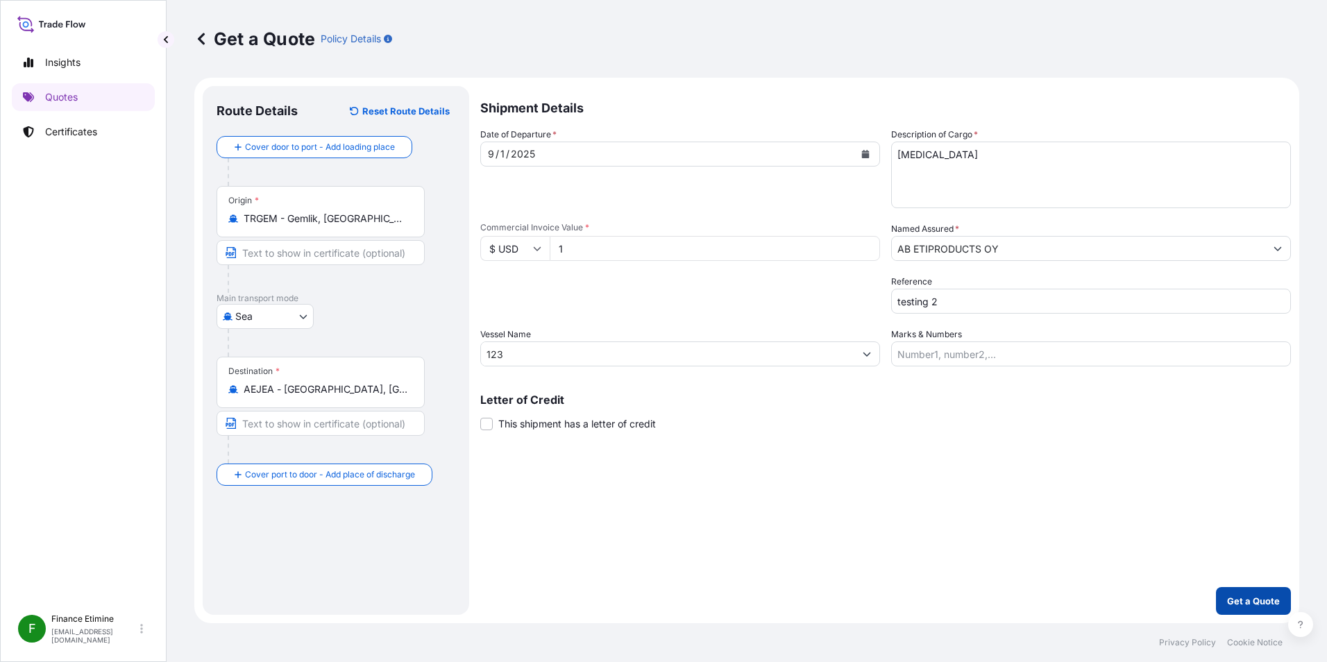
click at [1261, 599] on p "Get a Quote" at bounding box center [1253, 601] width 53 height 14
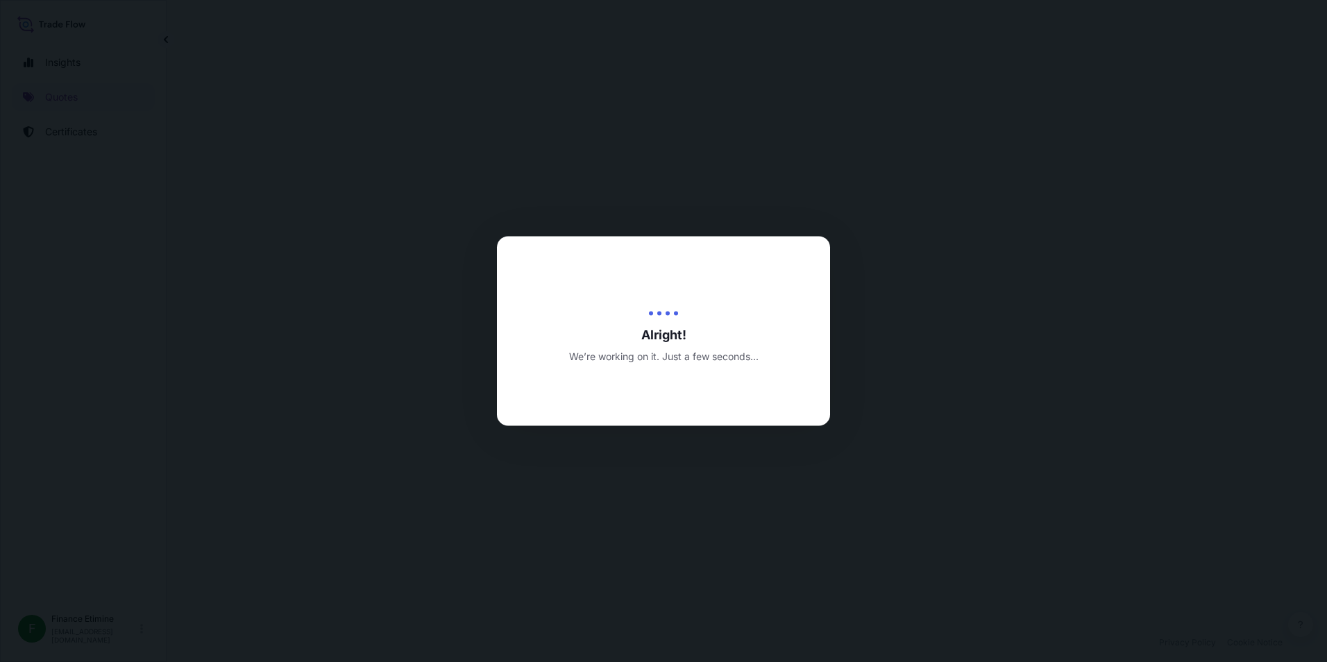
select select "Sea"
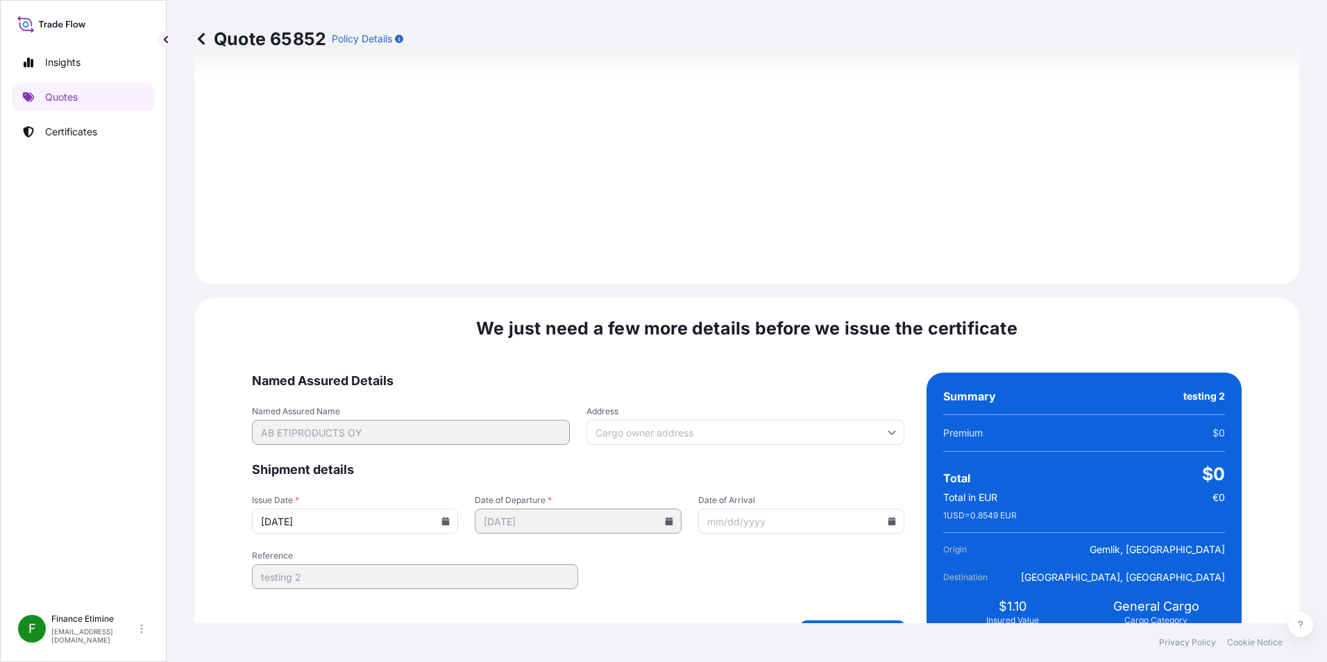
scroll to position [1341, 0]
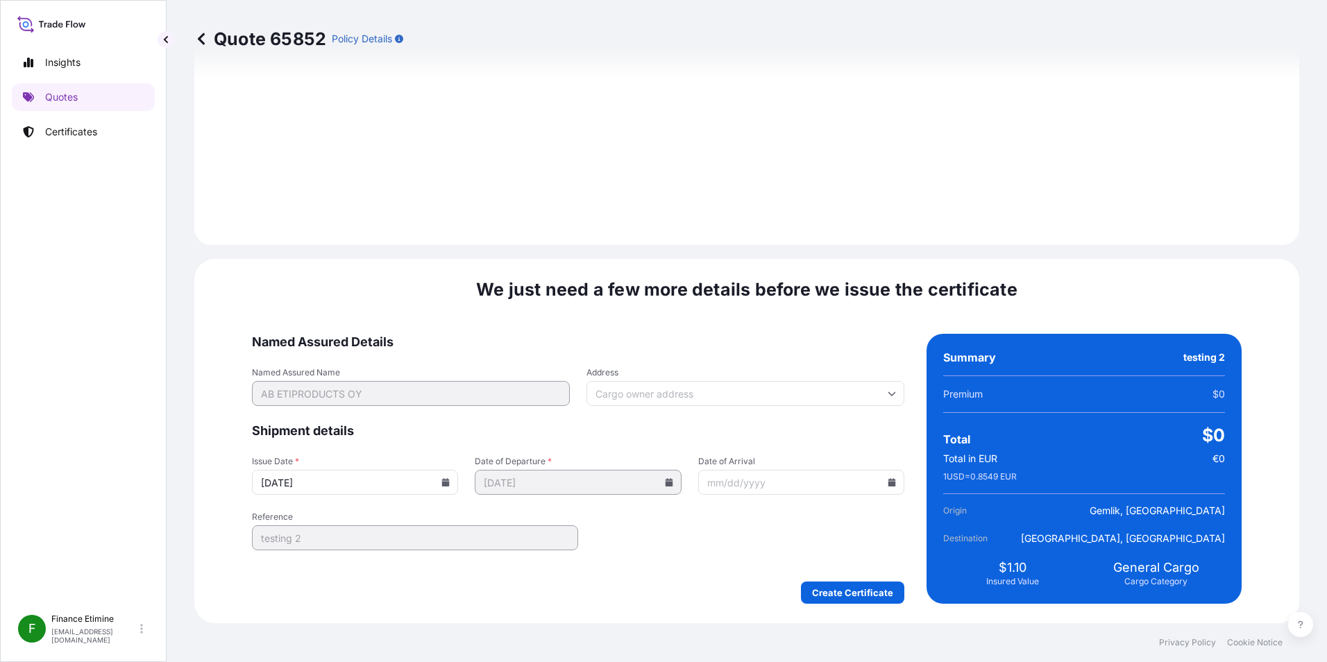
click at [860, 481] on input "Date of Arrival" at bounding box center [801, 482] width 206 height 25
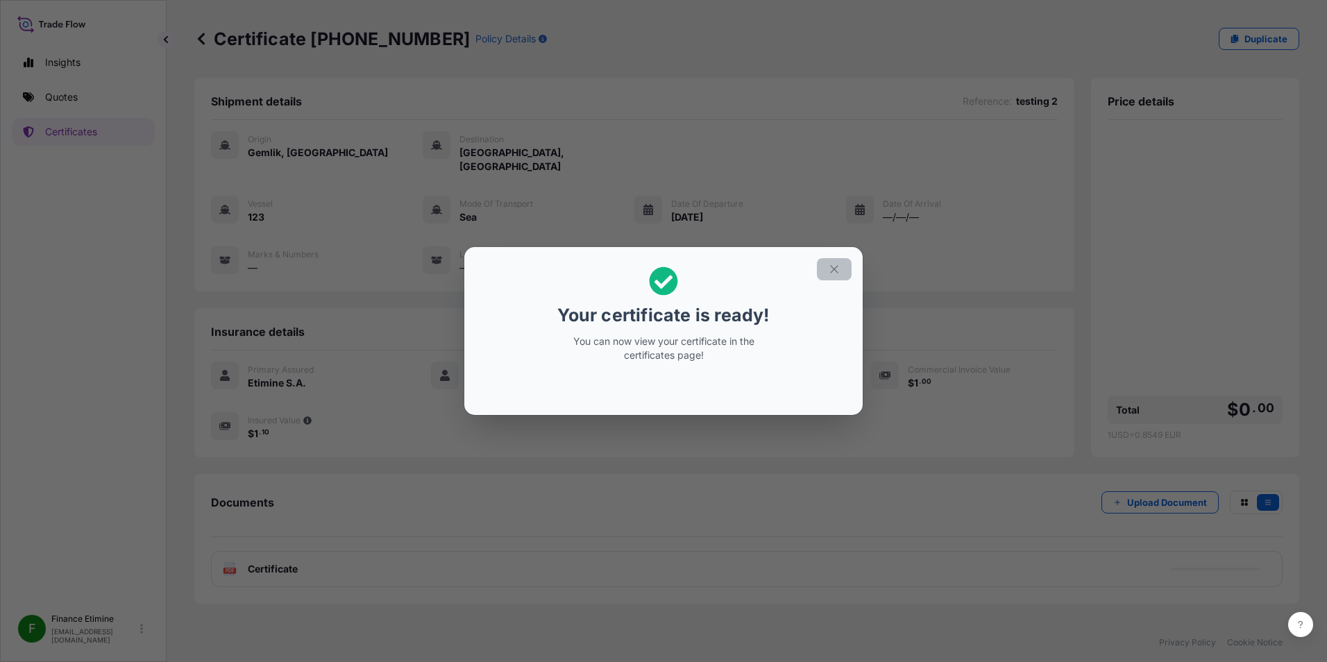
click at [838, 271] on icon "button" at bounding box center [834, 269] width 12 height 12
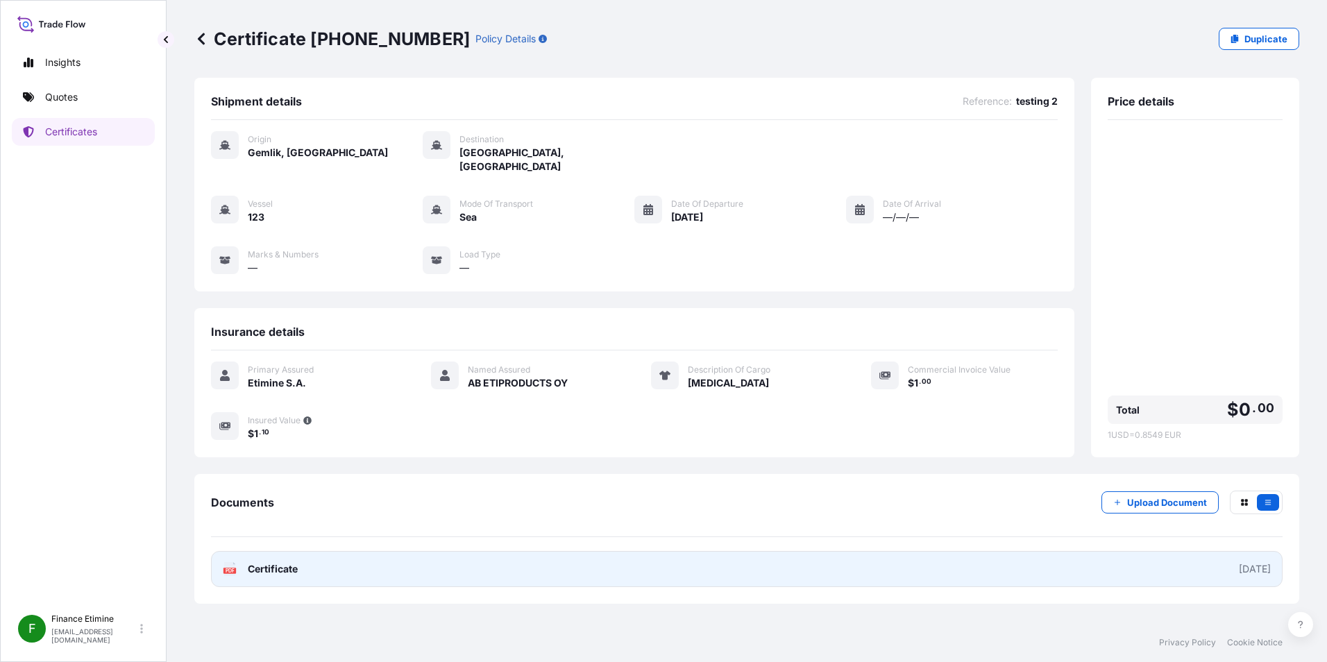
click at [861, 561] on link "PDF Certificate [DATE]" at bounding box center [747, 569] width 1072 height 36
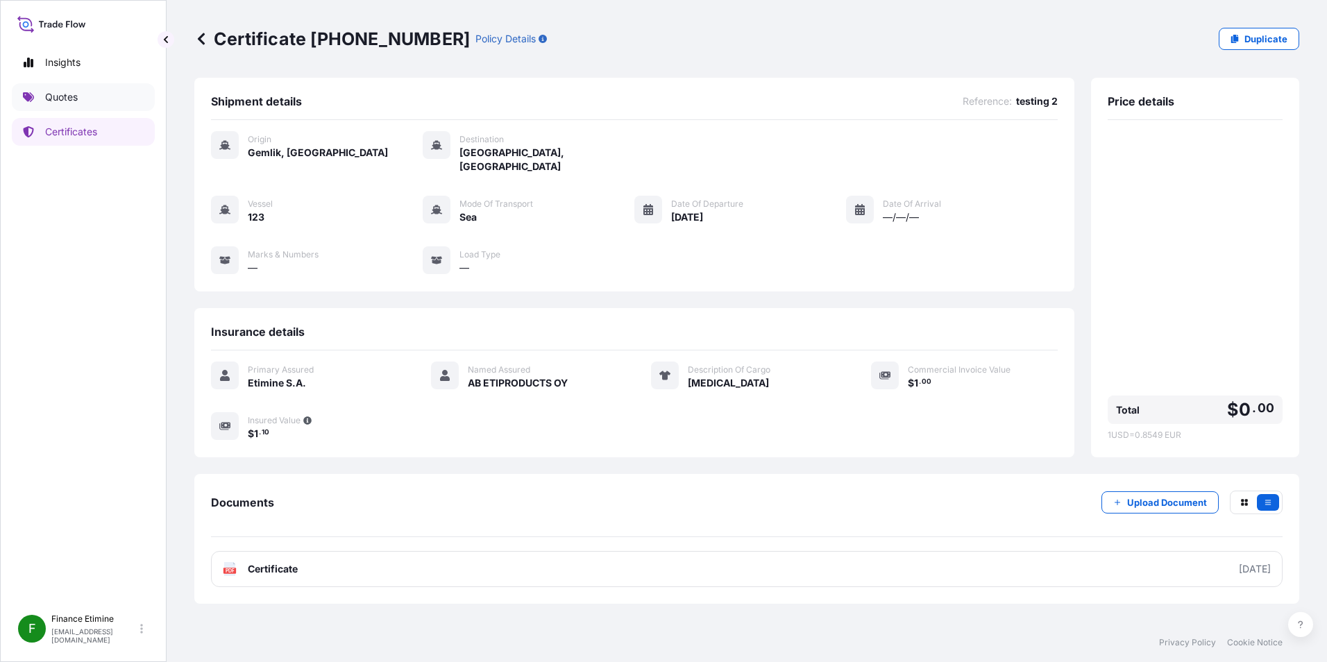
click at [83, 105] on link "Quotes" at bounding box center [83, 97] width 143 height 28
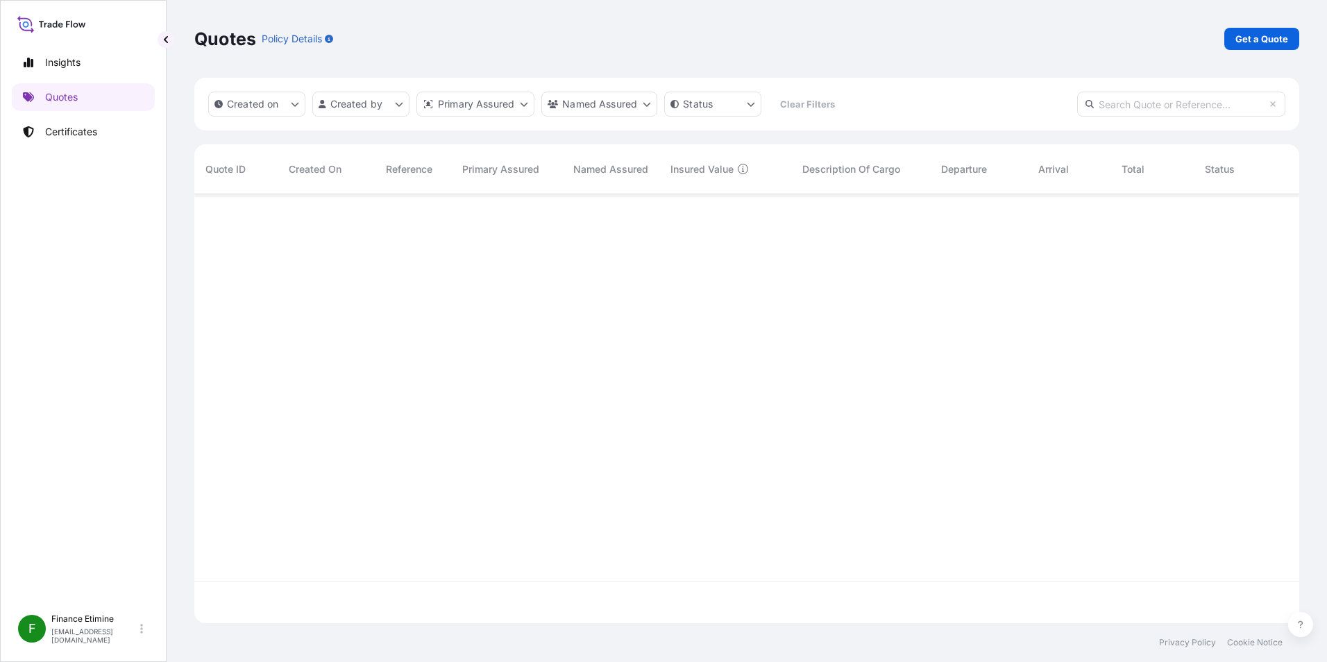
scroll to position [468, 1094]
click at [116, 139] on link "Certificates" at bounding box center [83, 132] width 143 height 28
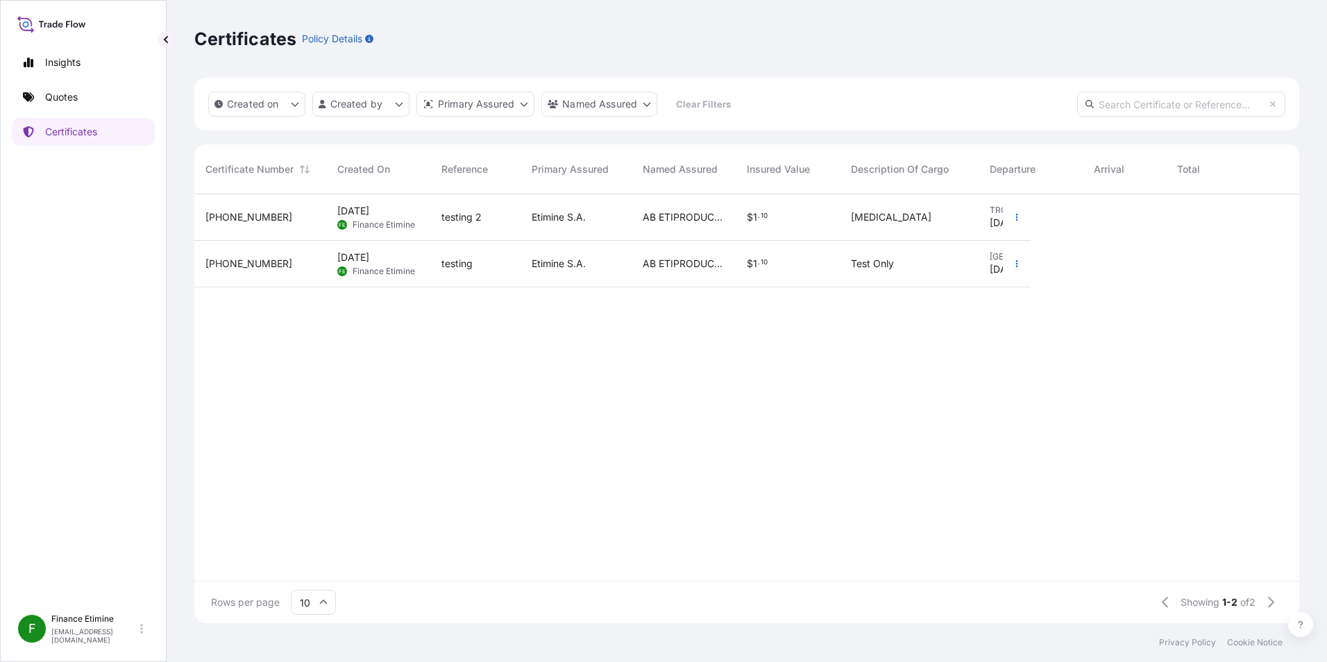
scroll to position [11, 11]
click at [69, 22] on icon at bounding box center [51, 24] width 69 height 20
click at [148, 634] on div "F Finance Etimine finance@etiproducts.com" at bounding box center [83, 629] width 130 height 31
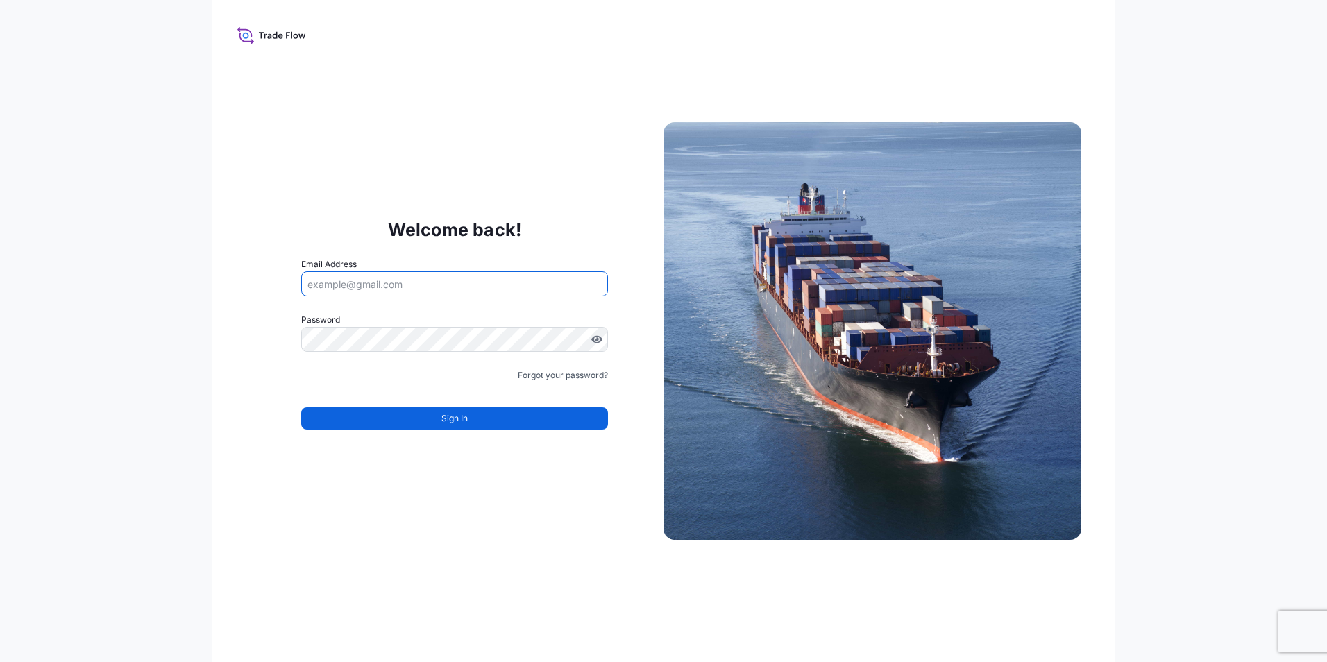
click at [389, 285] on input "Email Address" at bounding box center [454, 283] width 307 height 25
type input "[EMAIL_ADDRESS][DOMAIN_NAME]"
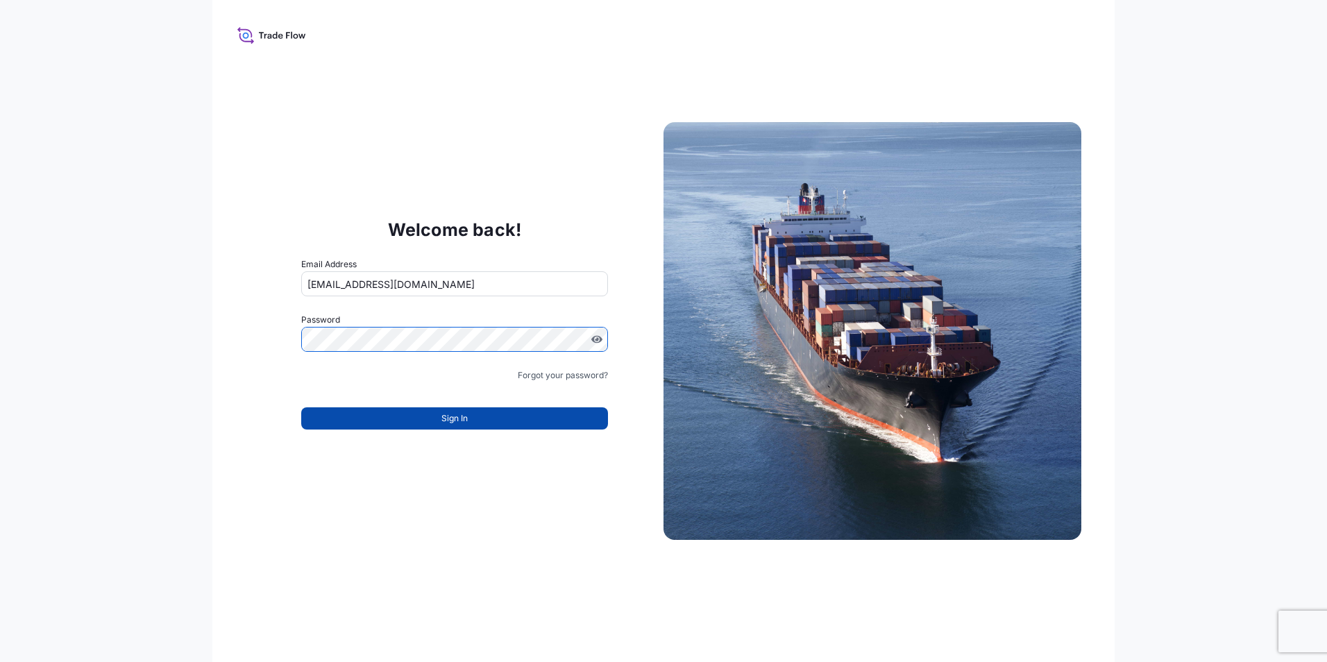
click at [416, 421] on button "Sign In" at bounding box center [454, 418] width 307 height 22
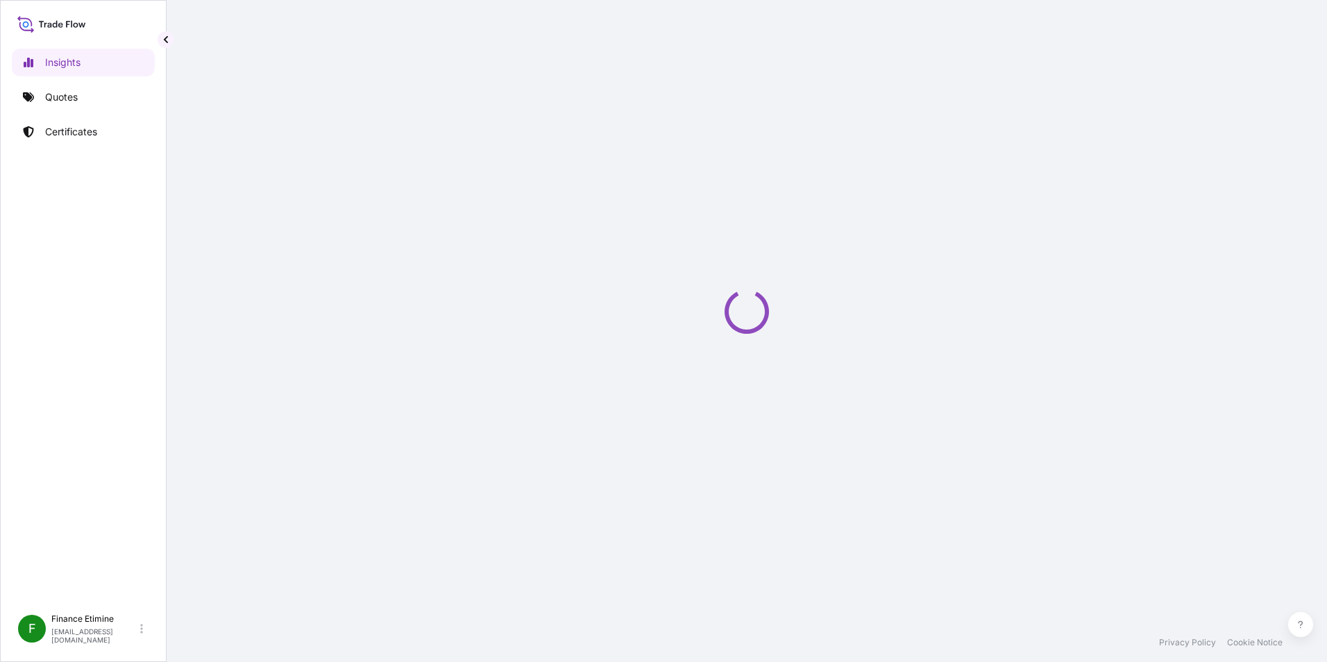
select select "2025"
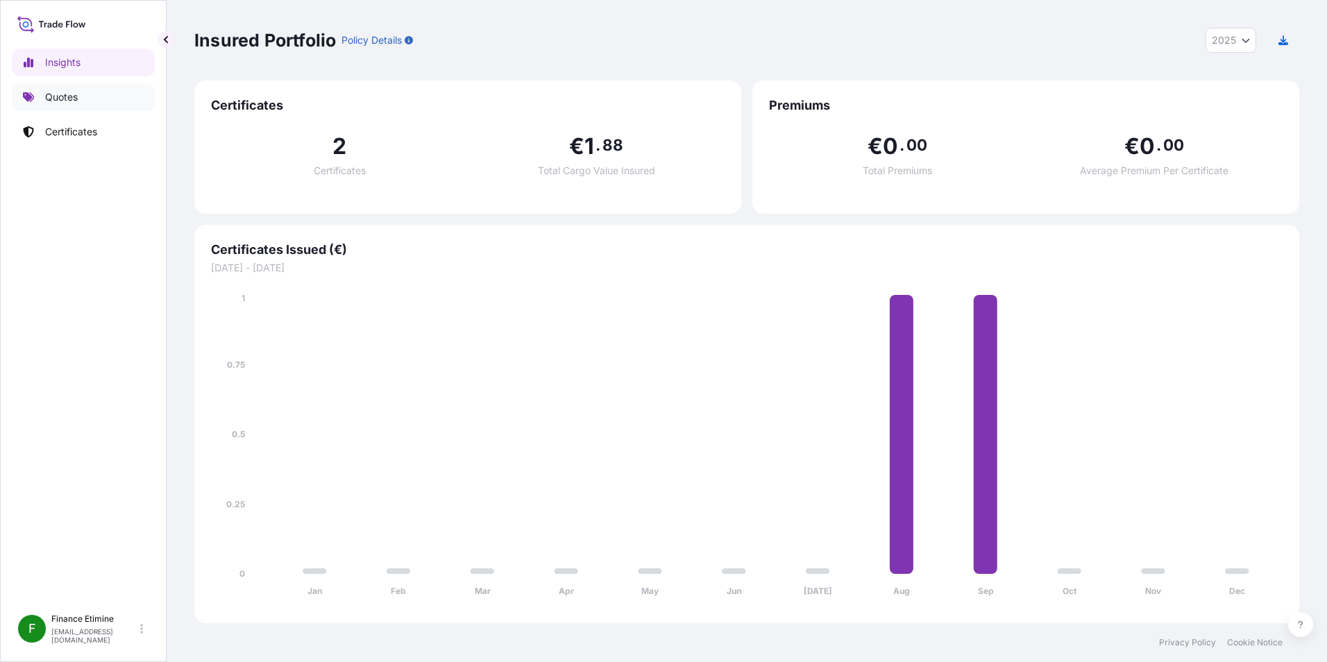
click at [59, 100] on p "Quotes" at bounding box center [61, 97] width 33 height 14
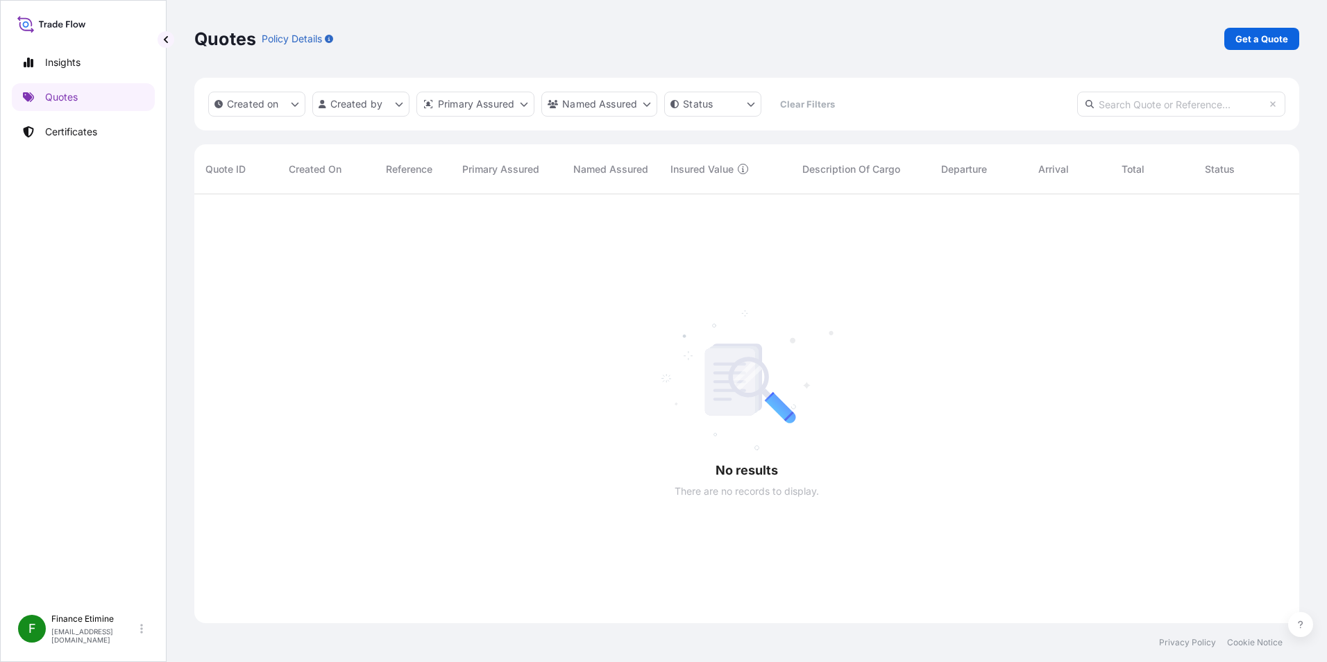
scroll to position [468, 1094]
click at [1280, 45] on p "Get a Quote" at bounding box center [1261, 39] width 53 height 14
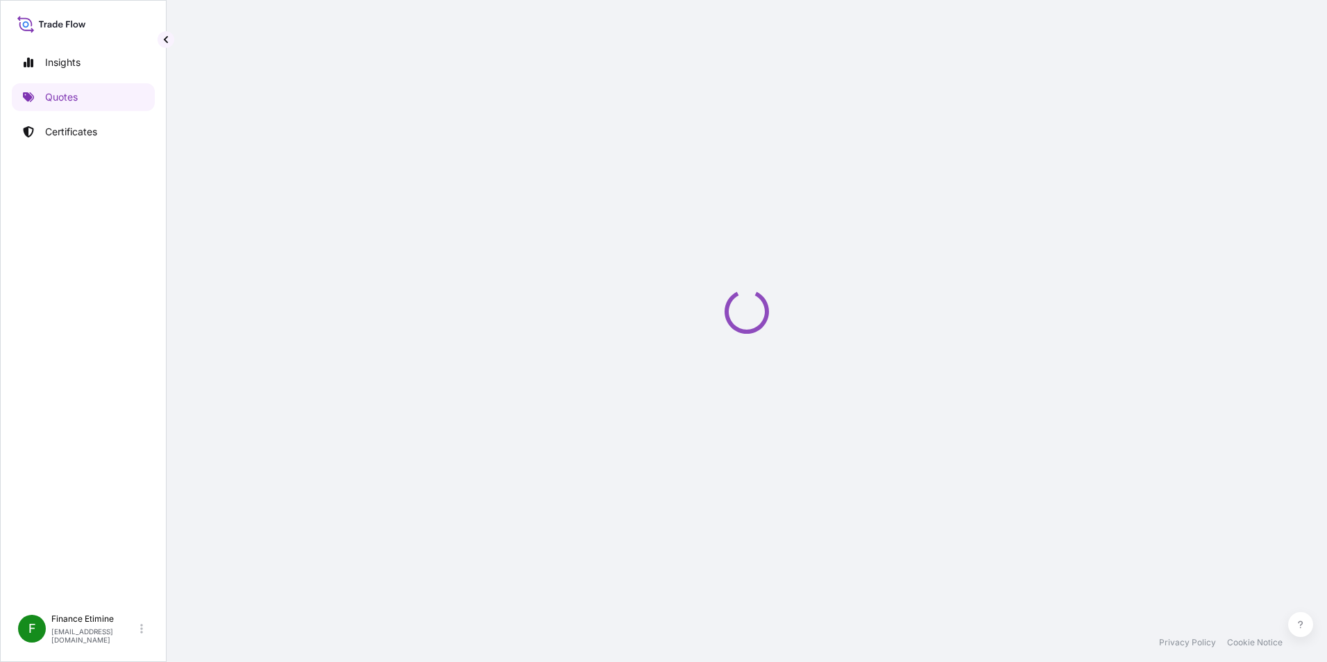
select select "Sea"
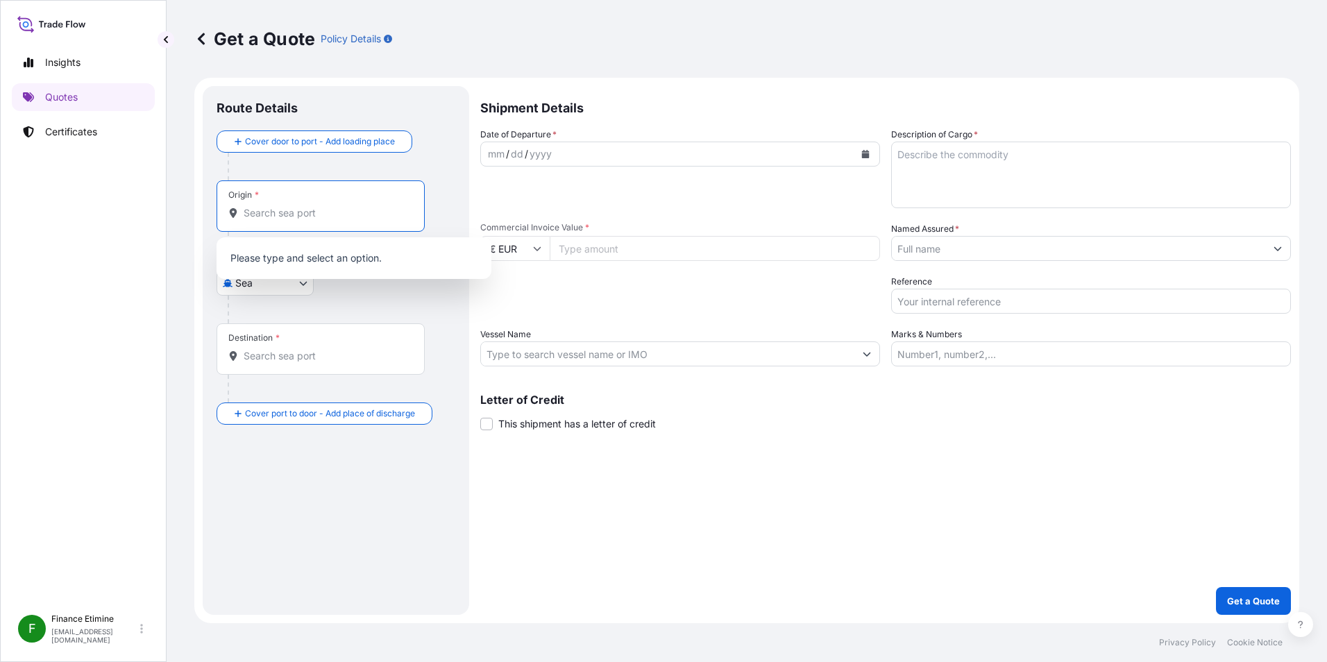
click at [316, 210] on input "Origin *" at bounding box center [326, 213] width 164 height 14
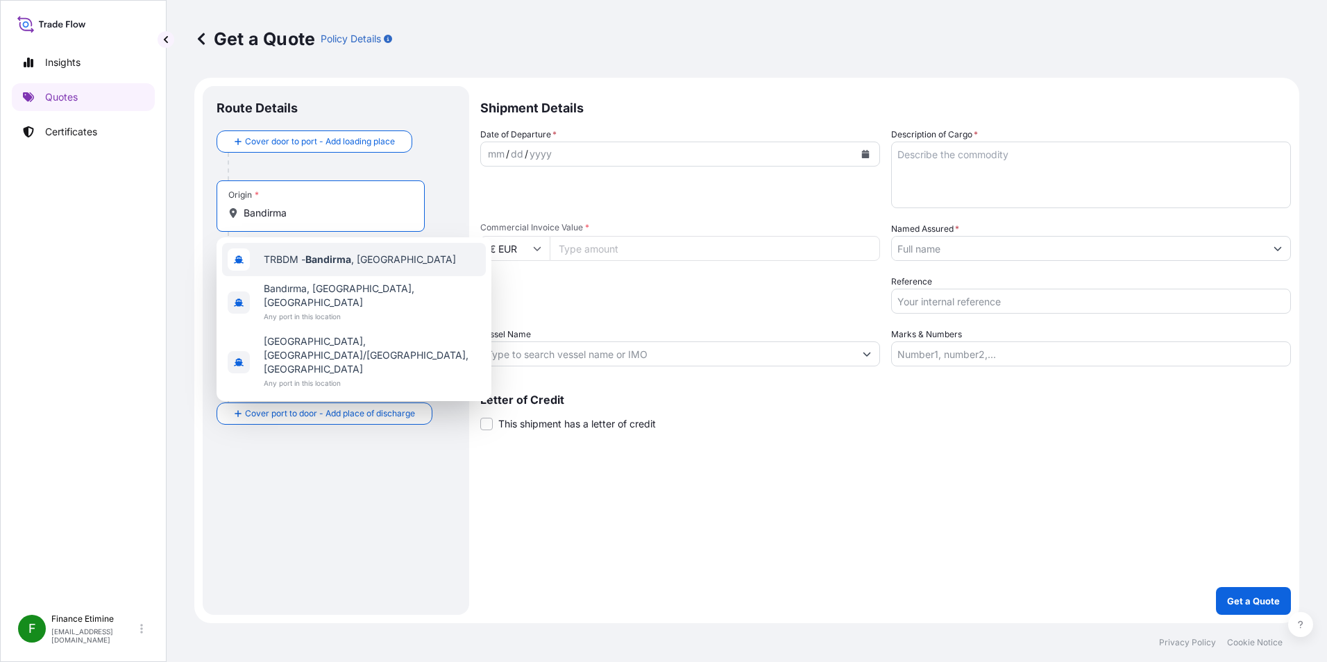
click at [331, 269] on div "TRBDM - Bandirma , [GEOGRAPHIC_DATA]" at bounding box center [354, 259] width 264 height 33
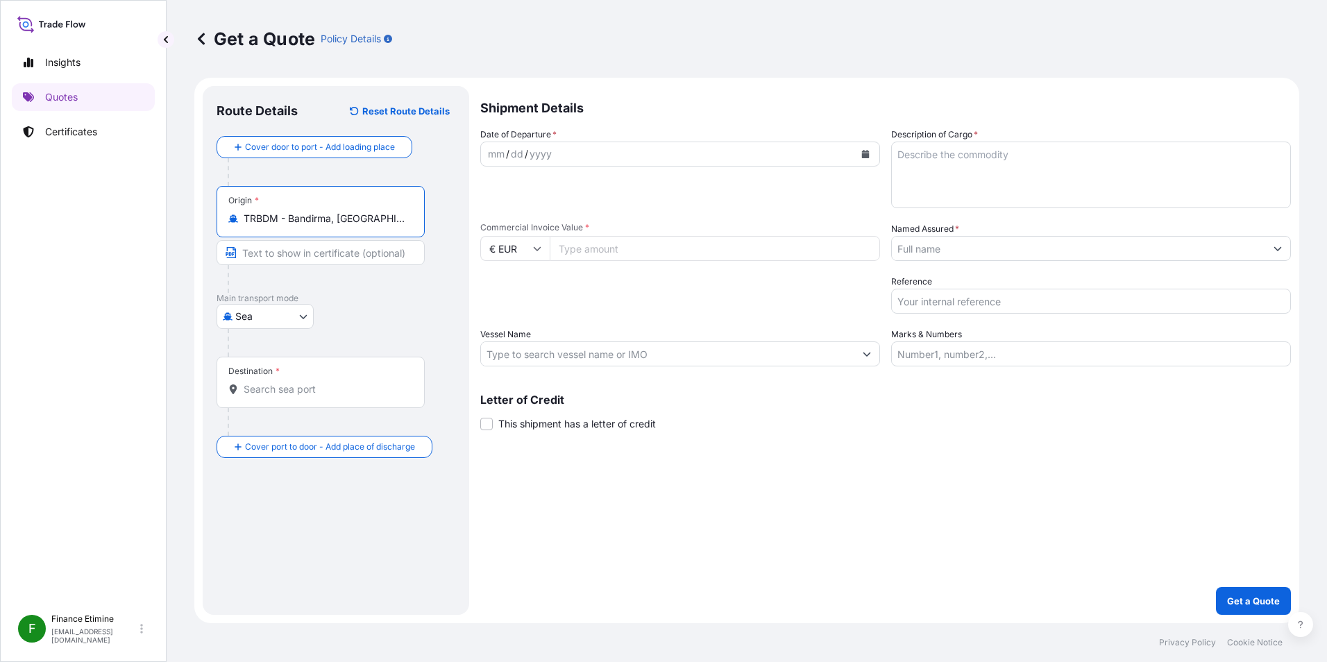
type input "TRBDM - Bandirma, [GEOGRAPHIC_DATA]"
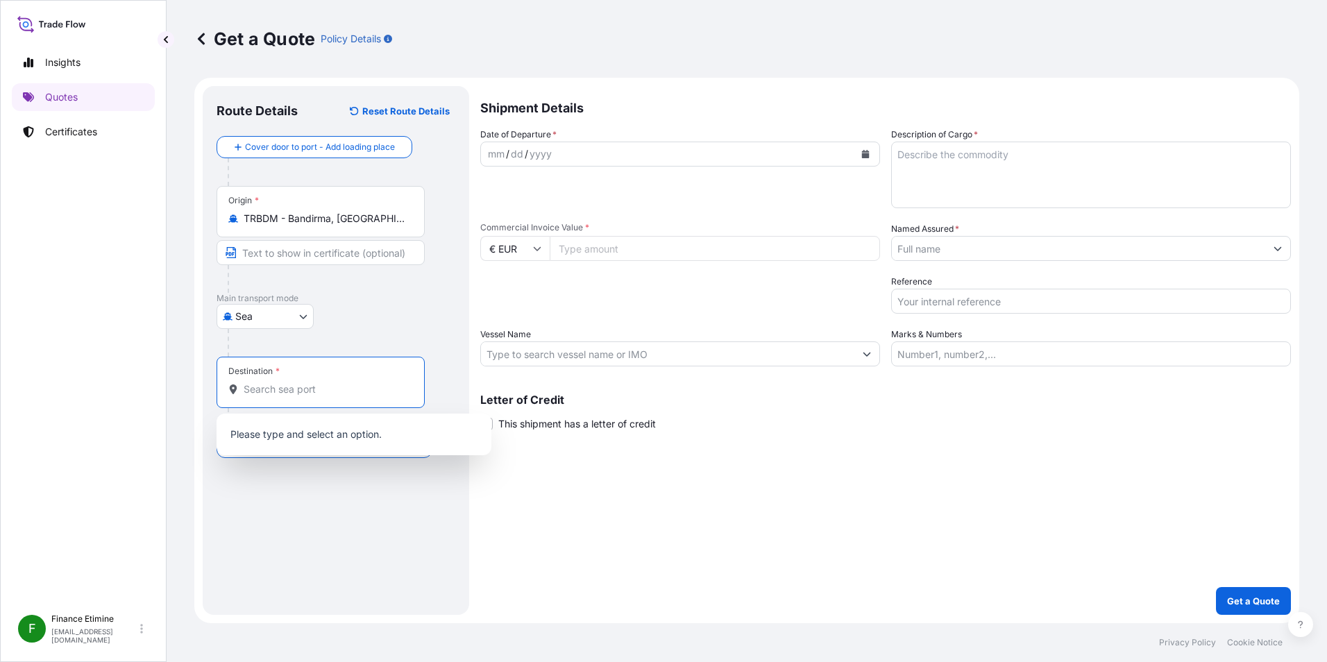
click at [353, 389] on input "Destination *" at bounding box center [326, 389] width 164 height 14
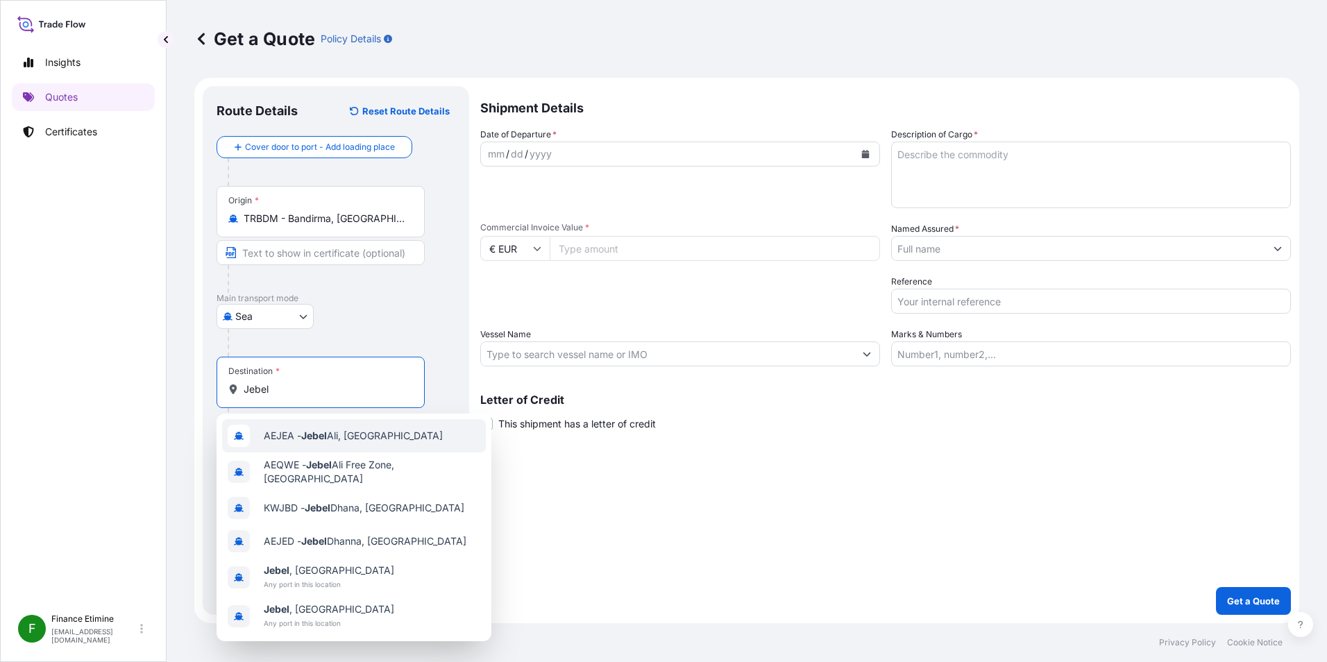
click at [367, 433] on span "AEJEA - [GEOGRAPHIC_DATA], [GEOGRAPHIC_DATA]" at bounding box center [353, 436] width 179 height 14
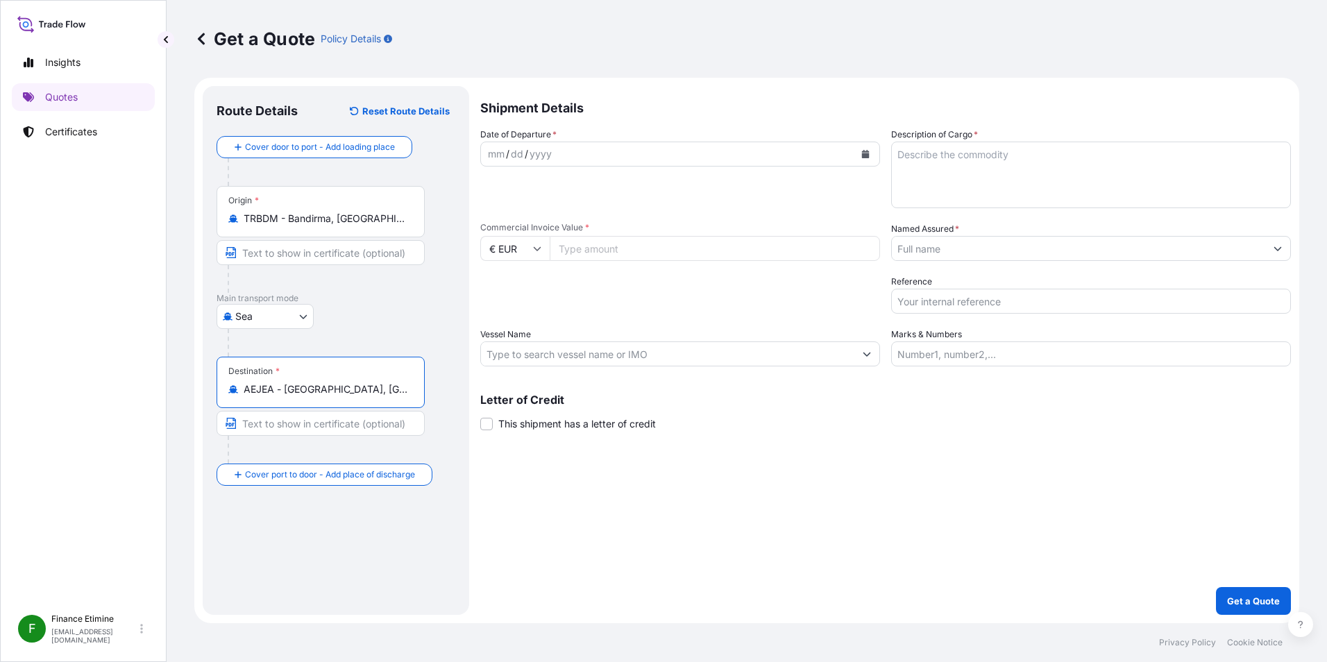
type input "AEJEA - [GEOGRAPHIC_DATA], [GEOGRAPHIC_DATA]"
click at [861, 155] on button "Calendar" at bounding box center [865, 154] width 22 height 22
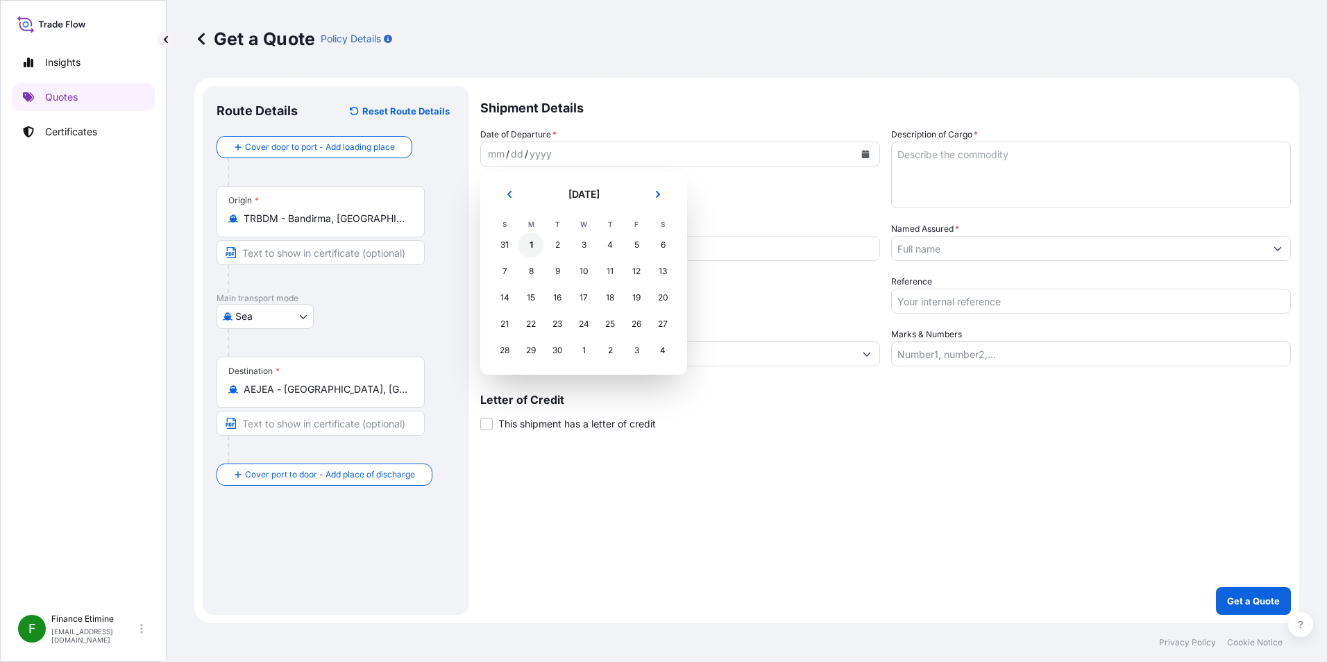
click at [536, 244] on div "1" at bounding box center [530, 244] width 25 height 25
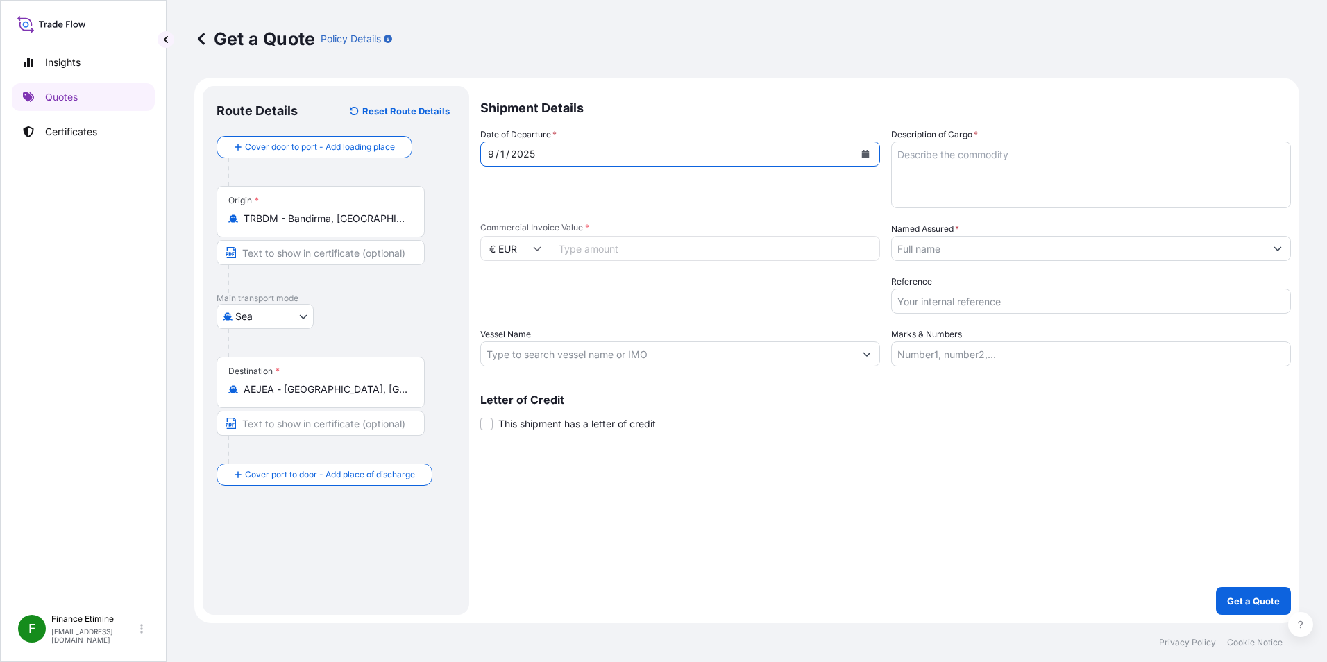
click at [971, 163] on textarea "Description of Cargo *" at bounding box center [1091, 175] width 400 height 67
click at [918, 155] on textarea "Bori Acid" at bounding box center [1091, 175] width 400 height 67
click at [973, 159] on textarea "[MEDICAL_DATA]" at bounding box center [1091, 175] width 400 height 67
type textarea "[MEDICAL_DATA]"
click at [539, 248] on icon at bounding box center [538, 249] width 8 height 4
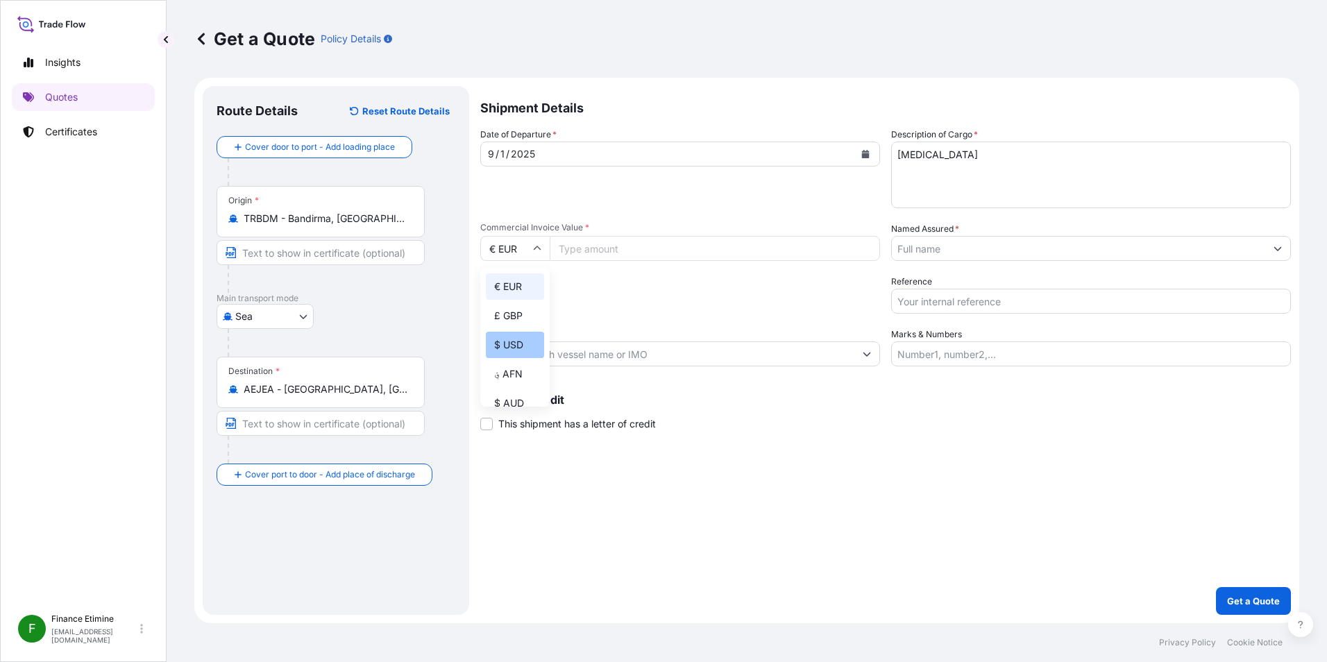
click at [523, 343] on div "$ USD" at bounding box center [515, 345] width 58 height 26
type input "$ USD"
click at [621, 253] on input "Commercial Invoice Value *" at bounding box center [715, 248] width 330 height 25
type input "1"
click at [743, 300] on div "Packing Category Type to search a container mode Please select a primary mode o…" at bounding box center [680, 294] width 400 height 39
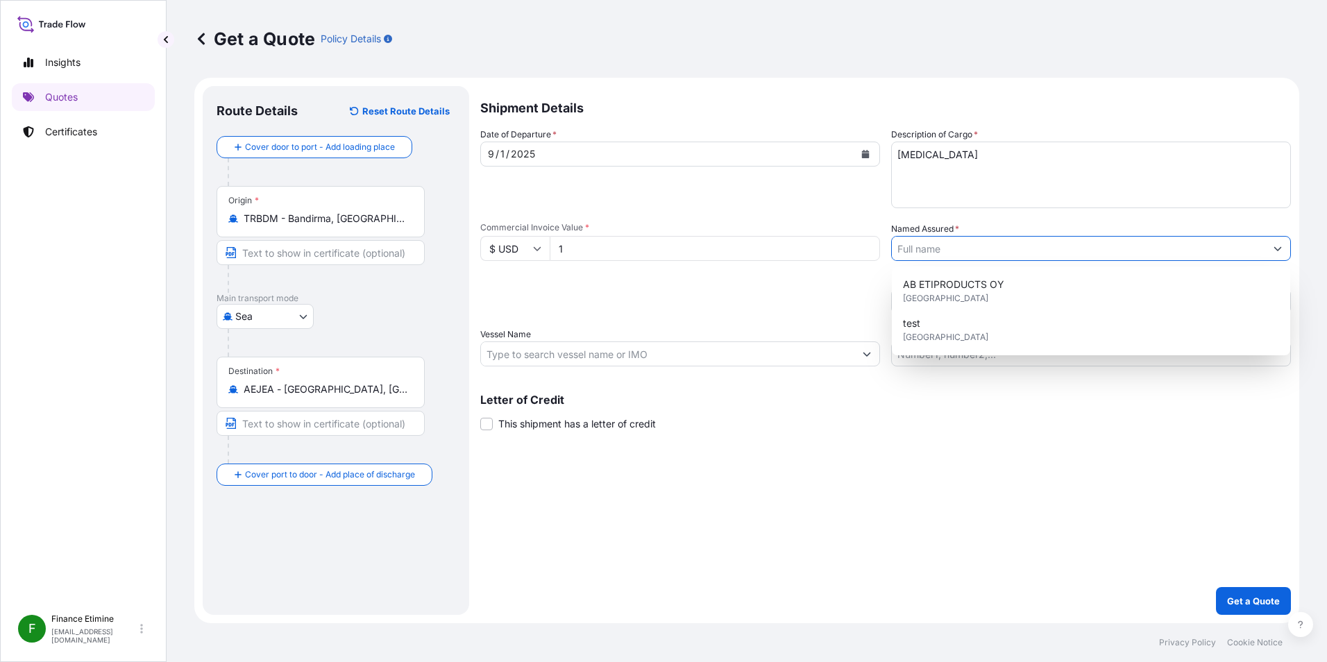
click at [1277, 247] on icon "Show suggestions" at bounding box center [1278, 248] width 8 height 8
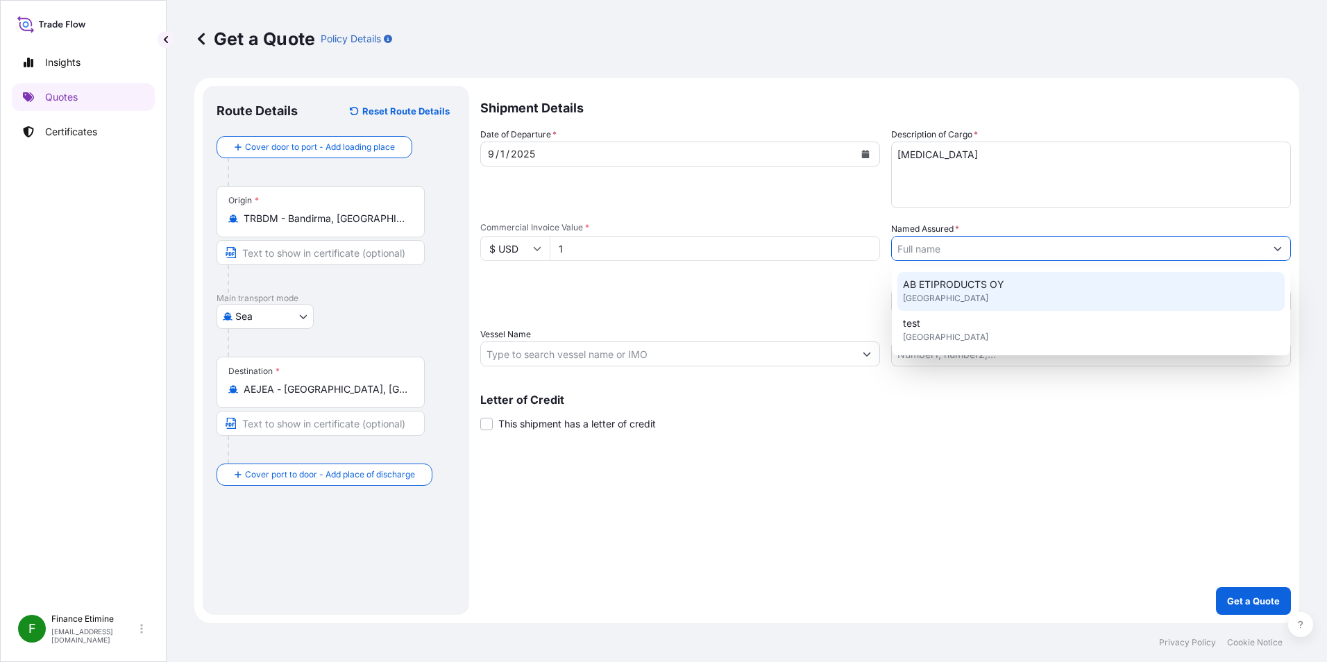
click at [1160, 296] on div "AB ETIPRODUCTS OY [GEOGRAPHIC_DATA]" at bounding box center [1090, 291] width 387 height 39
type input "AB ETIPRODUCTS OY"
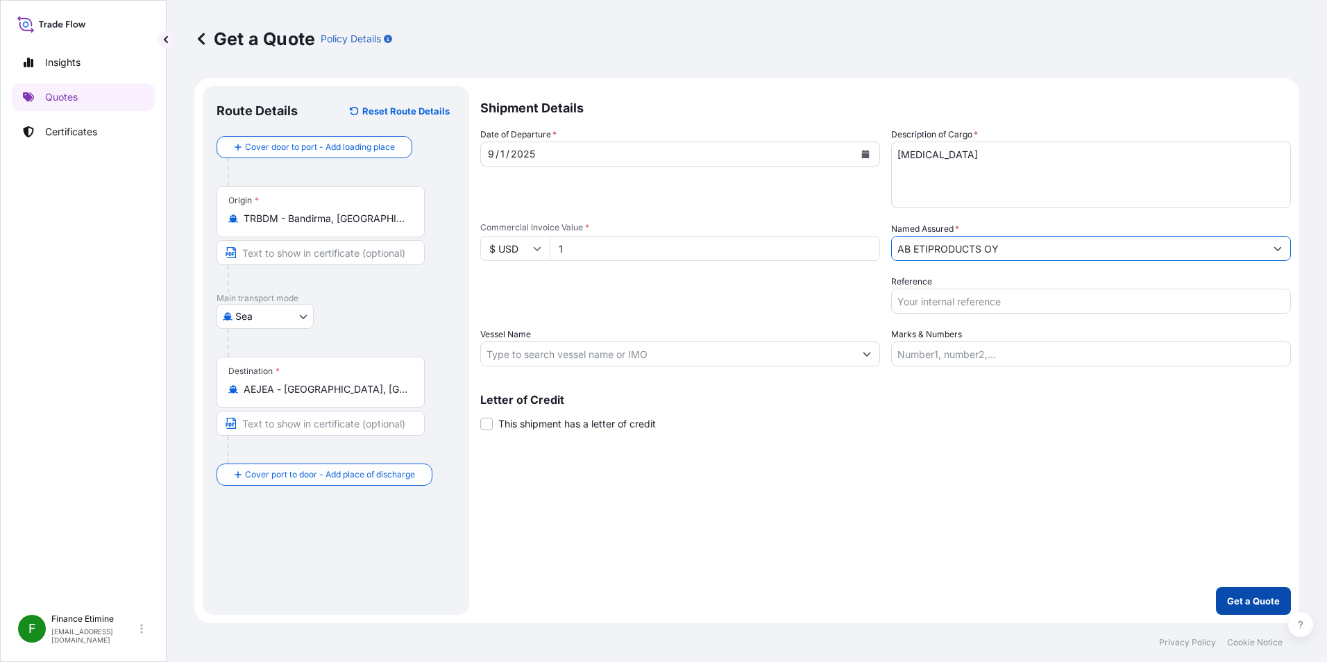
click at [1262, 598] on p "Get a Quote" at bounding box center [1253, 601] width 53 height 14
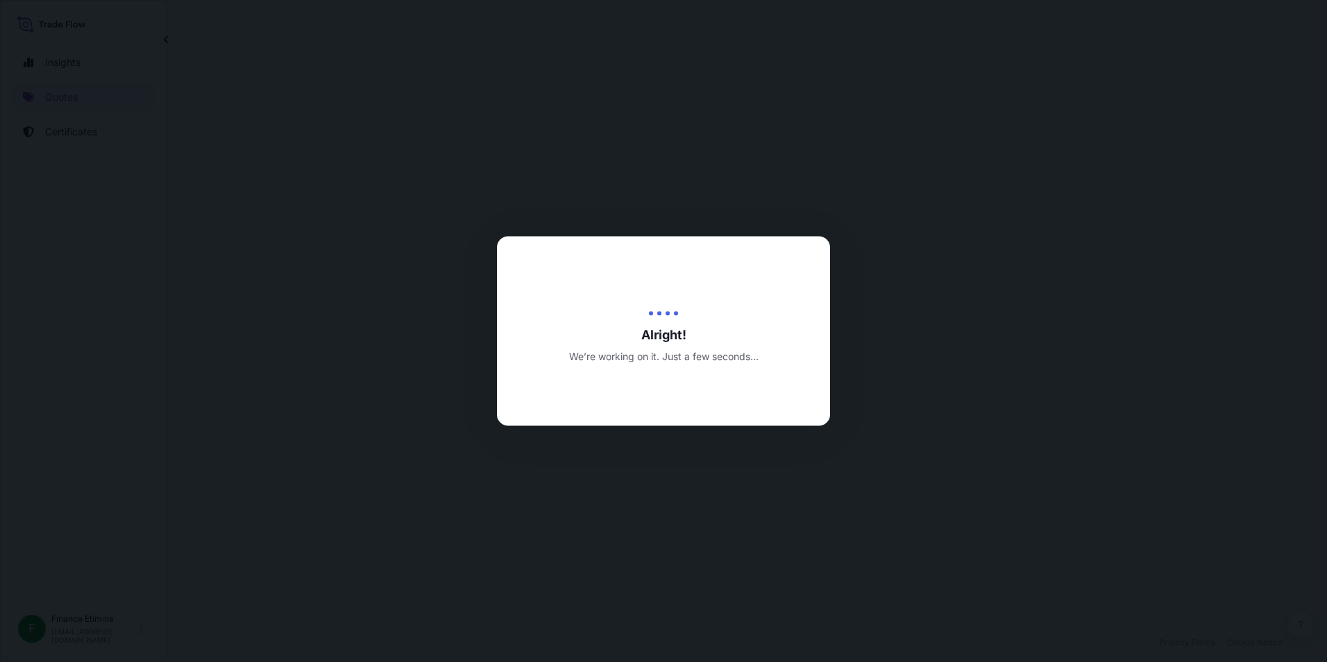
select select "Sea"
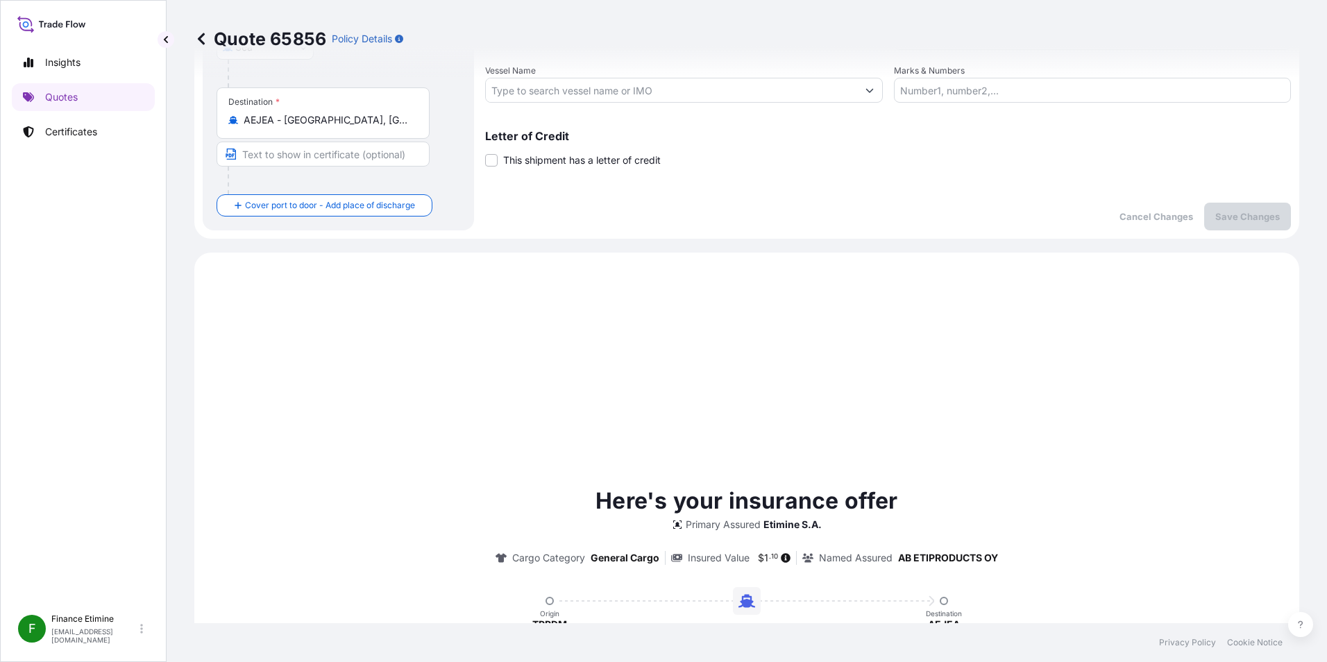
scroll to position [447, 0]
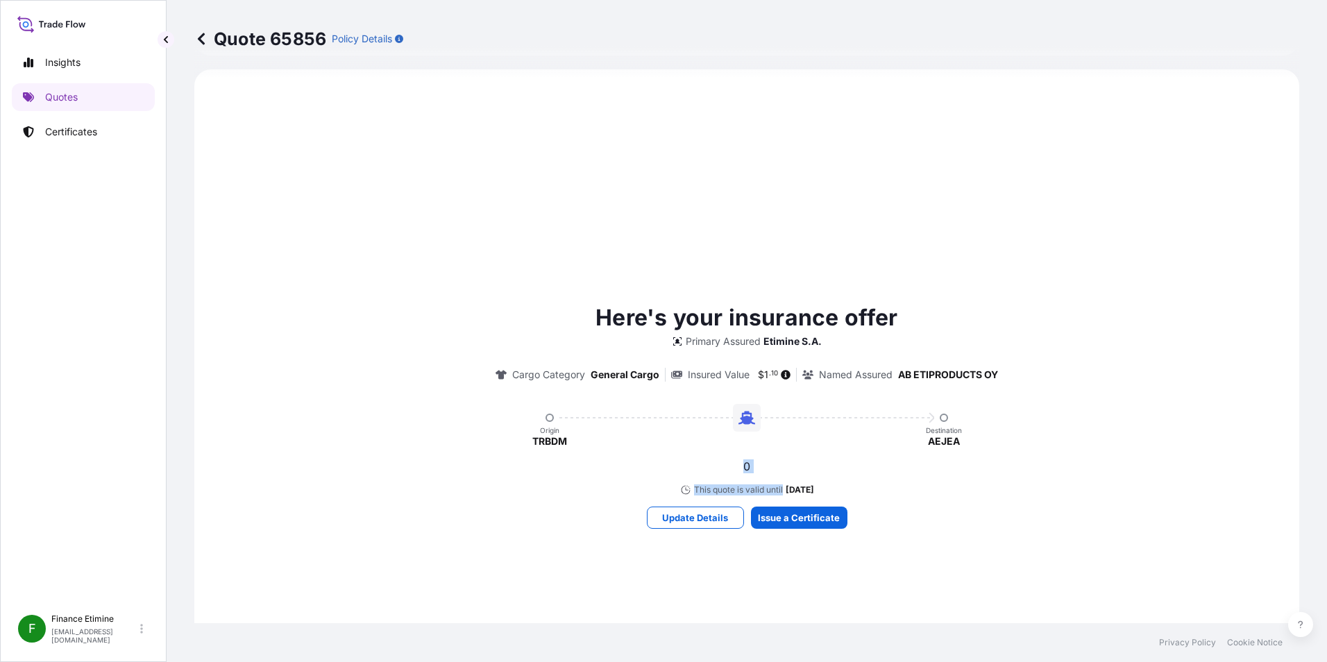
drag, startPoint x: 735, startPoint y: 458, endPoint x: 752, endPoint y: 480, distance: 27.6
click at [752, 480] on div "Here's your insurance offer Primary Assured Etimine S.A. Cargo Category General…" at bounding box center [747, 398] width 1066 height 194
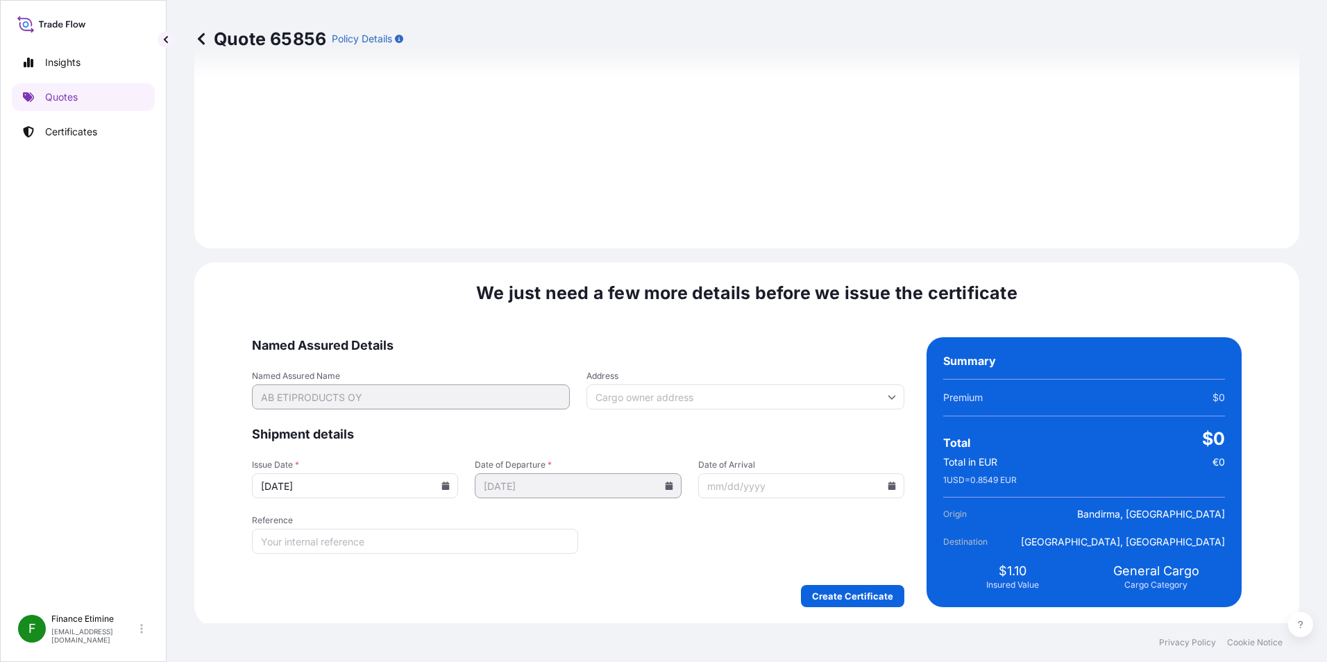
scroll to position [1341, 0]
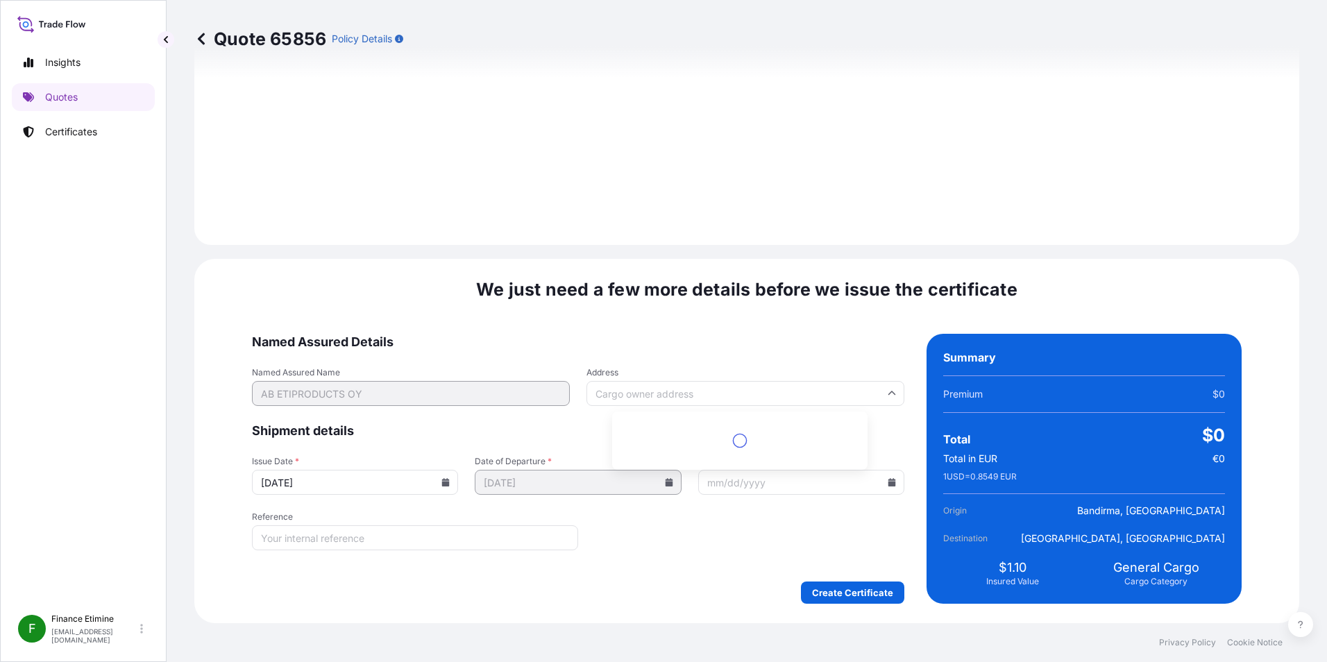
click at [653, 386] on input "Address" at bounding box center [745, 393] width 318 height 25
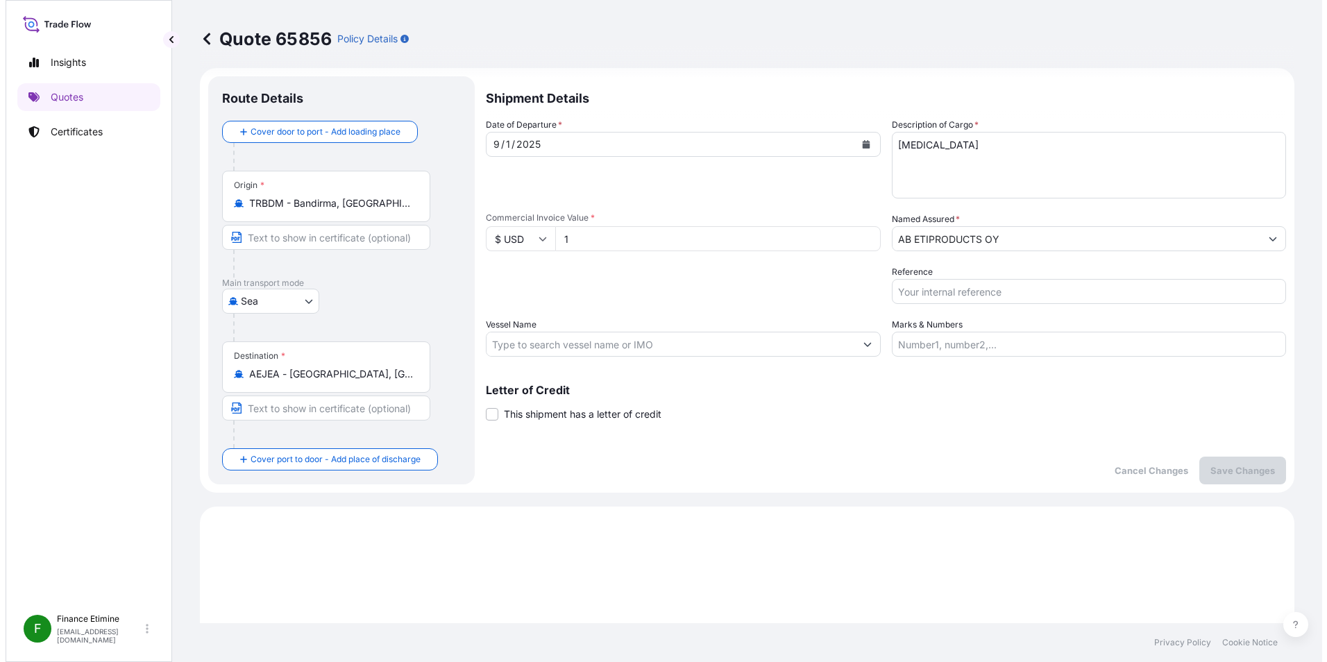
scroll to position [0, 0]
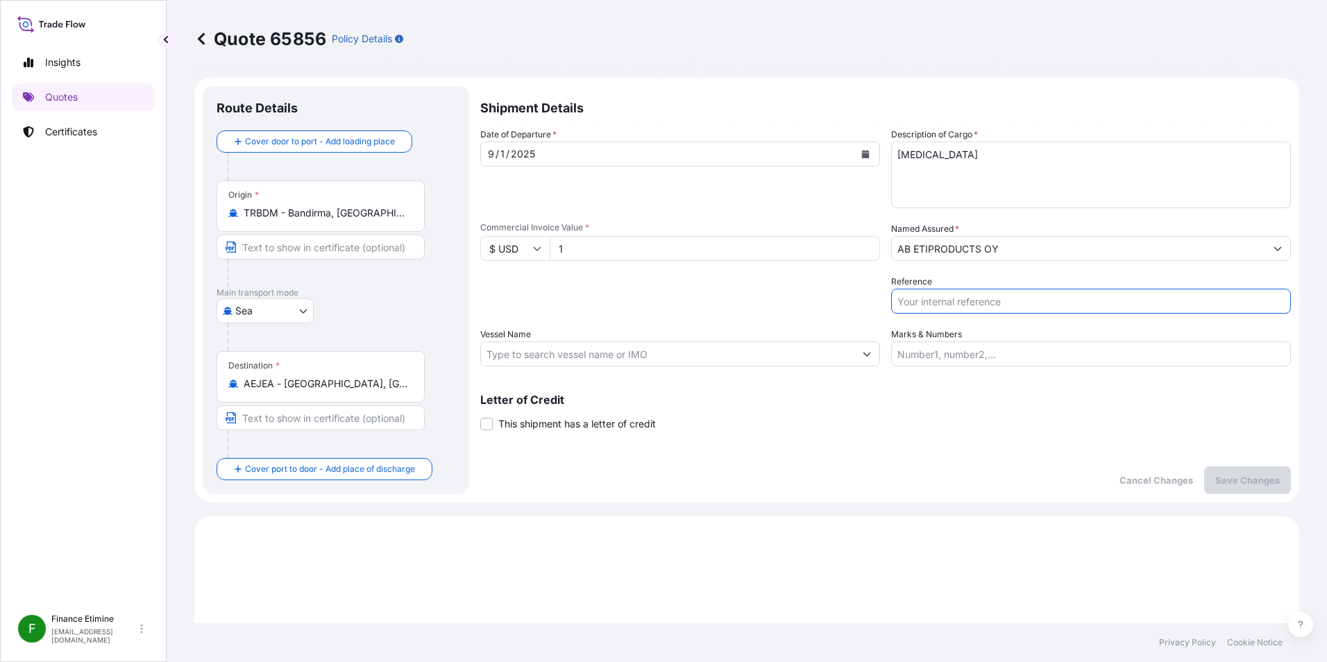
click at [1020, 295] on input "Reference" at bounding box center [1091, 301] width 400 height 25
type input "testing 3"
click at [1244, 490] on button "Save Changes" at bounding box center [1247, 480] width 87 height 28
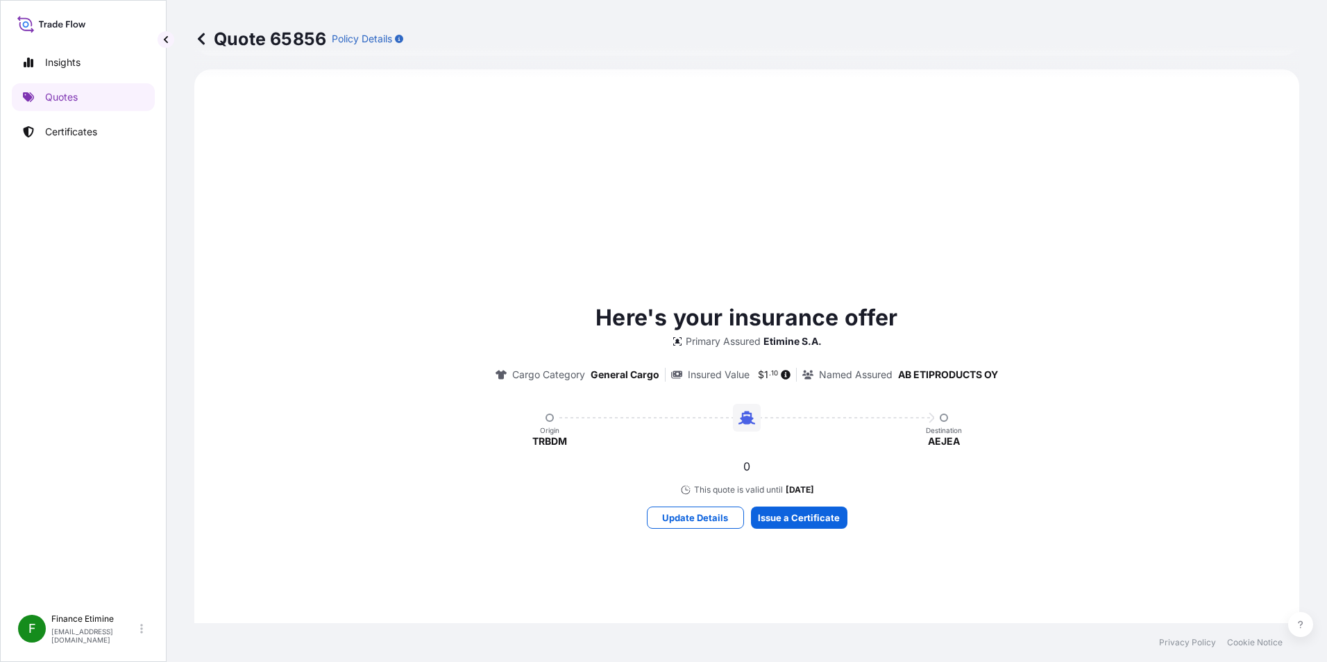
select select "Sea"
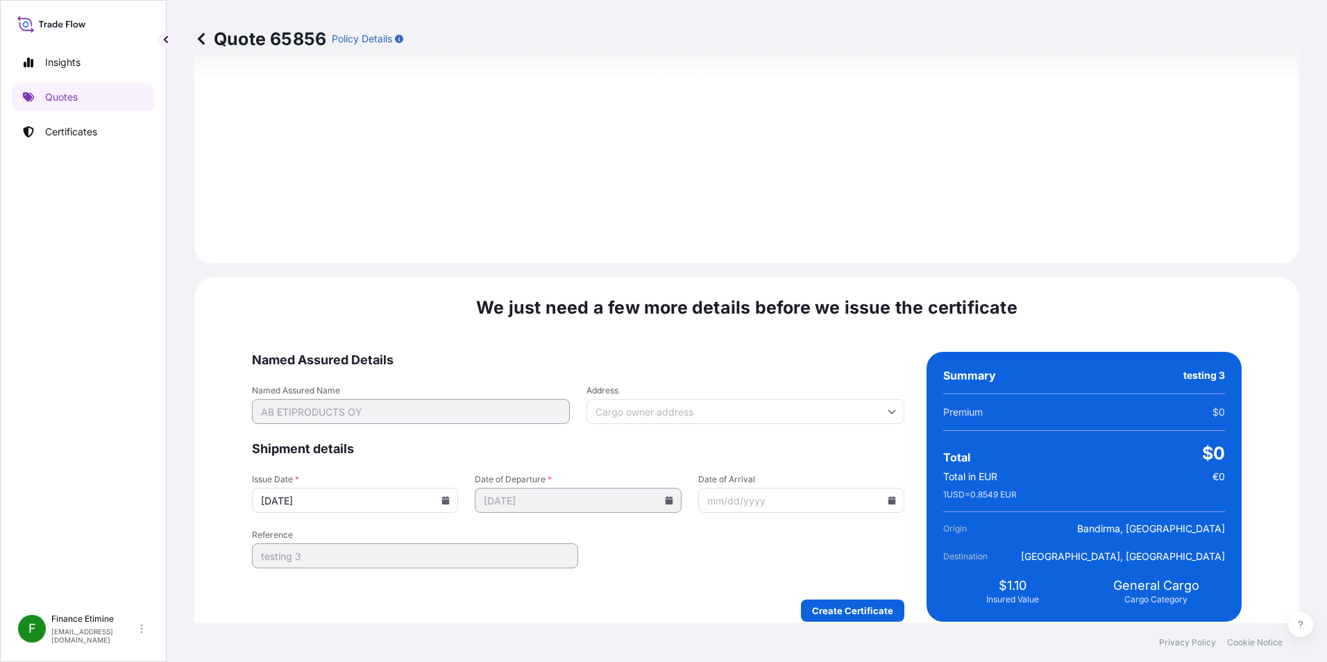
scroll to position [1341, 0]
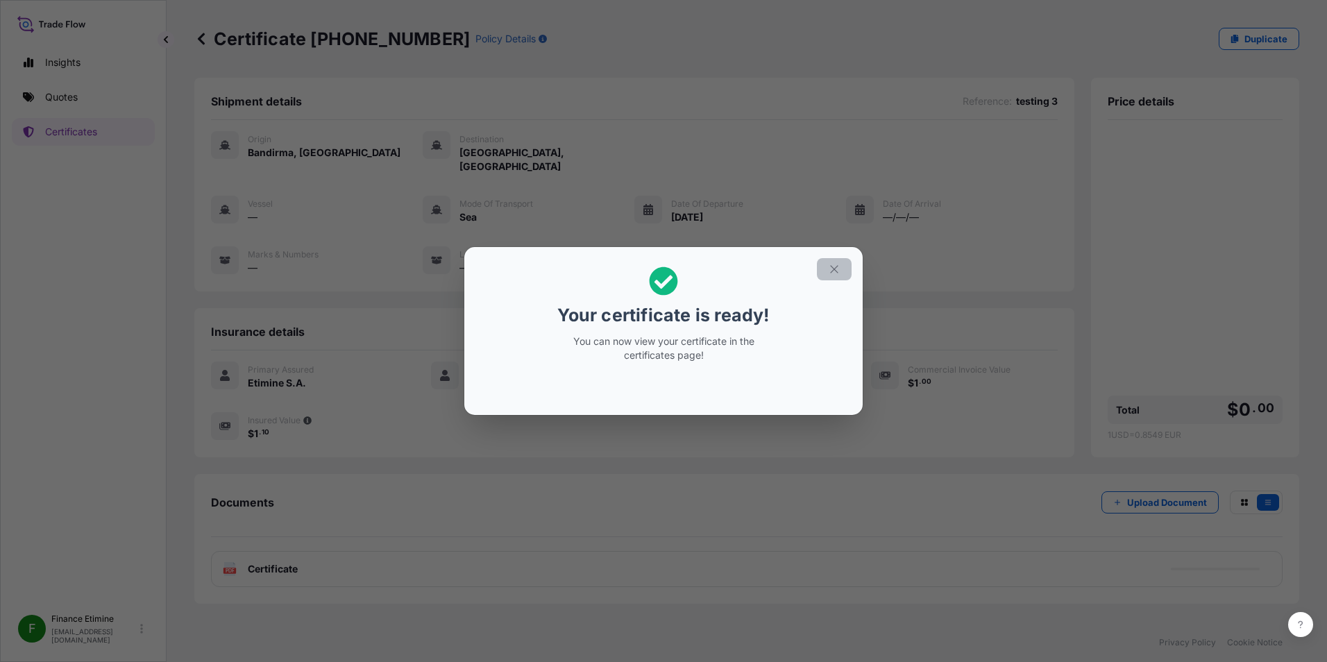
click at [838, 272] on icon "button" at bounding box center [834, 269] width 12 height 12
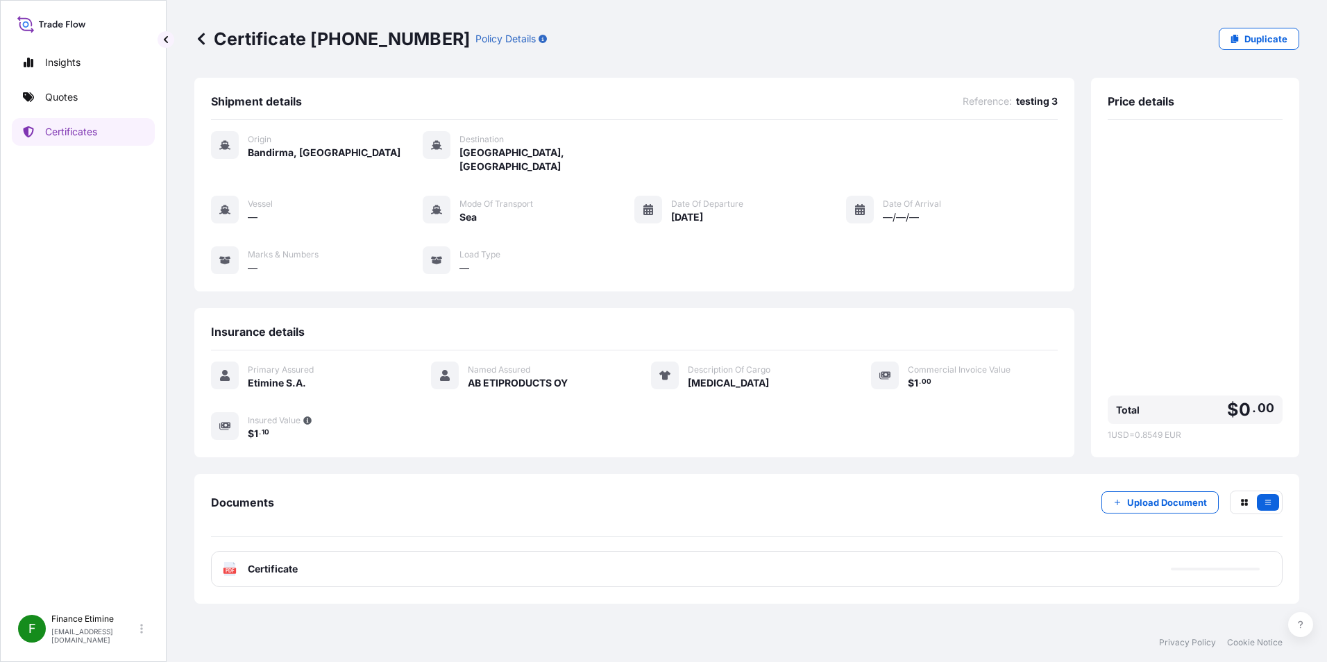
click at [271, 562] on span "Certificate" at bounding box center [273, 569] width 50 height 14
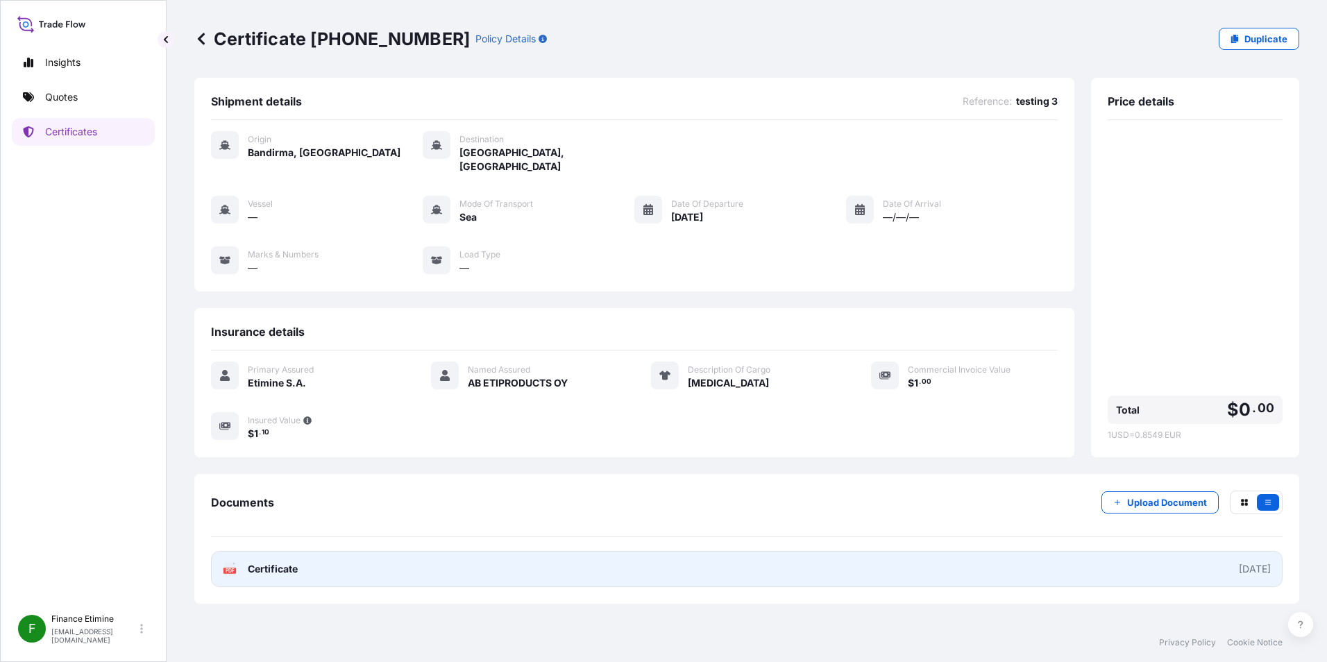
drag, startPoint x: 409, startPoint y: 540, endPoint x: 407, endPoint y: 550, distance: 10.1
click at [407, 551] on link "PDF Certificate [DATE]" at bounding box center [747, 569] width 1072 height 36
